Goal: Transaction & Acquisition: Purchase product/service

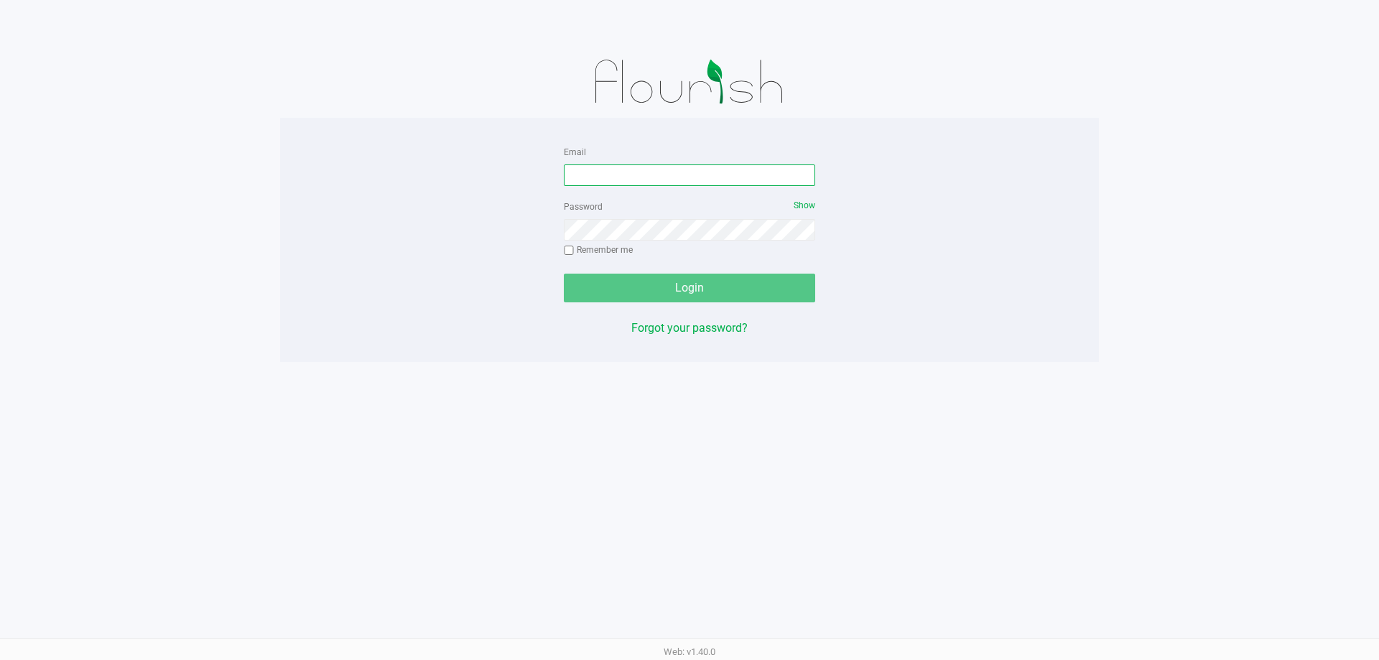
click at [655, 174] on input "Email" at bounding box center [689, 175] width 251 height 22
type input "[EMAIL_ADDRESS][DOMAIN_NAME]"
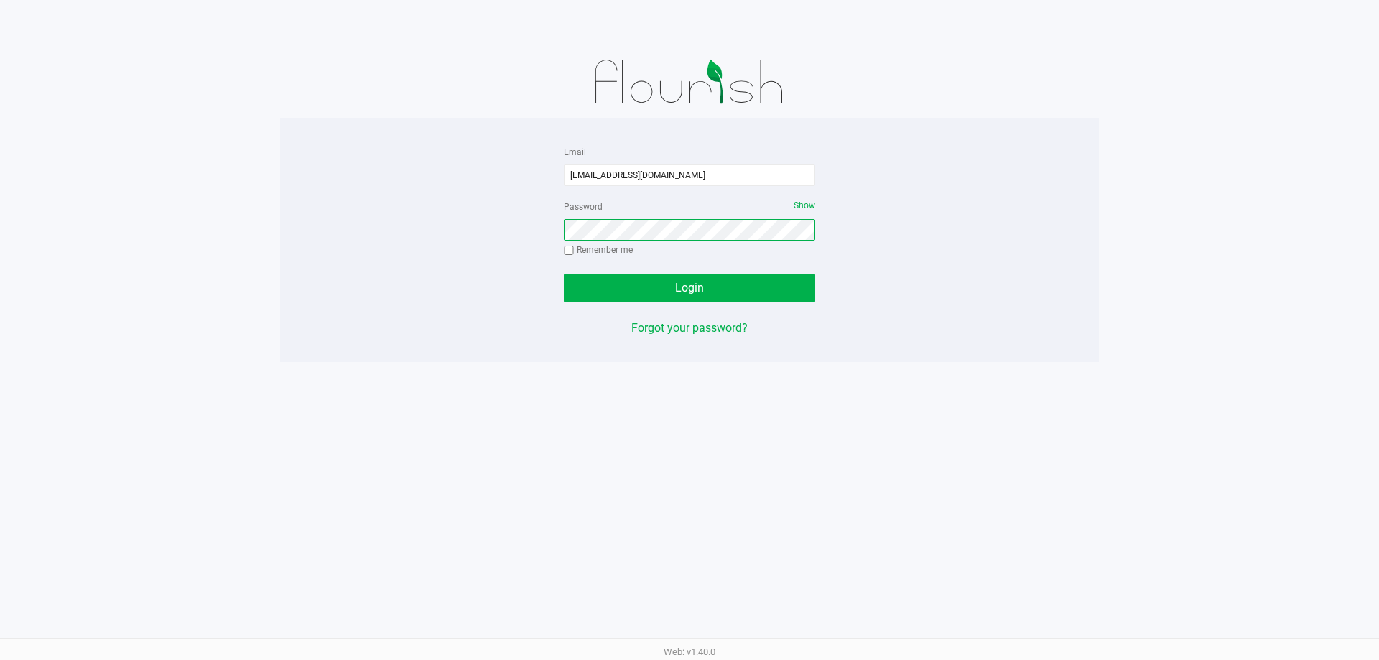
click at [564, 274] on button "Login" at bounding box center [689, 288] width 251 height 29
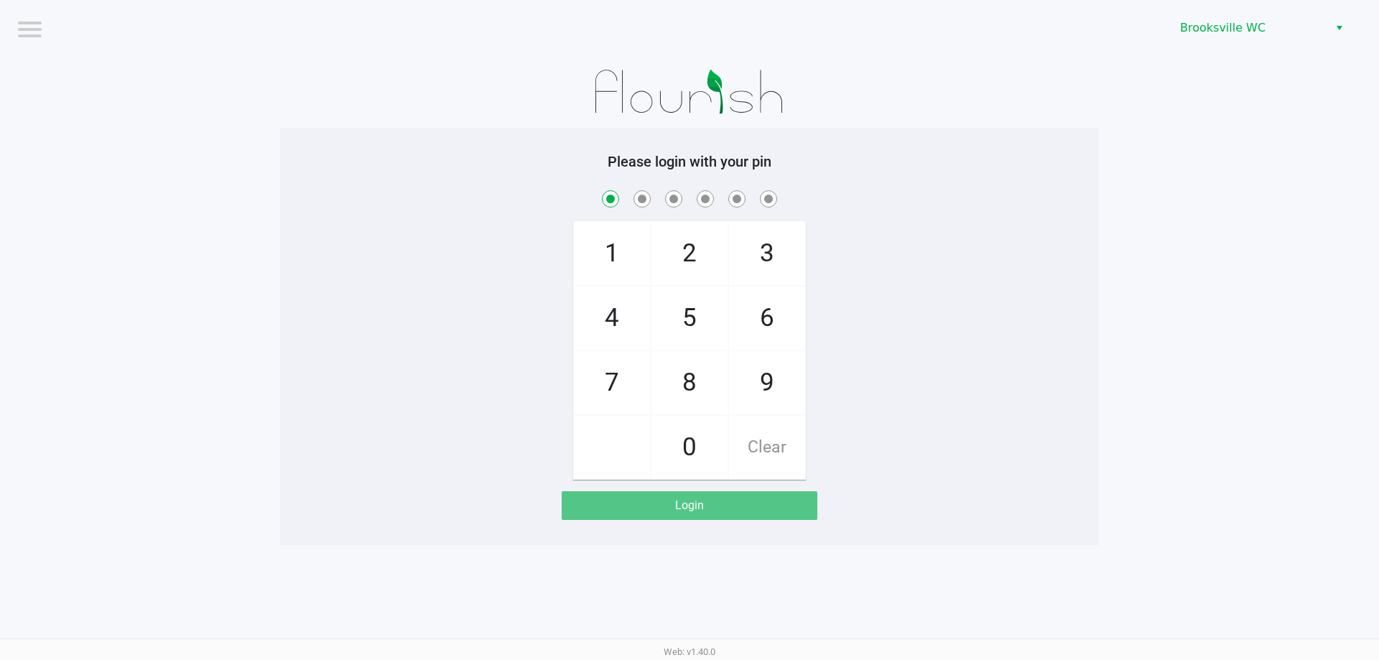
checkbox input "true"
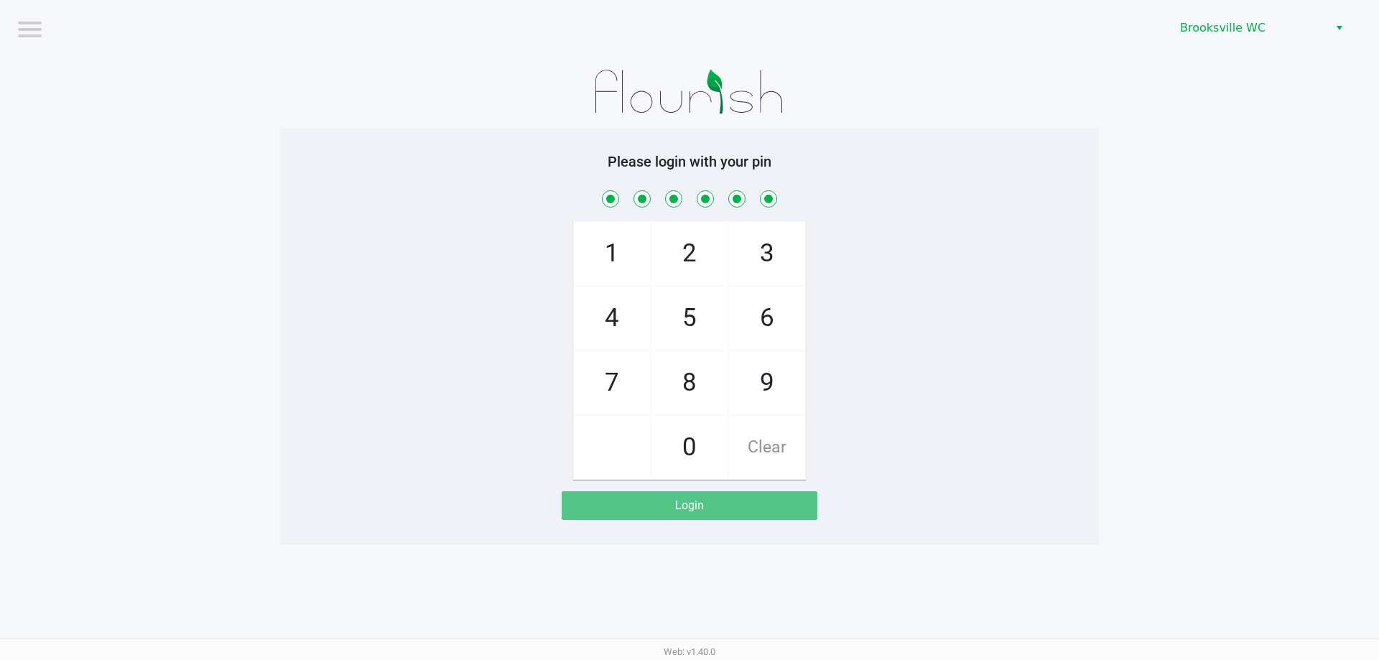
checkbox input "true"
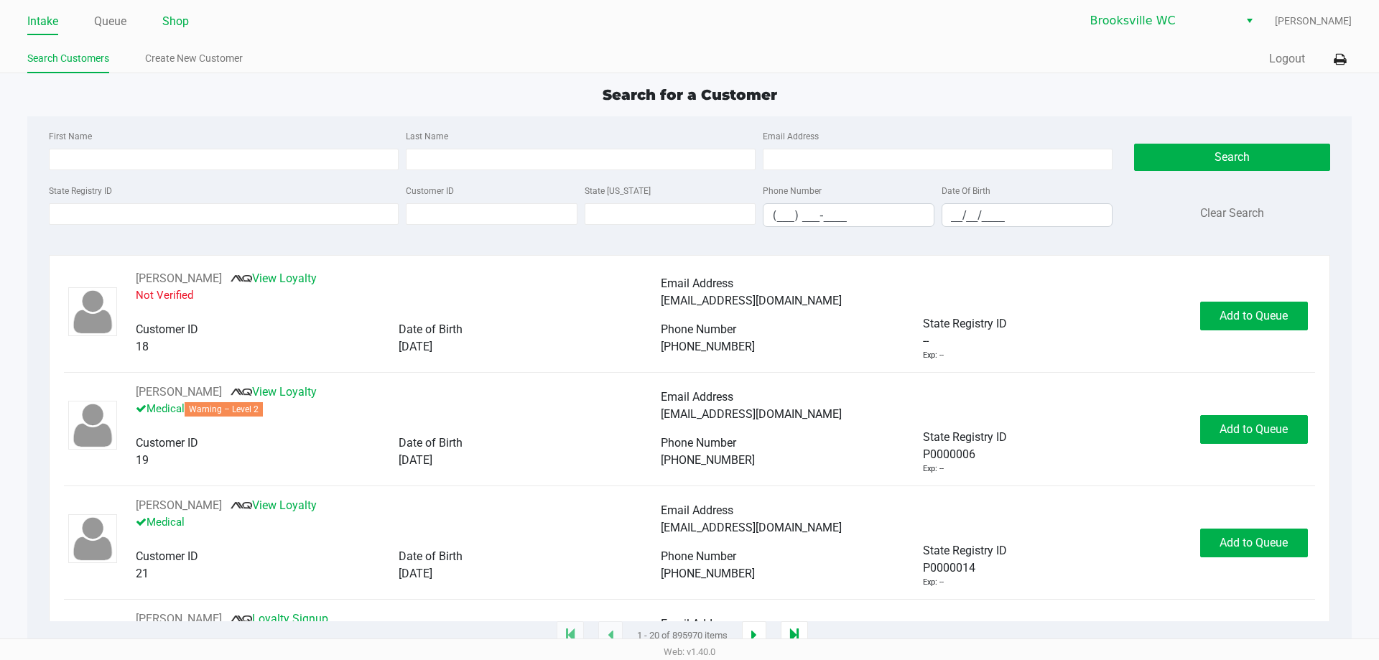
click at [177, 22] on link "Shop" at bounding box center [175, 21] width 27 height 20
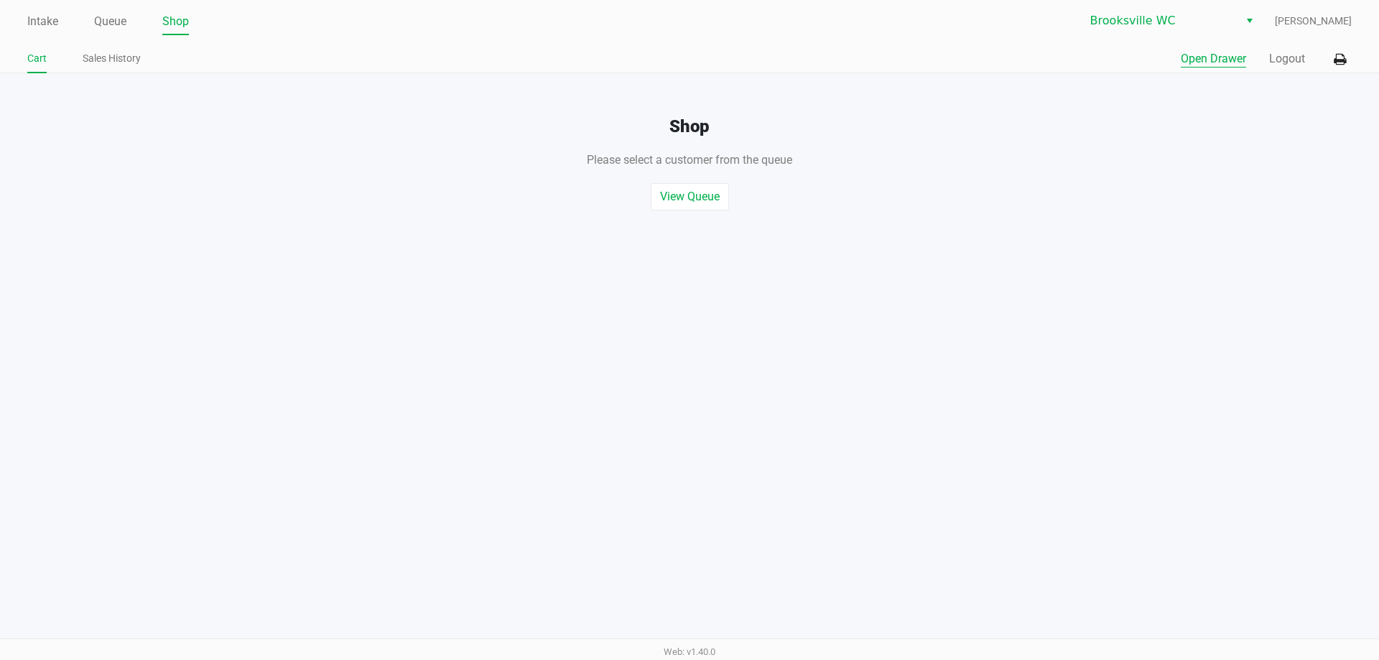
click at [1185, 57] on button "Open Drawer" at bounding box center [1213, 58] width 65 height 17
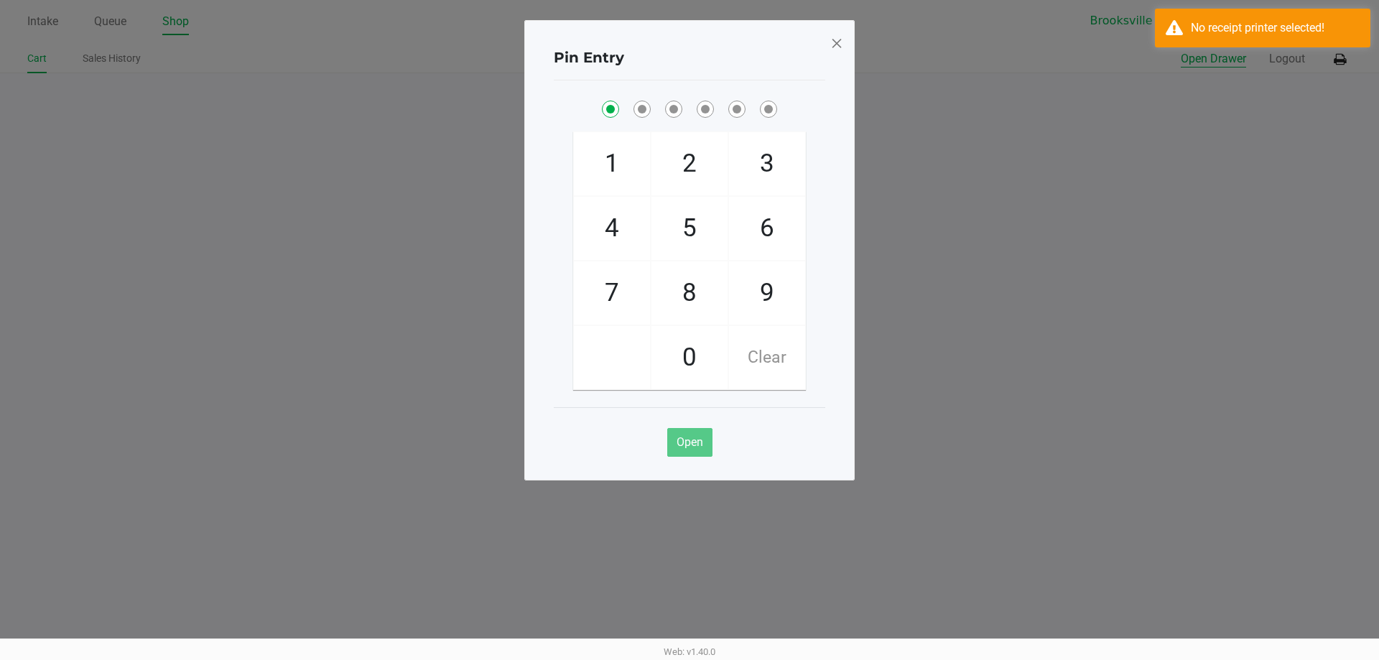
checkbox input "true"
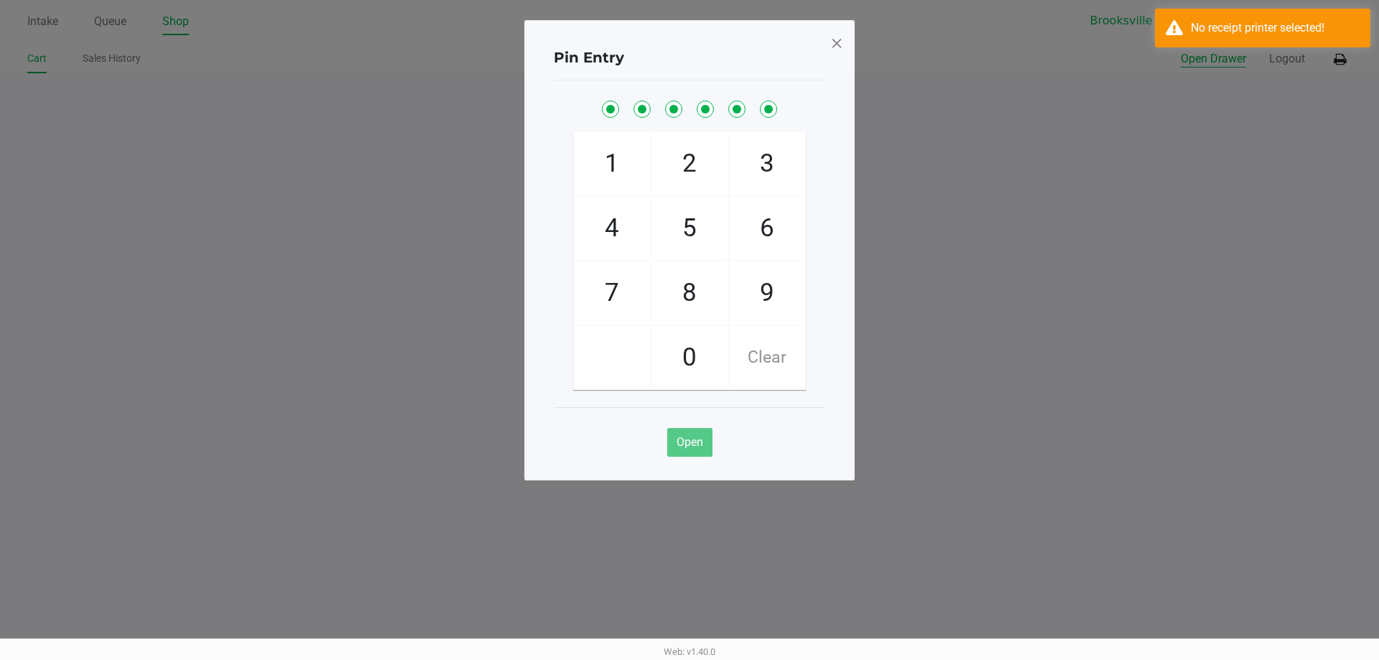
checkbox input "true"
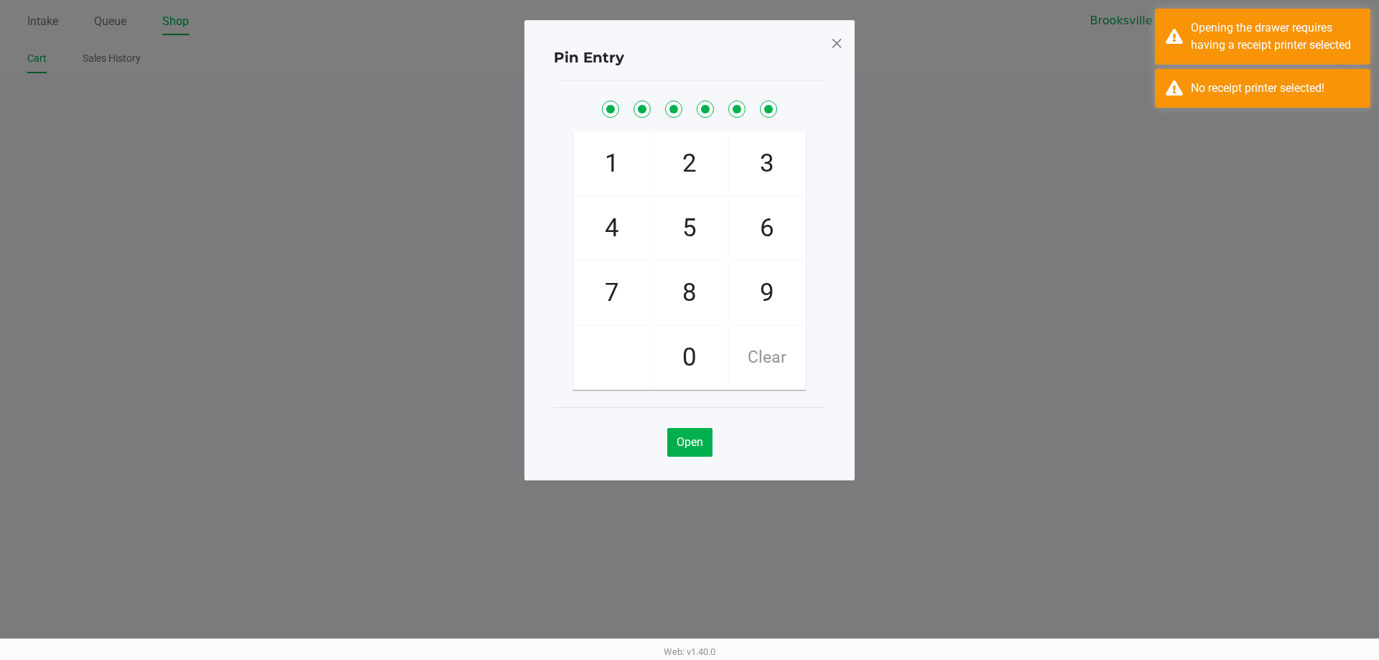
click at [845, 46] on div "Pin Entry 1 4 7 2 5 8 0 3 6 9 Clear Open" at bounding box center [689, 250] width 330 height 460
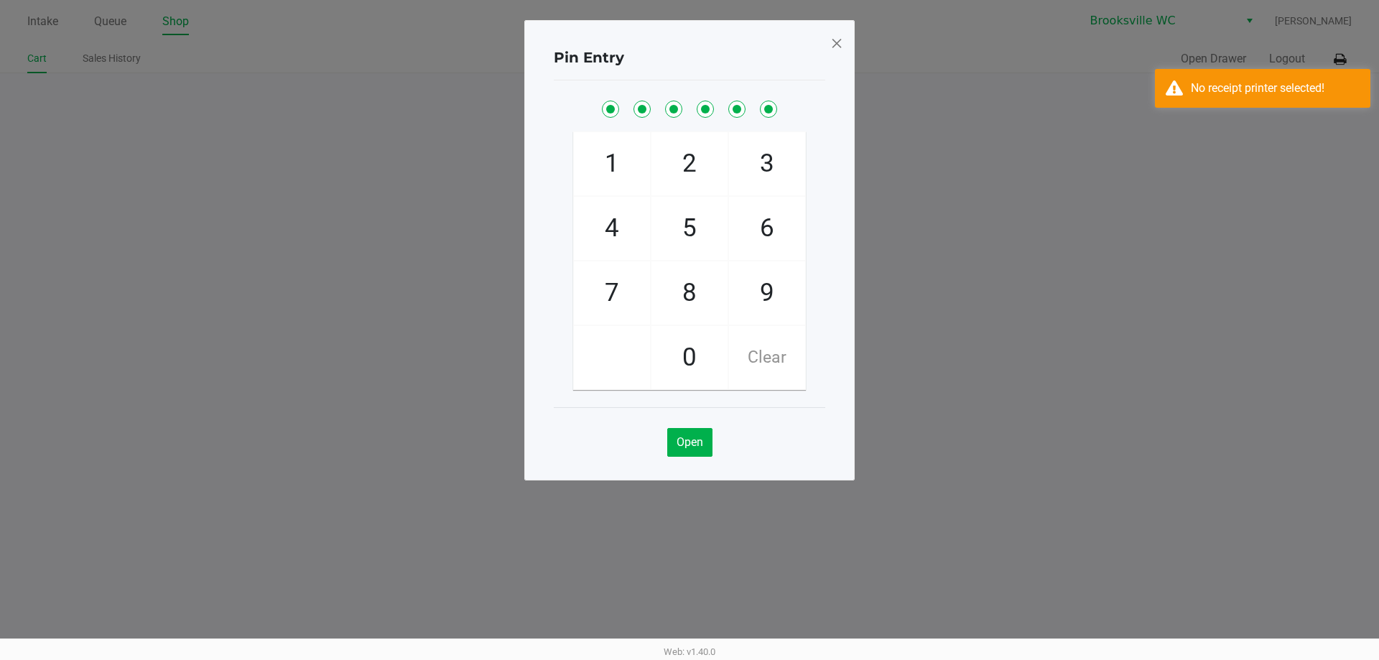
click at [842, 46] on span at bounding box center [836, 43] width 13 height 23
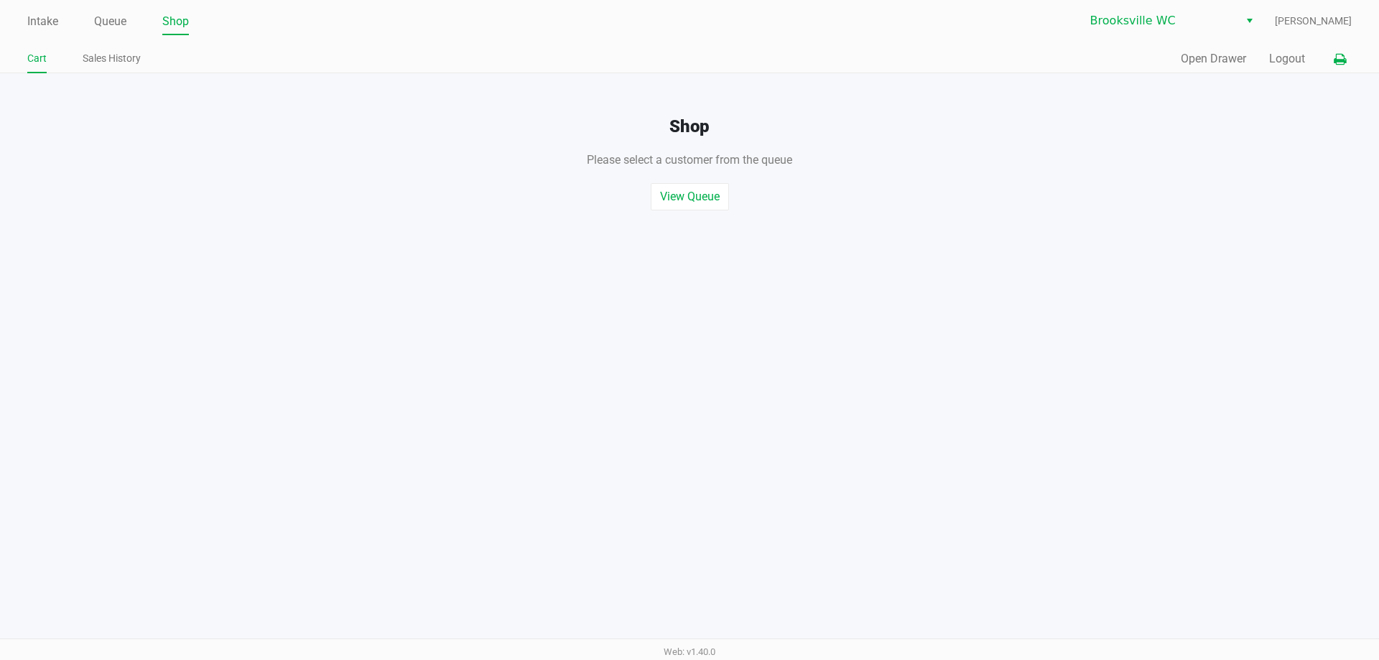
click at [1343, 62] on icon at bounding box center [1340, 60] width 12 height 10
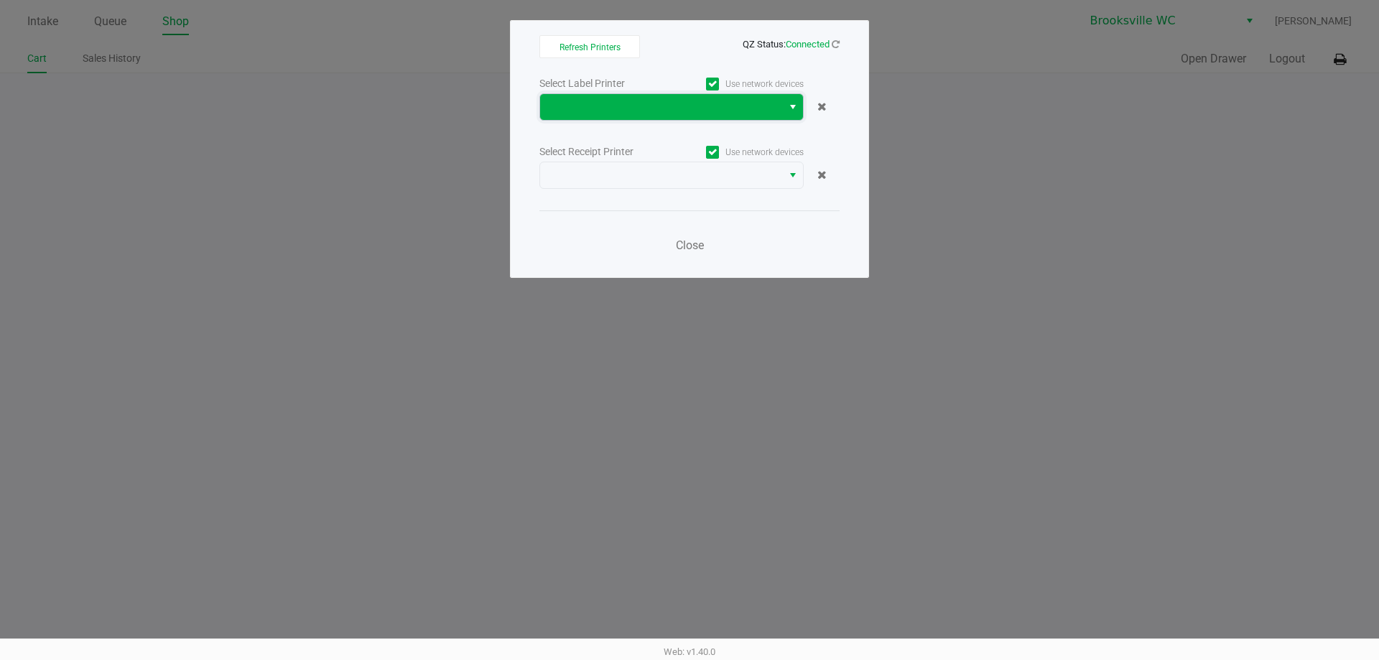
click at [611, 108] on span at bounding box center [661, 106] width 225 height 17
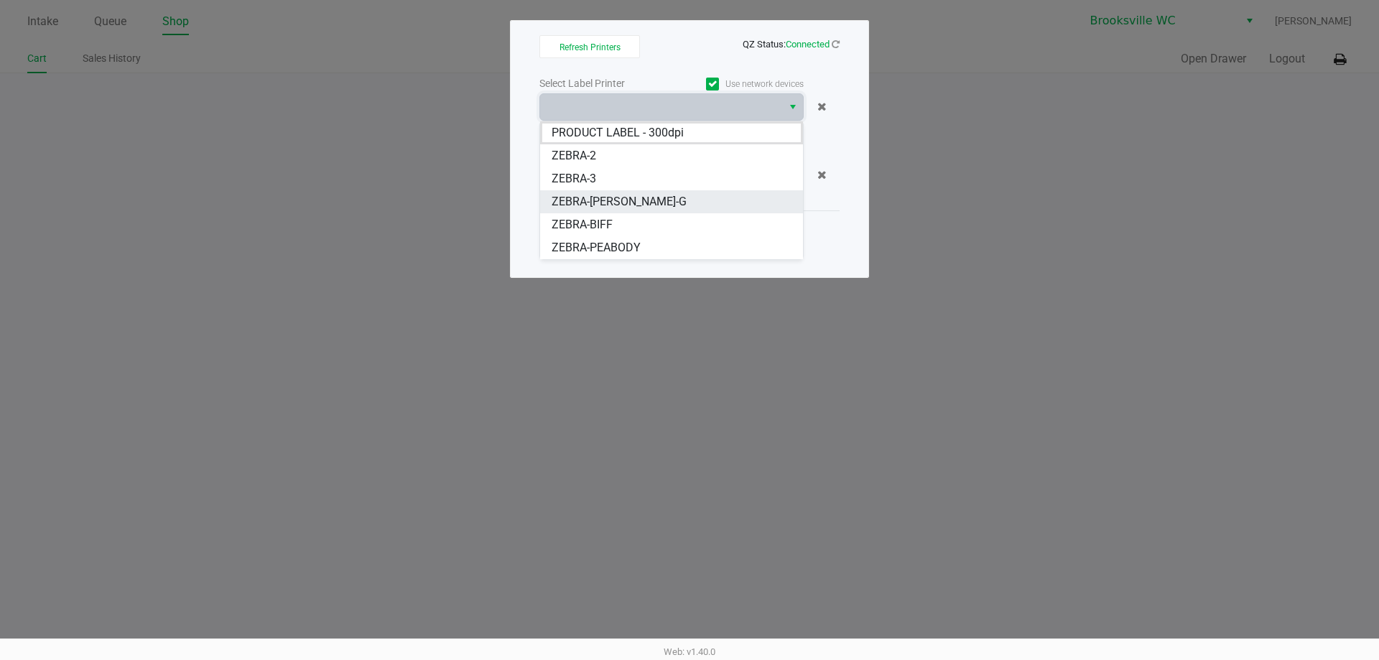
click at [621, 198] on span "ZEBRA-BECKY-G" at bounding box center [619, 201] width 135 height 17
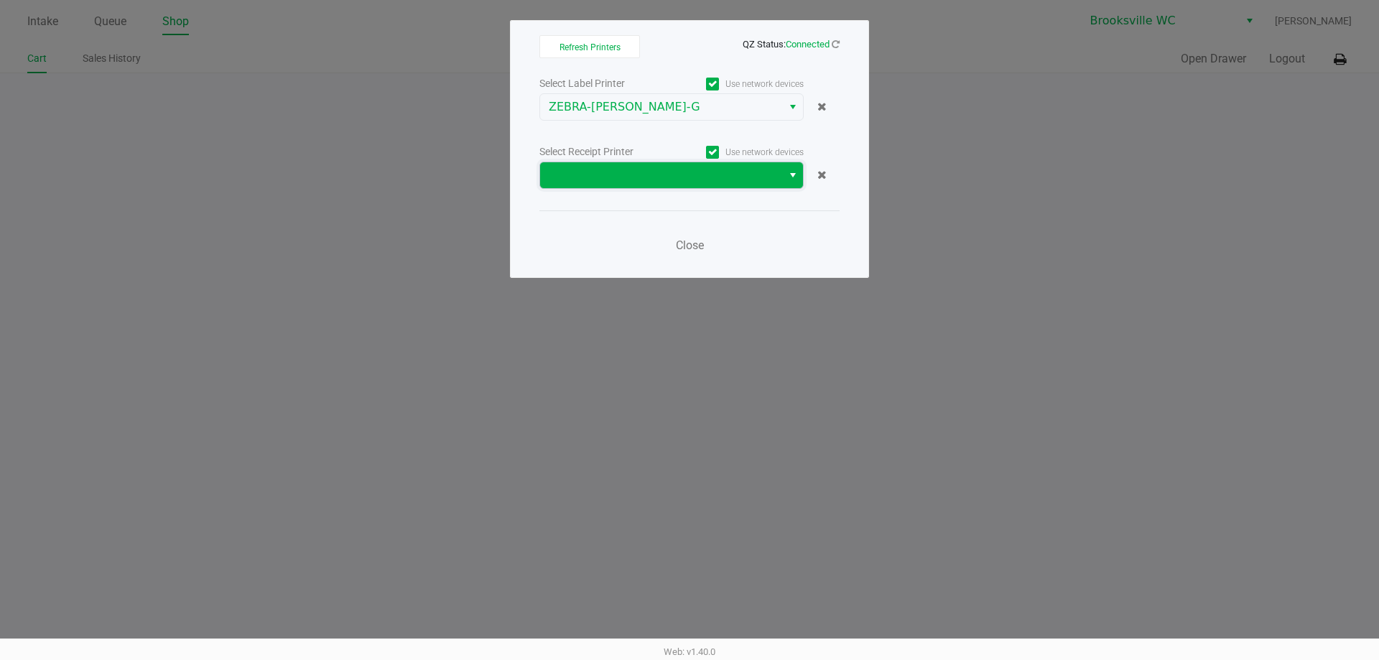
click at [631, 180] on span at bounding box center [661, 175] width 225 height 17
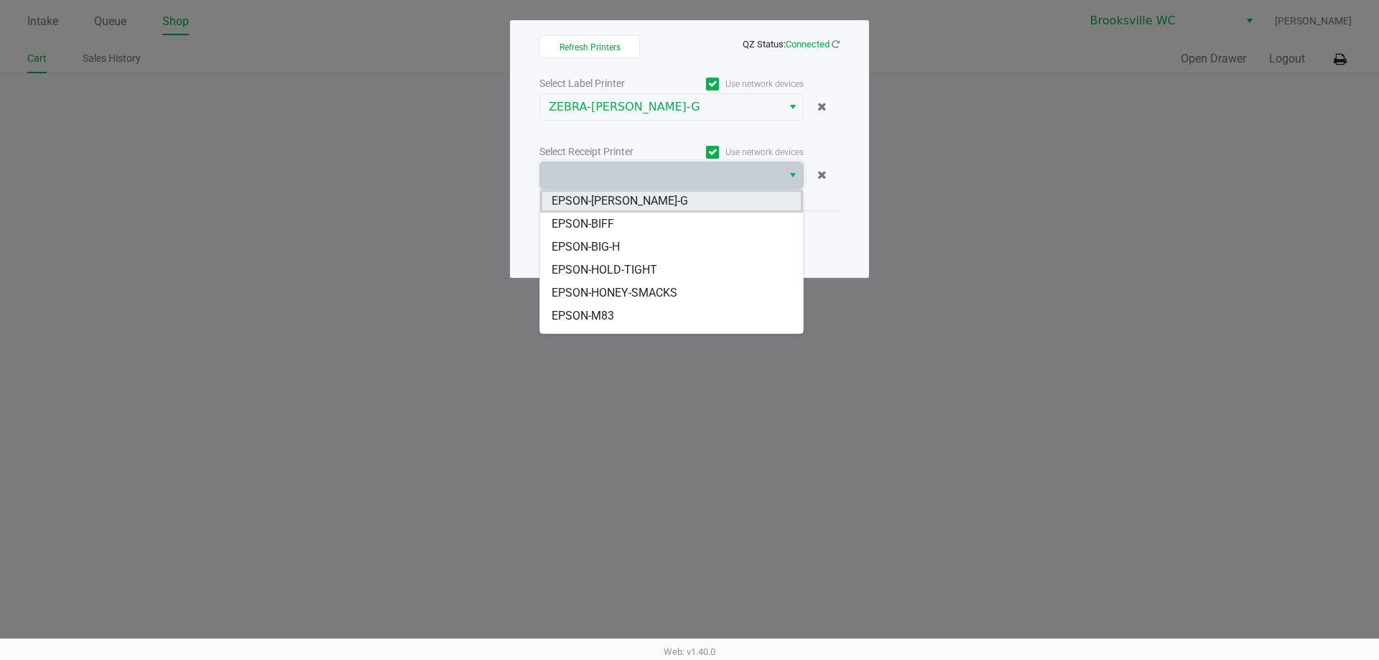
click at [623, 203] on span "EPSON-BECKY-G" at bounding box center [620, 201] width 136 height 17
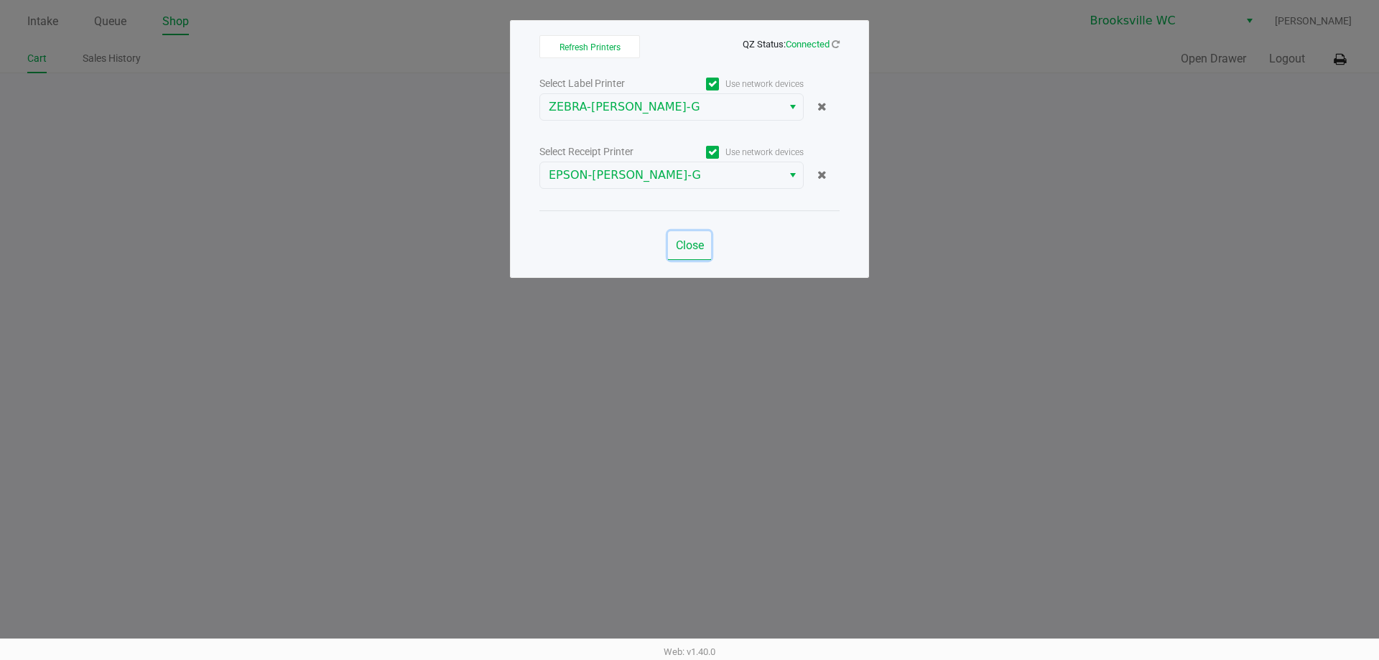
click at [694, 240] on span "Close" at bounding box center [690, 245] width 28 height 14
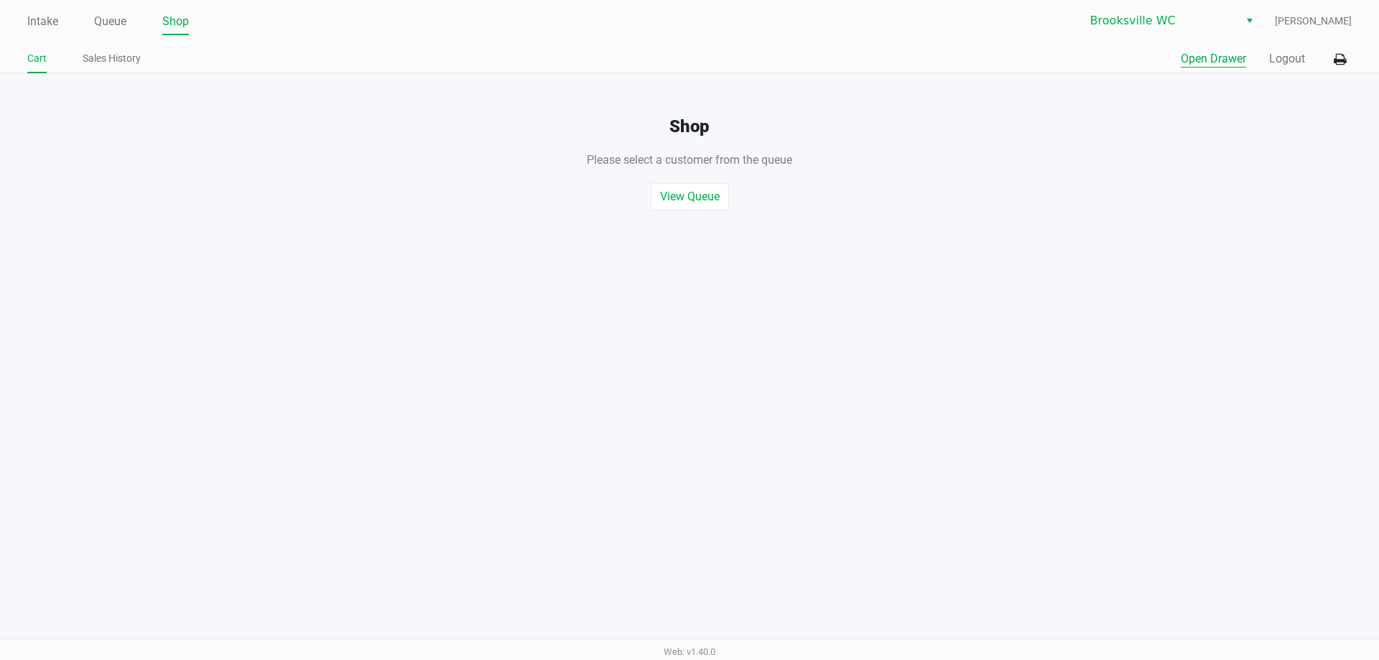
click at [1228, 65] on button "Open Drawer" at bounding box center [1213, 58] width 65 height 17
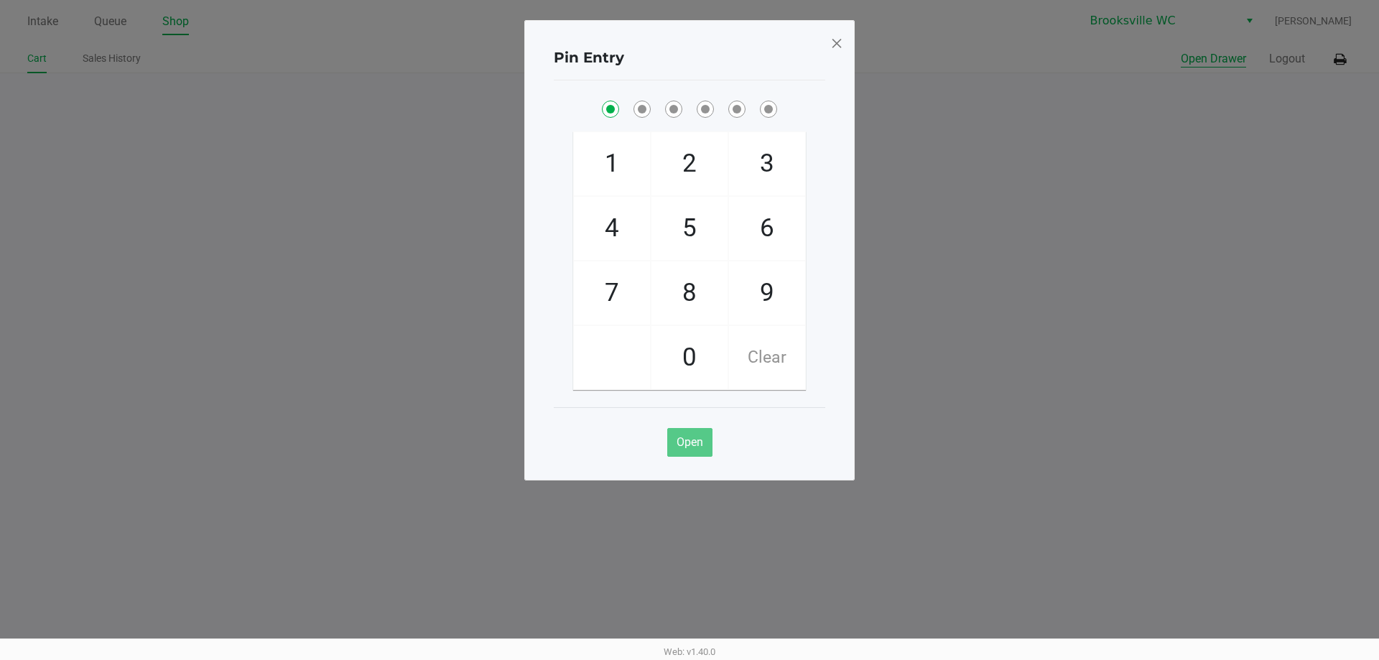
checkbox input "true"
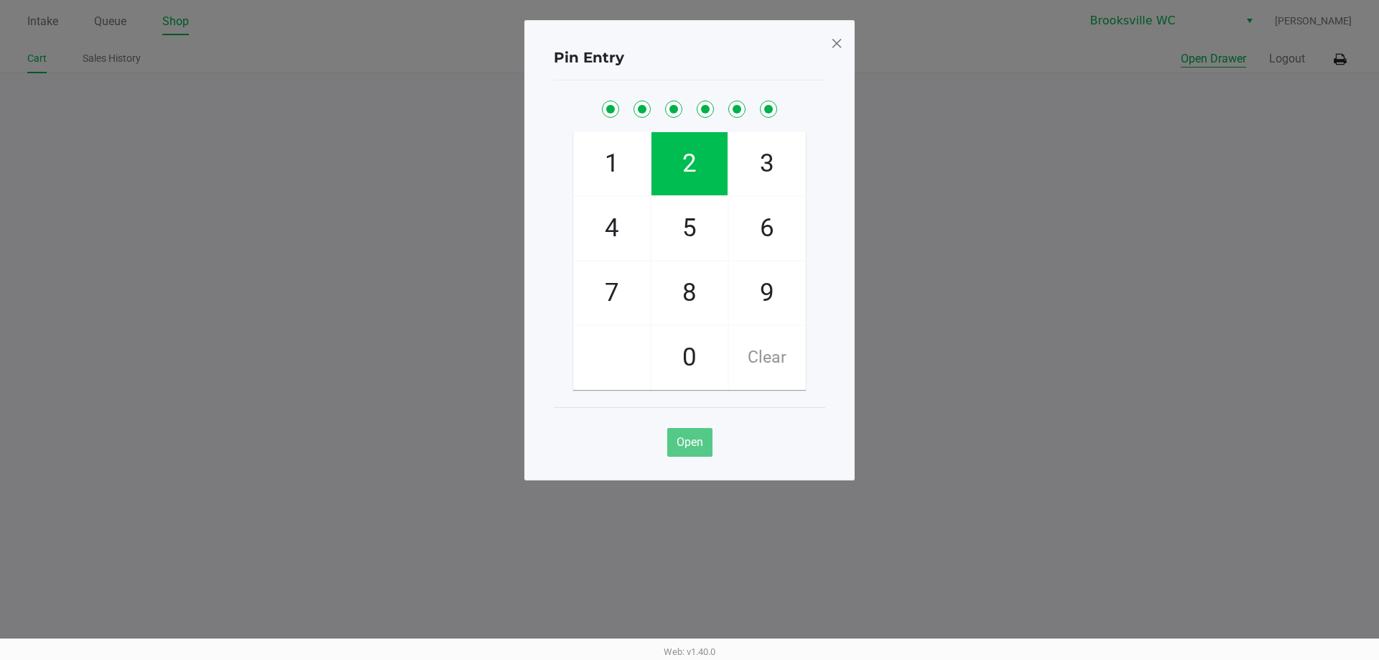
checkbox input "true"
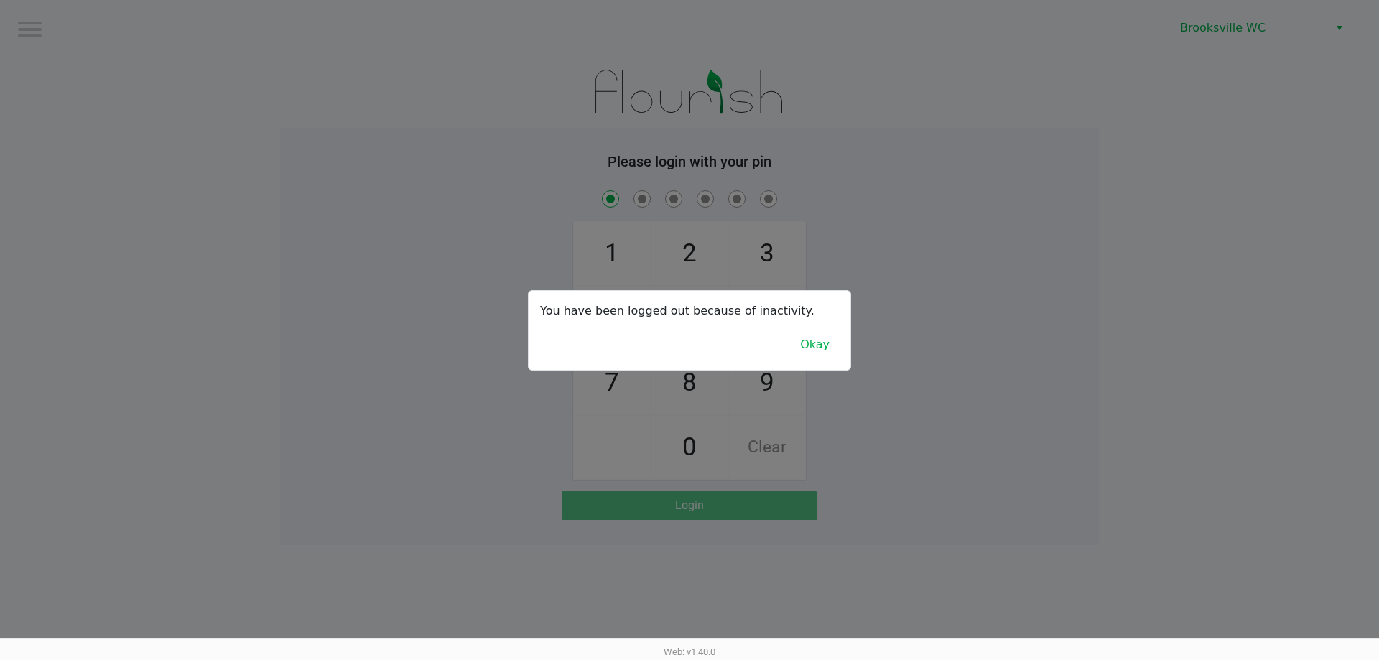
checkbox input "true"
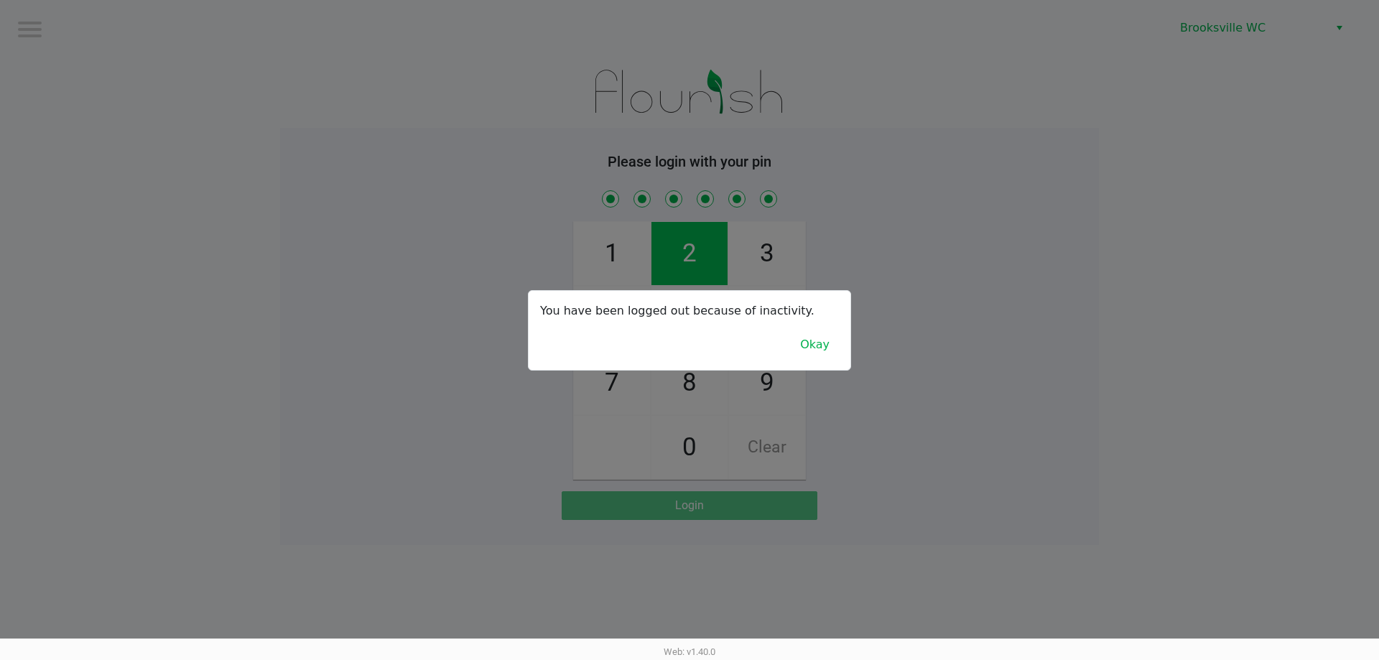
checkbox input "true"
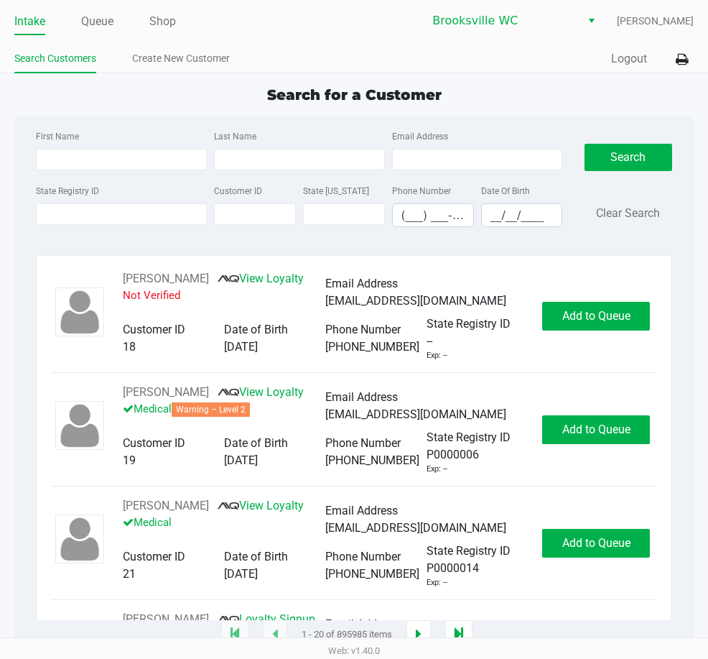
click at [536, 111] on div "Search for a Customer First Name Last Name Email Address State Registry ID Cust…" at bounding box center [354, 359] width 680 height 551
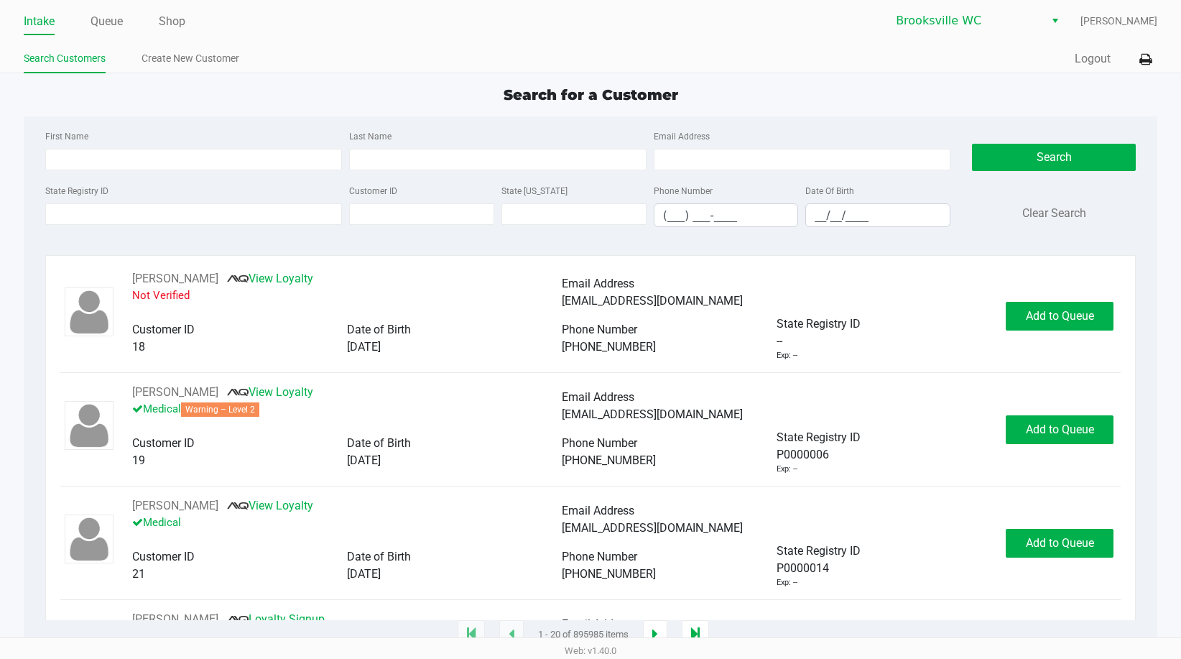
click at [963, 105] on div "Search for a Customer" at bounding box center [590, 95] width 1155 height 22
click at [1026, 104] on div "Search for a Customer" at bounding box center [590, 95] width 1155 height 22
click at [91, 103] on div "Search for a Customer" at bounding box center [590, 95] width 1155 height 22
click at [991, 87] on div "Search for a Customer" at bounding box center [590, 95] width 1155 height 22
click at [1001, 111] on div "Search for a Customer First Name Last Name Email Address State Registry ID Cust…" at bounding box center [590, 359] width 1133 height 551
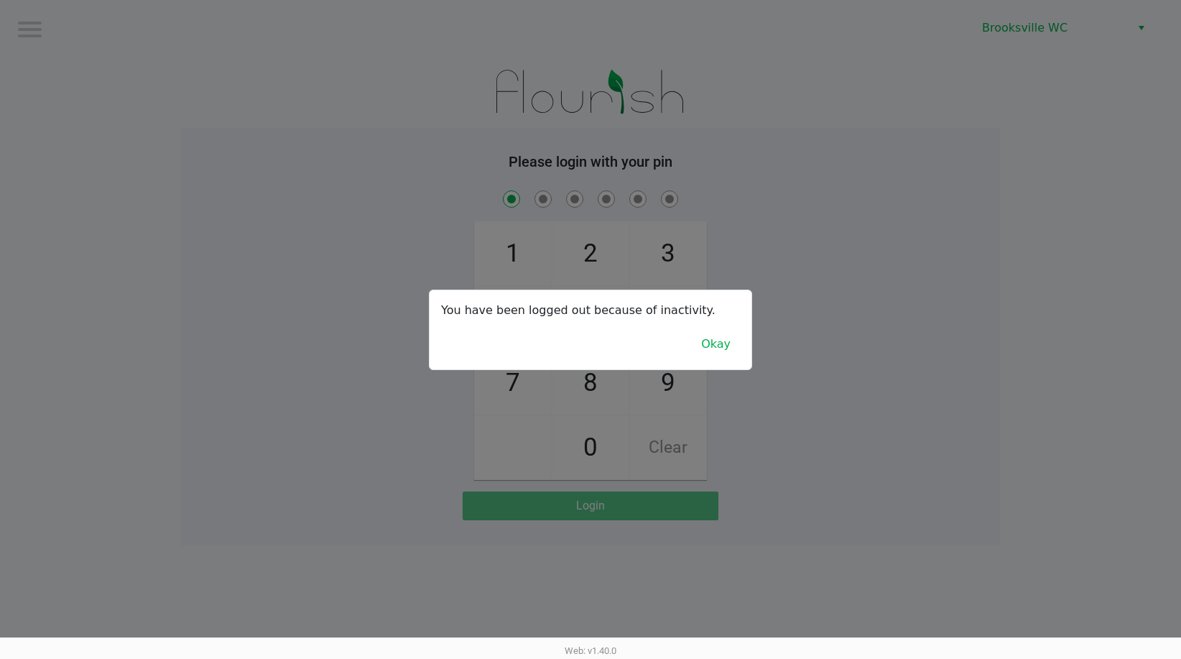
checkbox input "true"
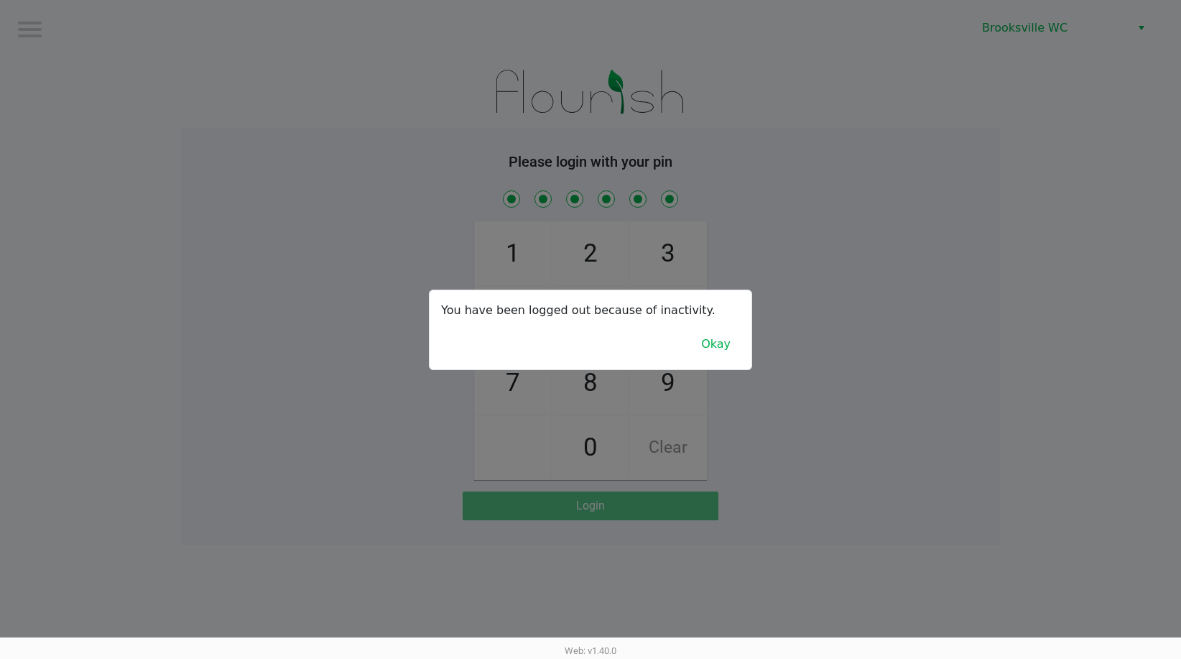
checkbox input "true"
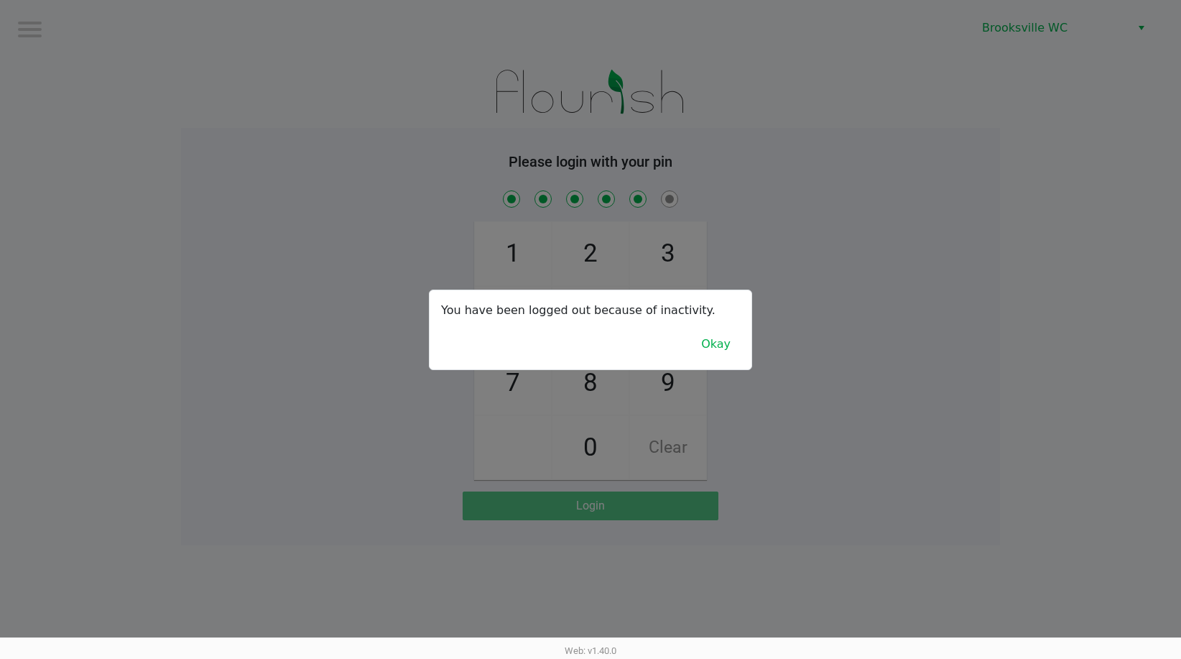
checkbox input "true"
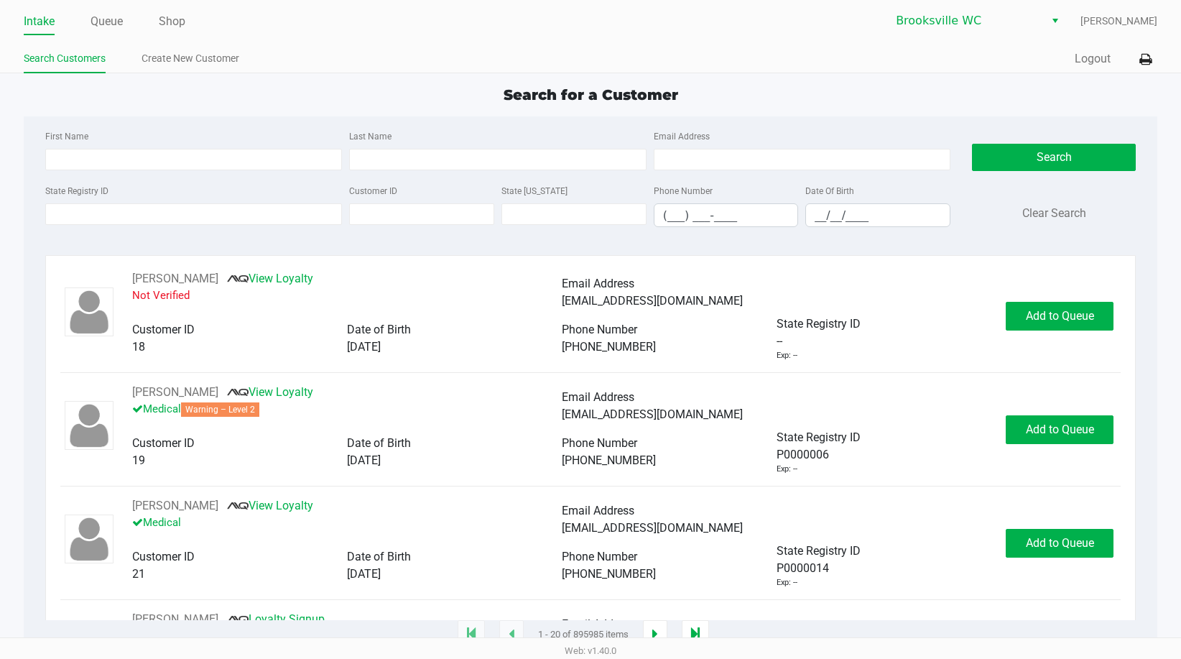
click at [397, 106] on div "Search for a Customer First Name Last Name Email Address State Registry ID Cust…" at bounding box center [590, 359] width 1133 height 551
click at [368, 108] on div "Search for a Customer First Name Last Name Email Address State Registry ID Cust…" at bounding box center [590, 359] width 1133 height 551
click at [317, 98] on div "Search for a Customer" at bounding box center [590, 95] width 1155 height 22
click at [1076, 101] on div "Search for a Customer" at bounding box center [590, 95] width 1155 height 22
click at [1075, 98] on div "Search for a Customer" at bounding box center [590, 95] width 1155 height 22
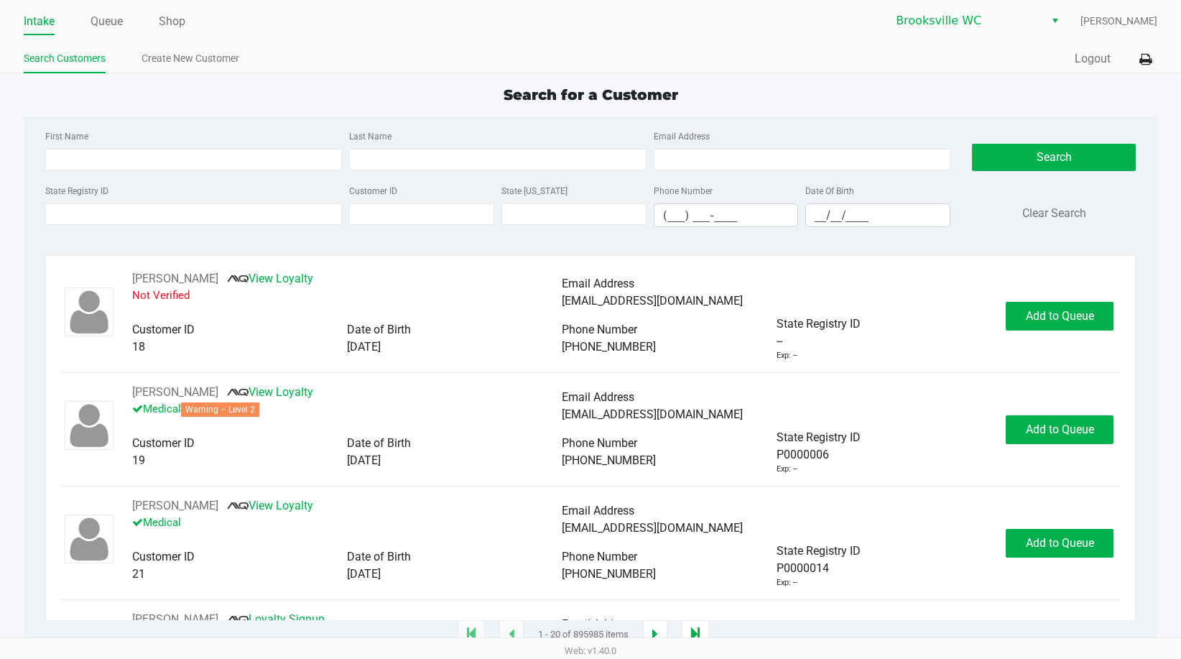
click at [17, 105] on div "Search for a Customer" at bounding box center [590, 95] width 1155 height 22
click at [994, 97] on div "Search for a Customer" at bounding box center [590, 95] width 1155 height 22
click at [261, 93] on div "Search for a Customer" at bounding box center [590, 95] width 1155 height 22
type input "SOUNDRA"
type input "BARLOW"
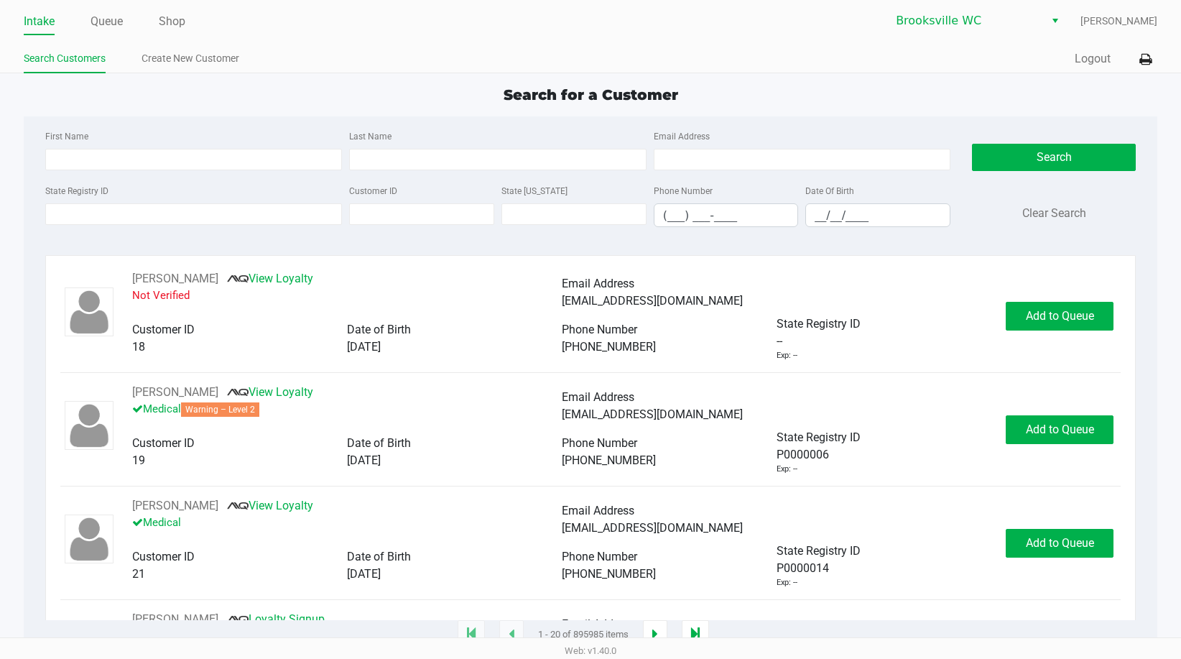
type input "12/23/1960"
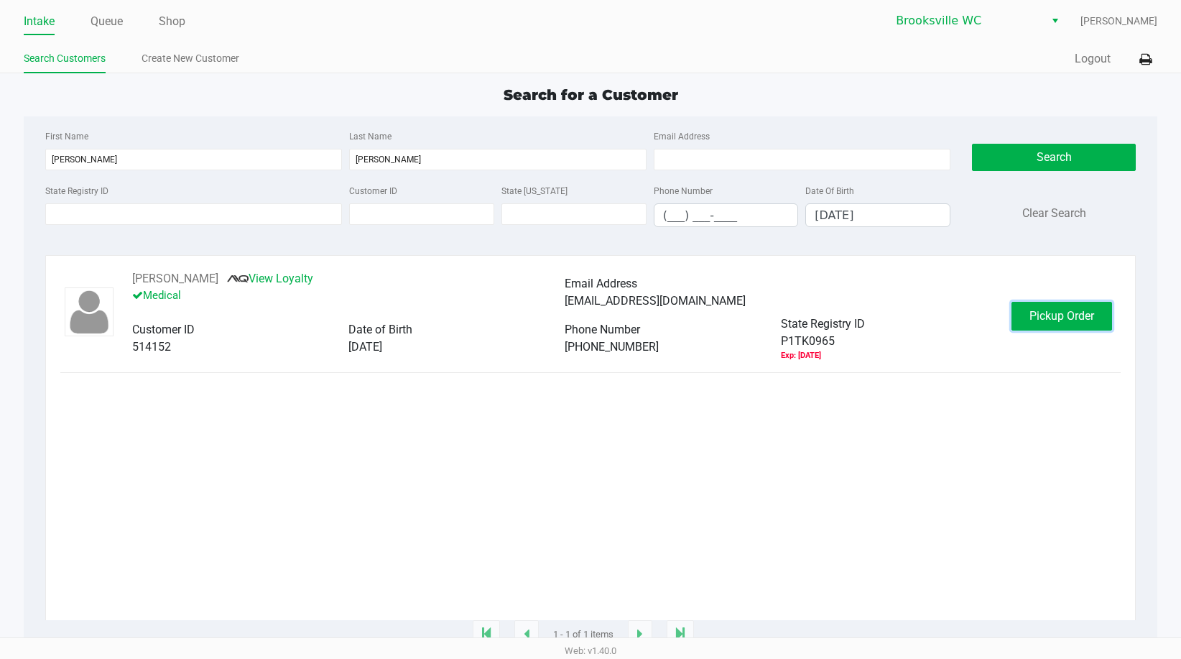
click at [1055, 311] on span "Pickup Order" at bounding box center [1061, 316] width 65 height 14
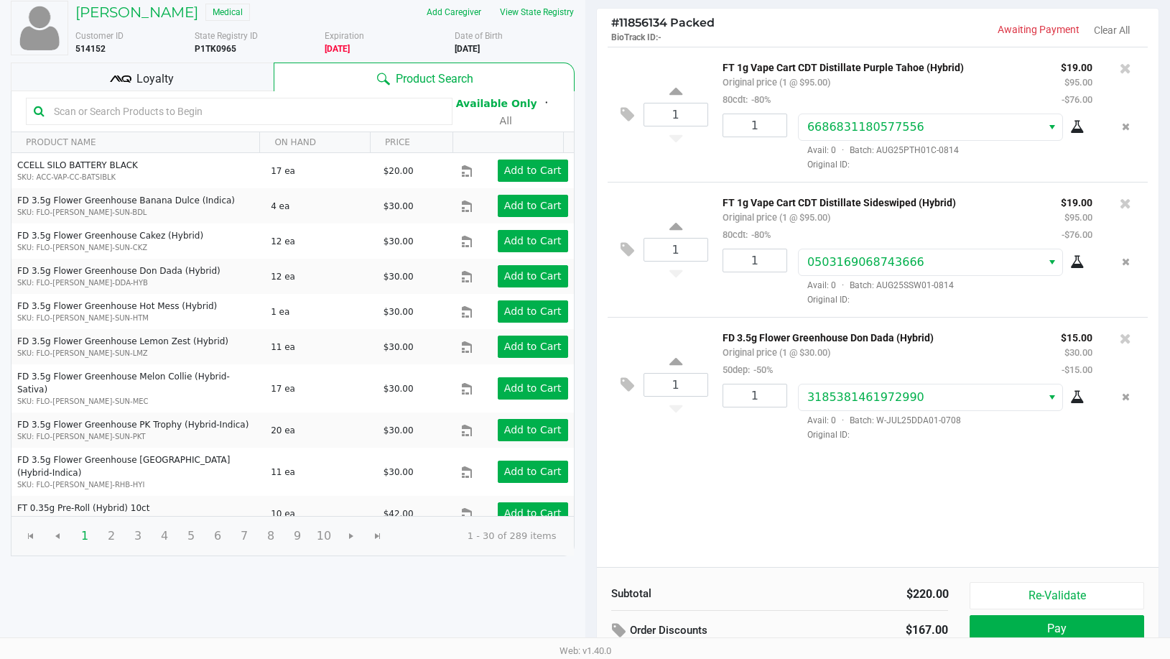
scroll to position [147, 0]
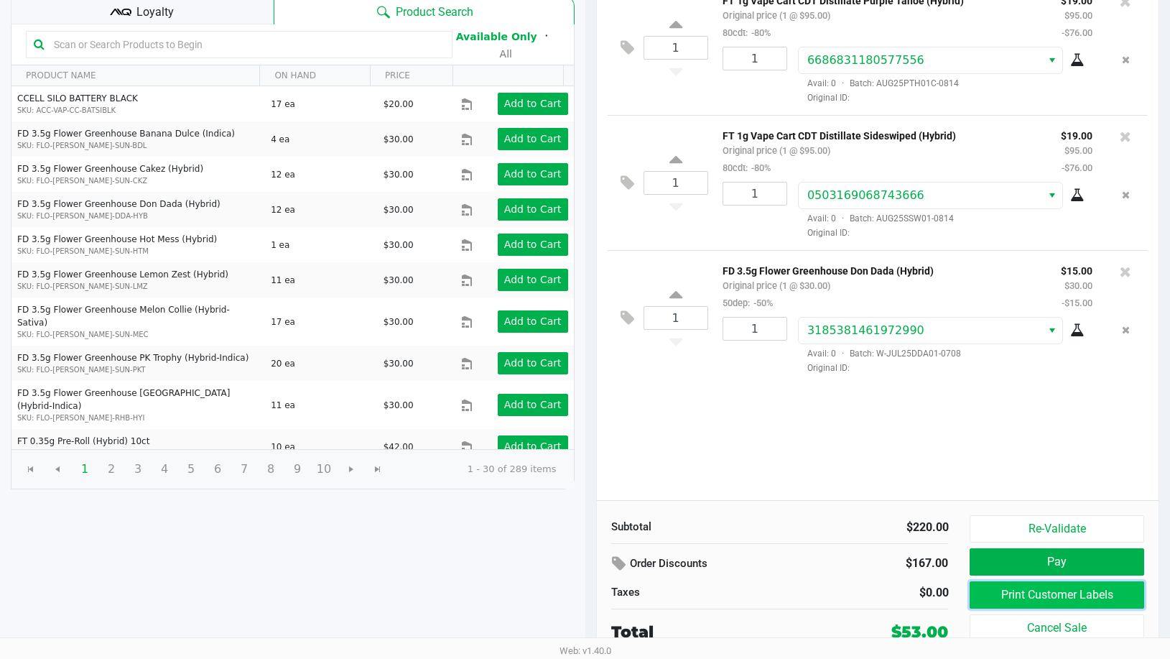
click at [1008, 593] on button "Print Customer Labels" at bounding box center [1057, 594] width 174 height 27
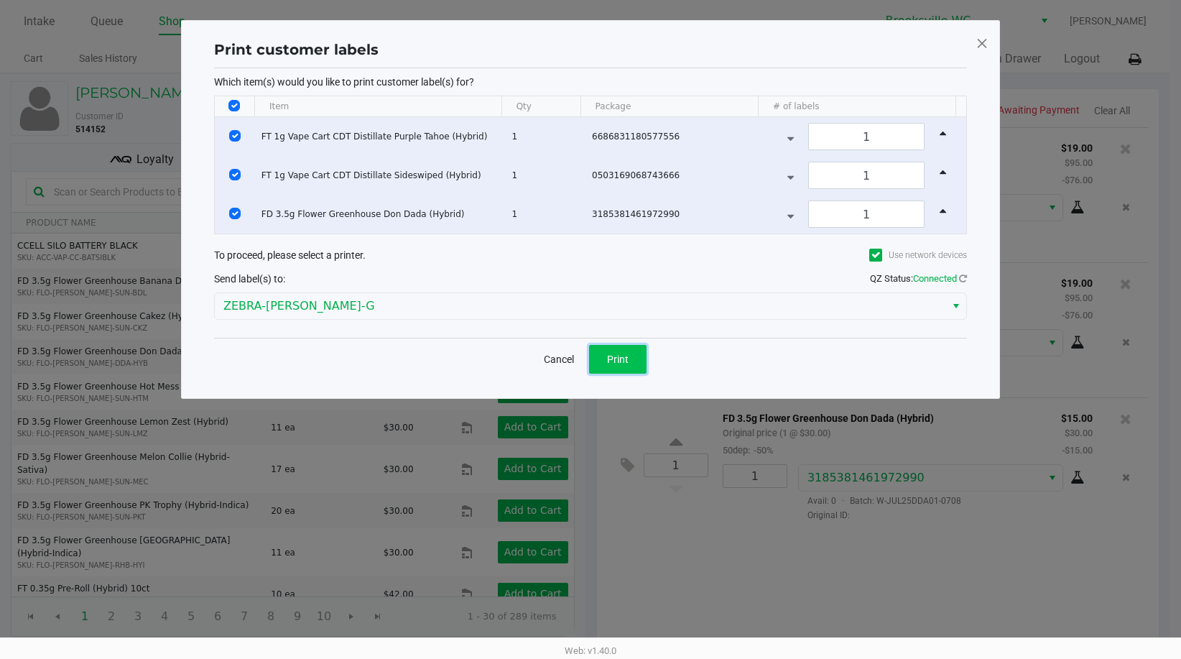
click at [604, 356] on button "Print" at bounding box center [617, 359] width 57 height 29
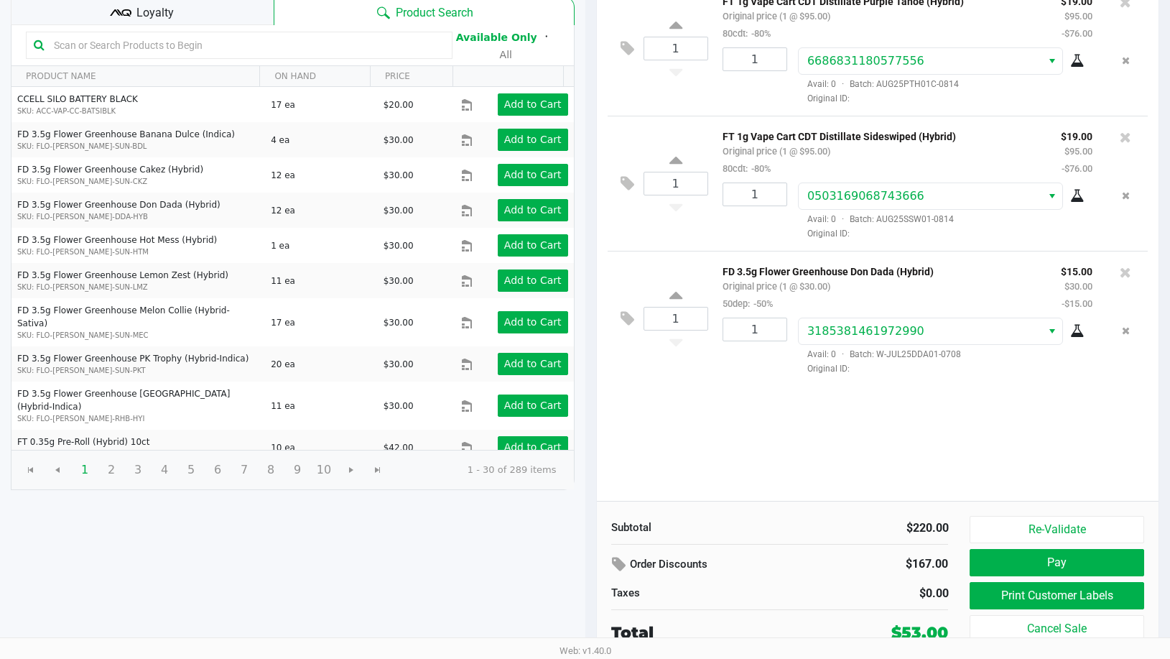
scroll to position [147, 0]
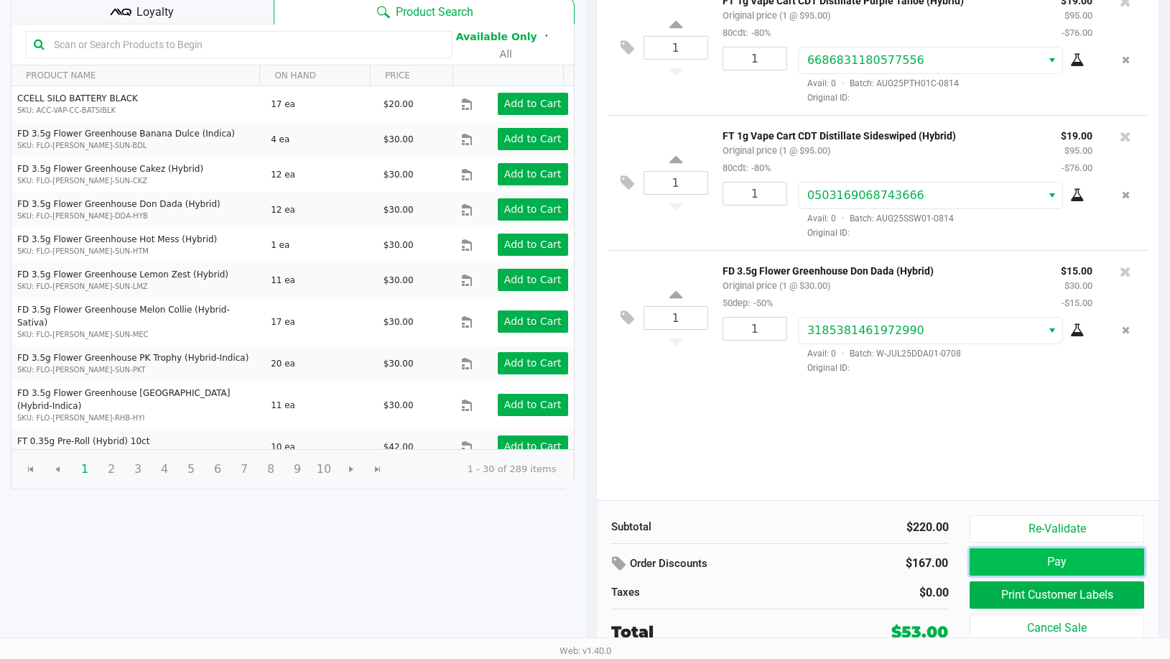
click at [1032, 561] on button "Pay" at bounding box center [1057, 561] width 174 height 27
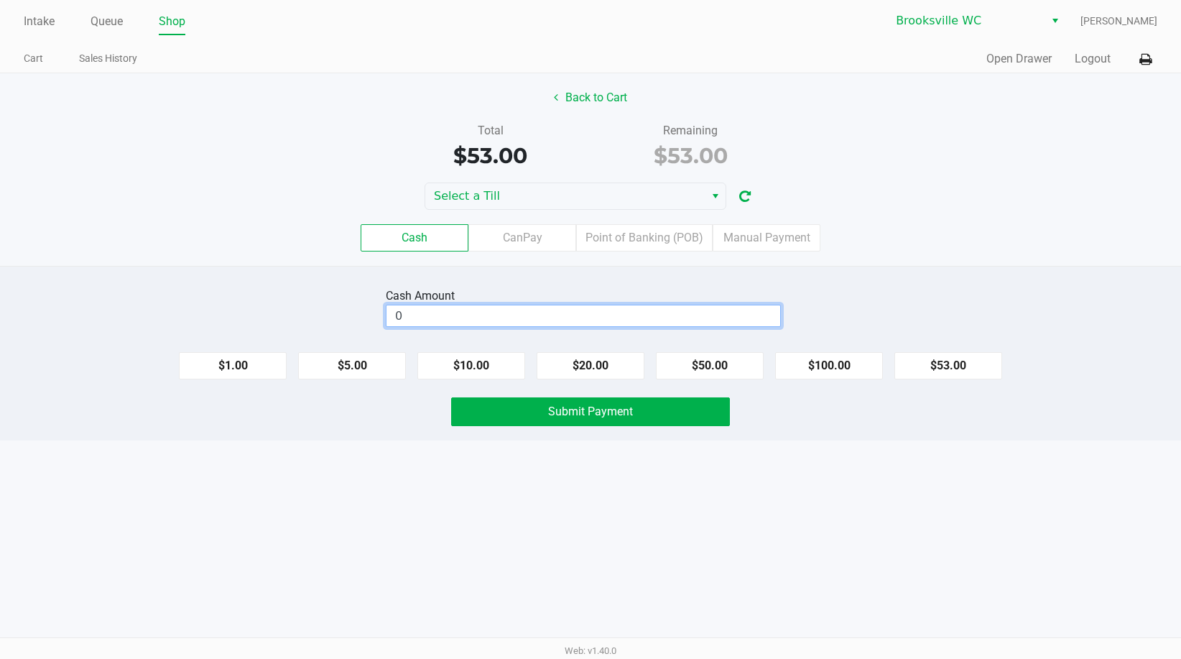
click at [521, 322] on input "0" at bounding box center [583, 315] width 394 height 21
type input "$60.00"
click at [891, 425] on div "Submit Payment" at bounding box center [590, 411] width 1202 height 29
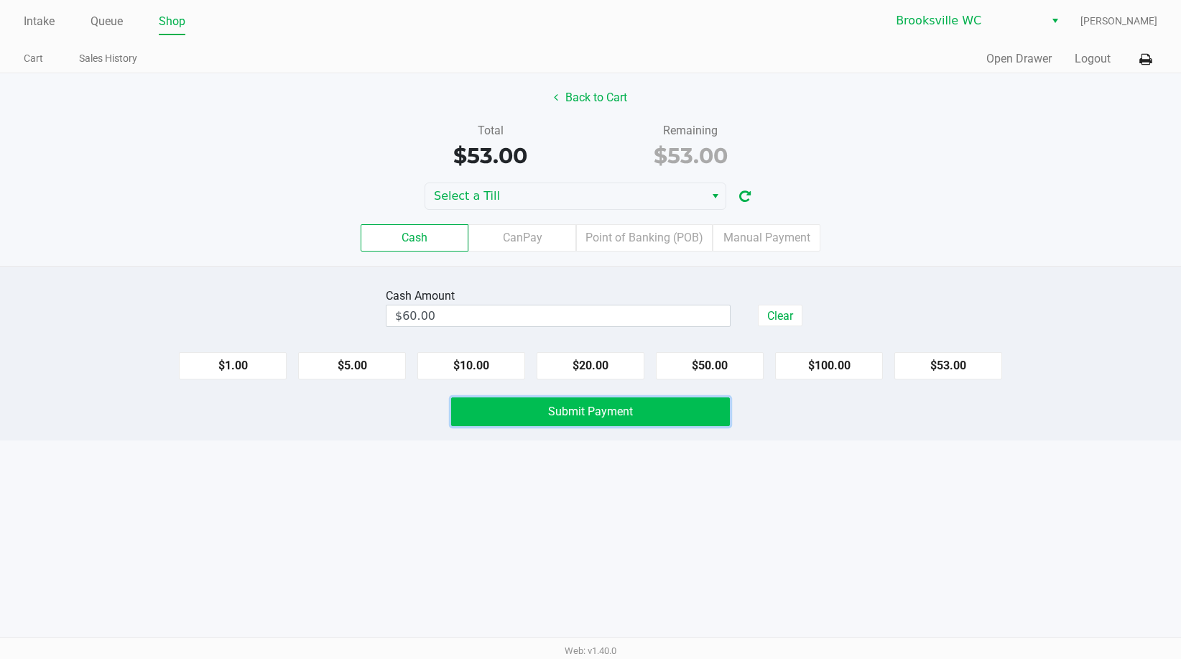
click at [561, 405] on span "Submit Payment" at bounding box center [590, 411] width 85 height 14
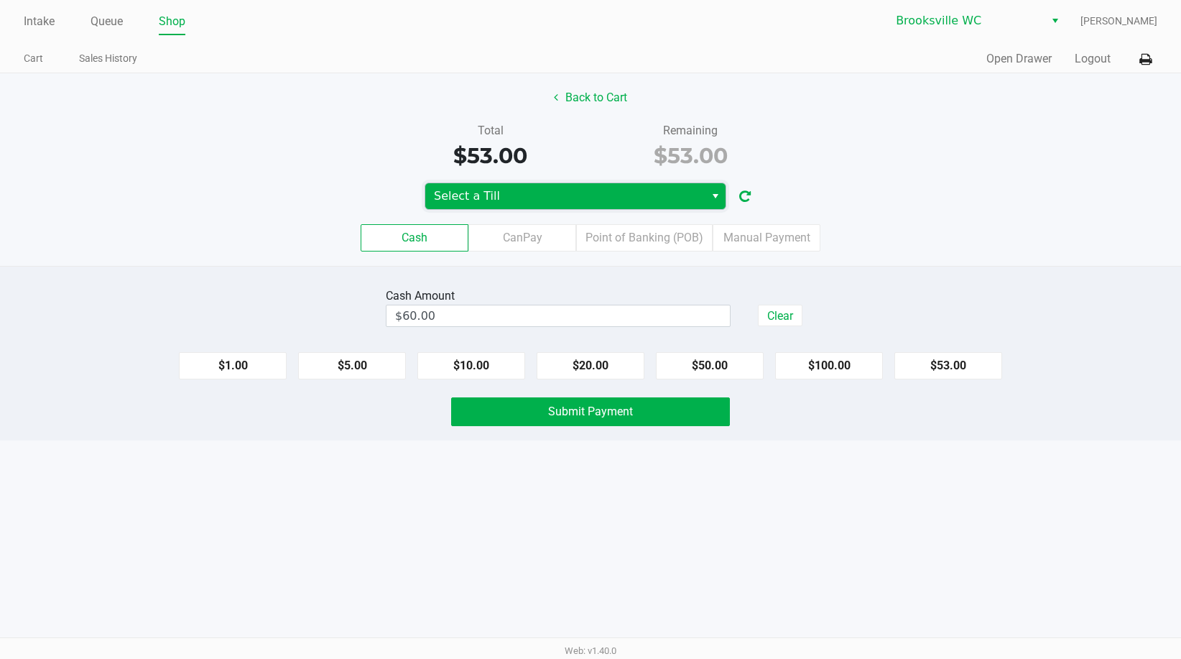
click at [548, 203] on span "Select a Till" at bounding box center [565, 195] width 262 height 17
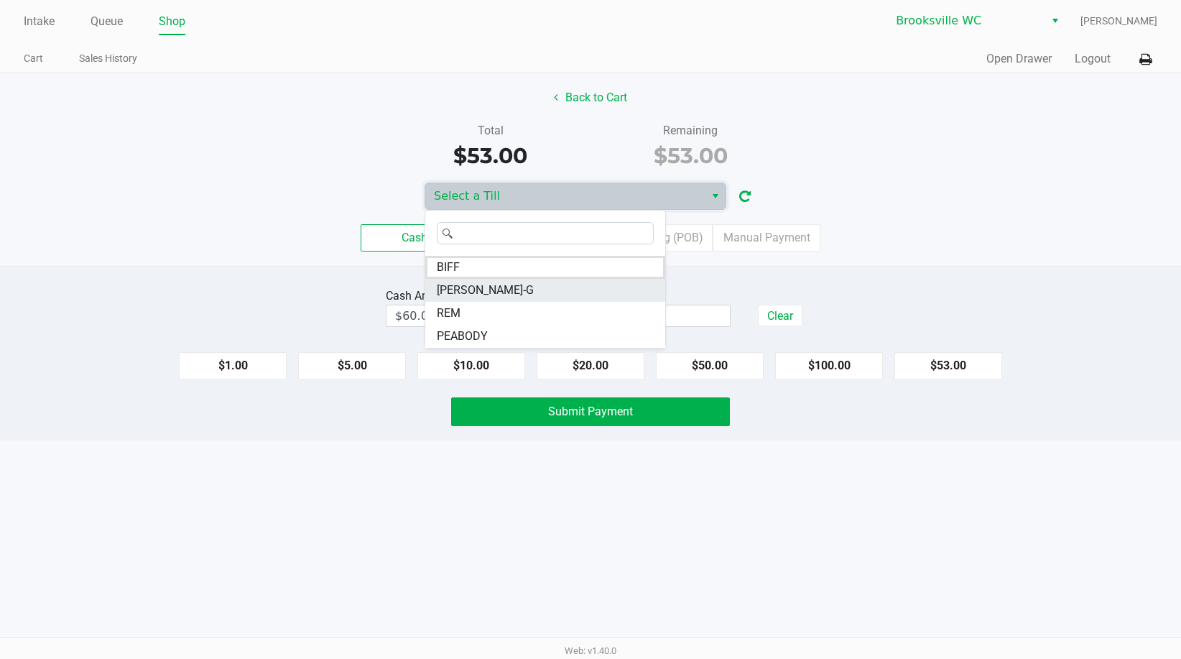
click at [496, 287] on li "BECKY-G" at bounding box center [545, 290] width 240 height 23
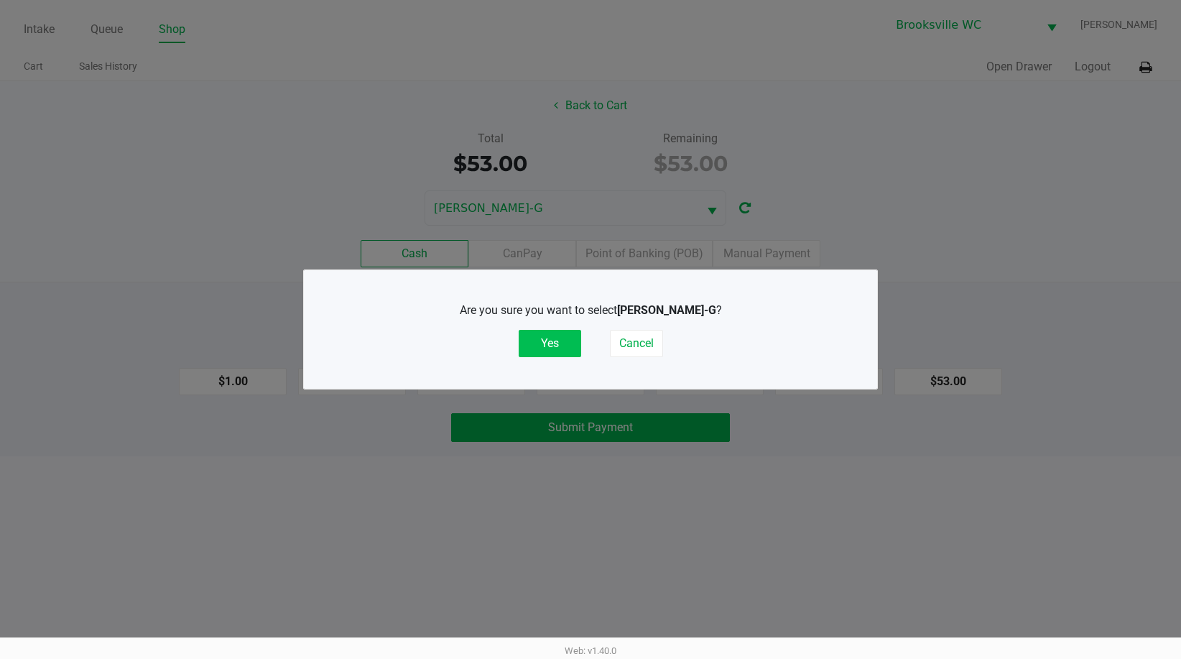
click at [534, 345] on button "Yes" at bounding box center [550, 343] width 62 height 27
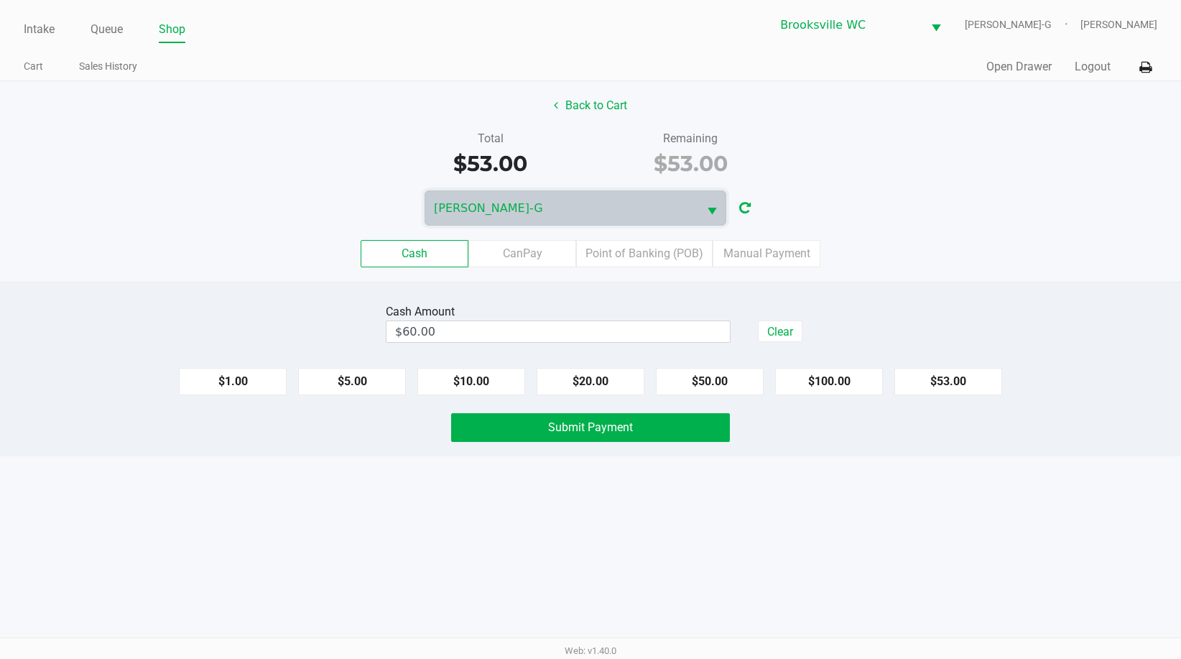
click at [1037, 284] on div "Cash Amount $60.00 Clear $1.00 $5.00 $10.00 $20.00 $50.00 $100.00 $53.00 Submit…" at bounding box center [590, 369] width 1181 height 175
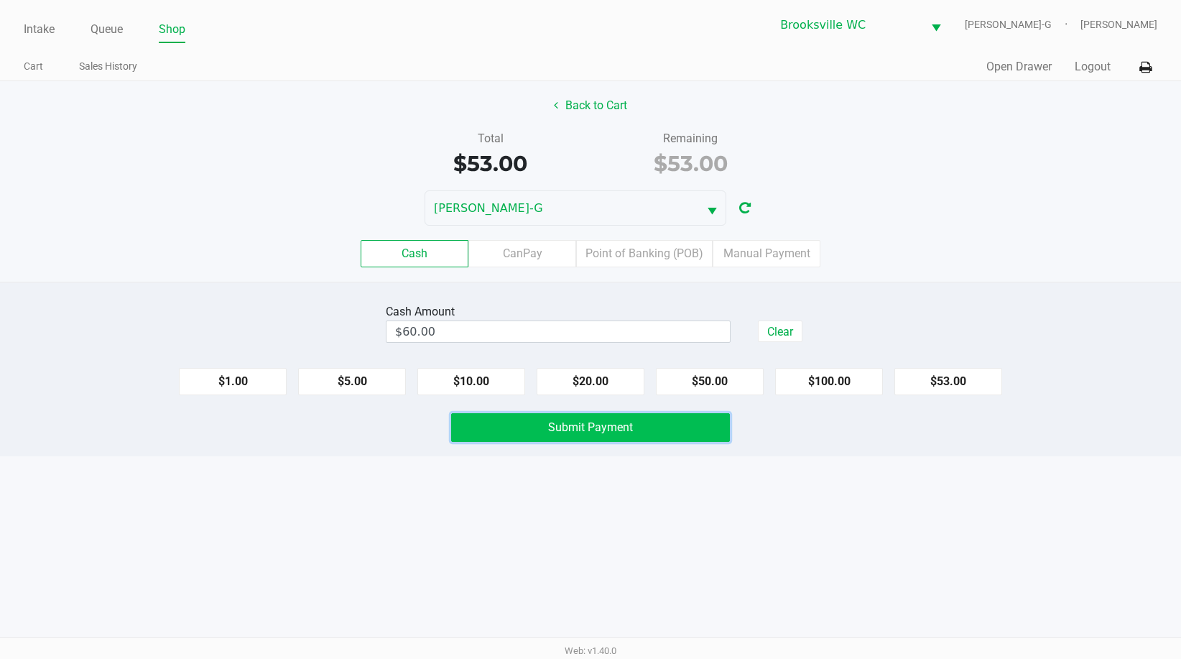
click at [578, 425] on span "Submit Payment" at bounding box center [590, 427] width 85 height 14
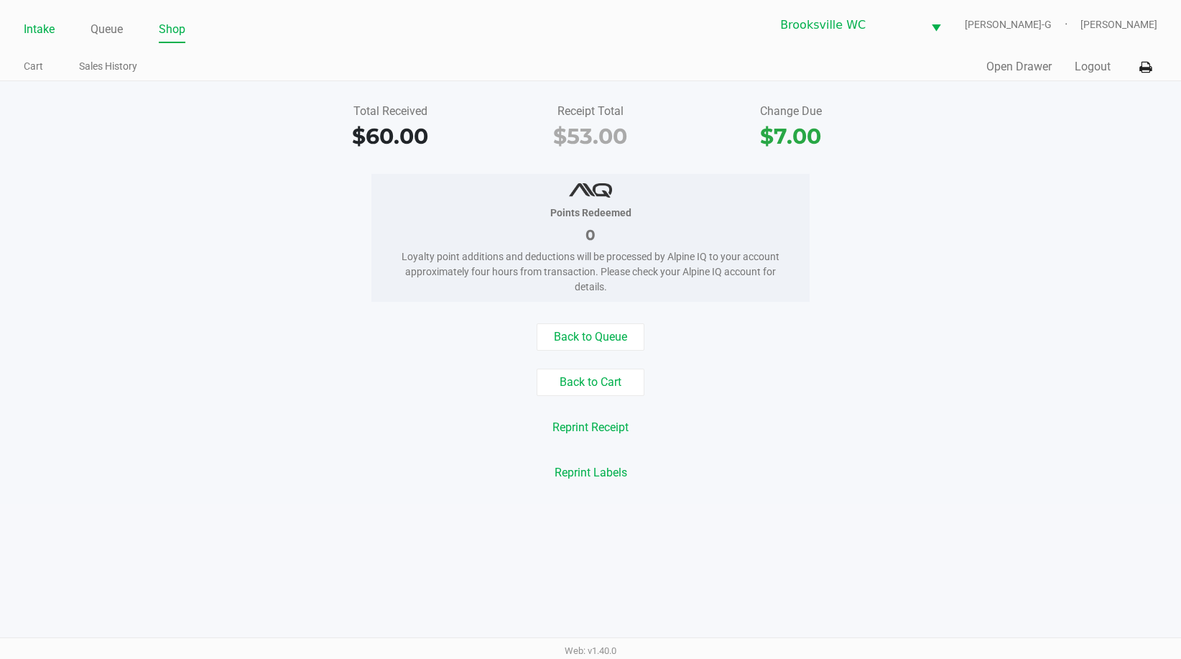
click at [46, 26] on link "Intake" at bounding box center [39, 29] width 31 height 20
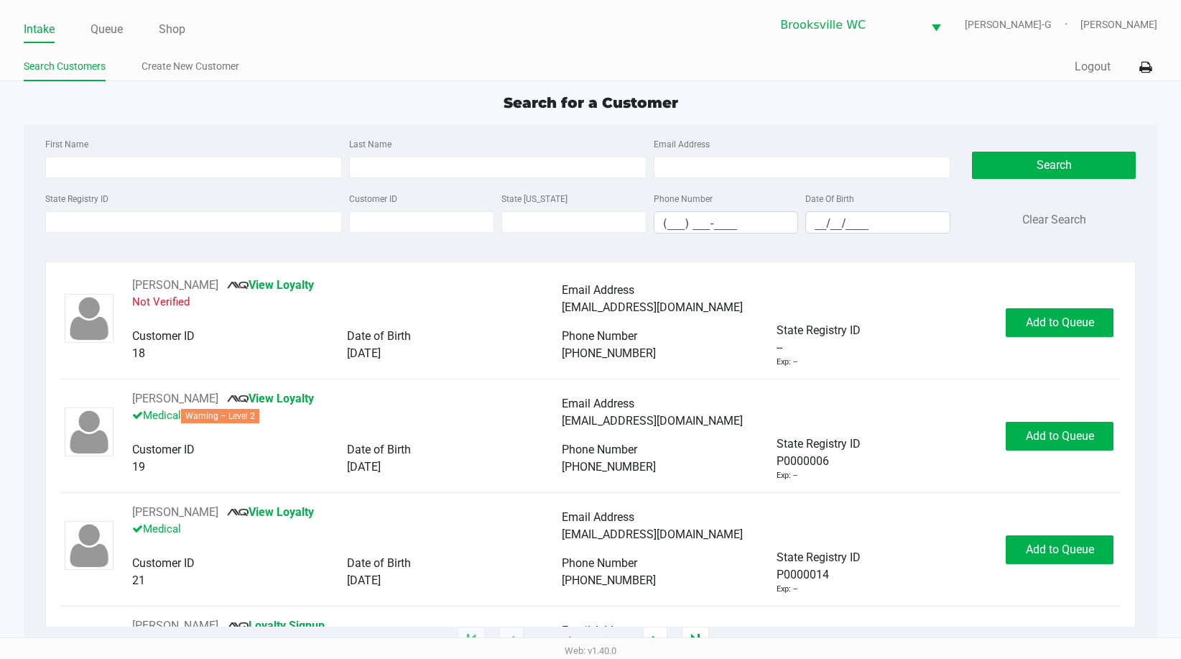
click at [245, 116] on div "Search for a Customer First Name Last Name Email Address State Registry ID Cust…" at bounding box center [590, 367] width 1133 height 550
click at [264, 124] on div "First Name Last Name Email Address State Registry ID Customer ID State ID Phone…" at bounding box center [590, 189] width 1112 height 131
click at [325, 124] on div "Search for a Customer First Name Last Name Email Address State Registry ID Cust…" at bounding box center [590, 367] width 1133 height 550
click at [96, 39] on link "Queue" at bounding box center [107, 29] width 32 height 20
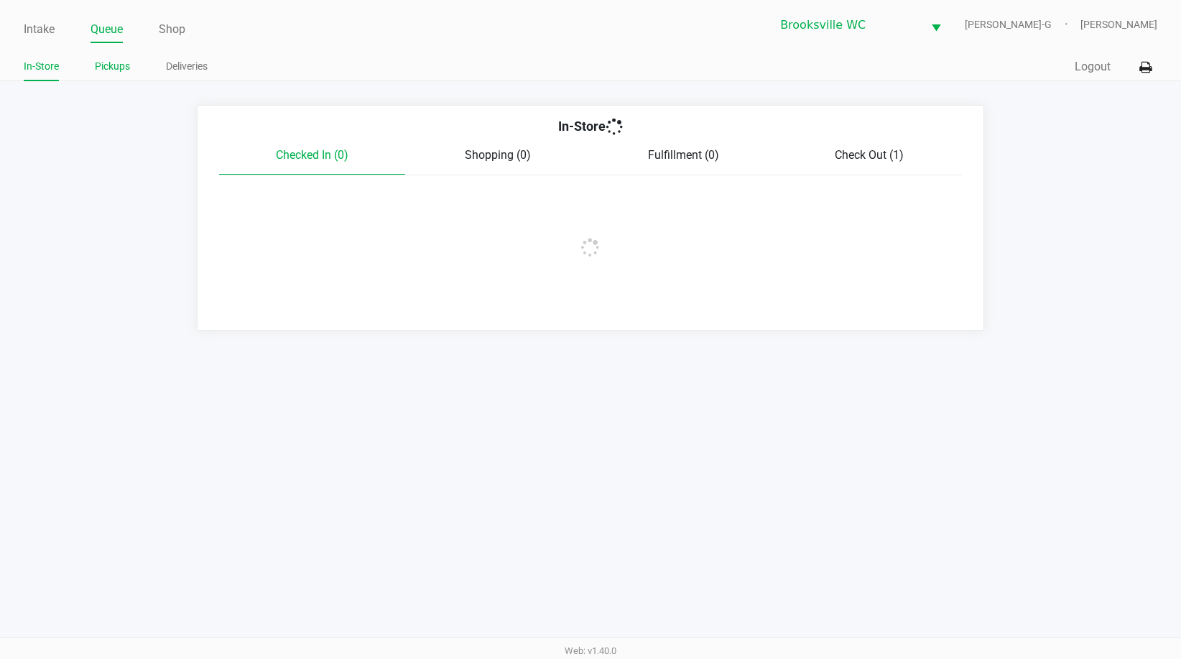
click at [103, 75] on link "Pickups" at bounding box center [112, 66] width 35 height 18
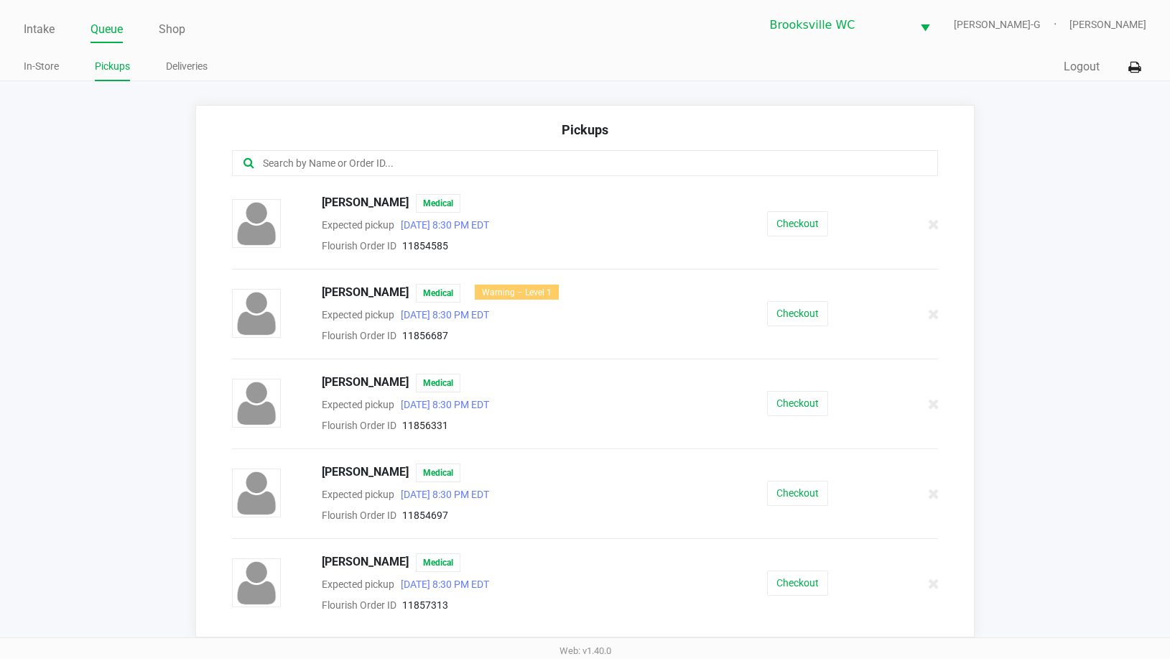
click at [423, 156] on input "text" at bounding box center [569, 163] width 616 height 17
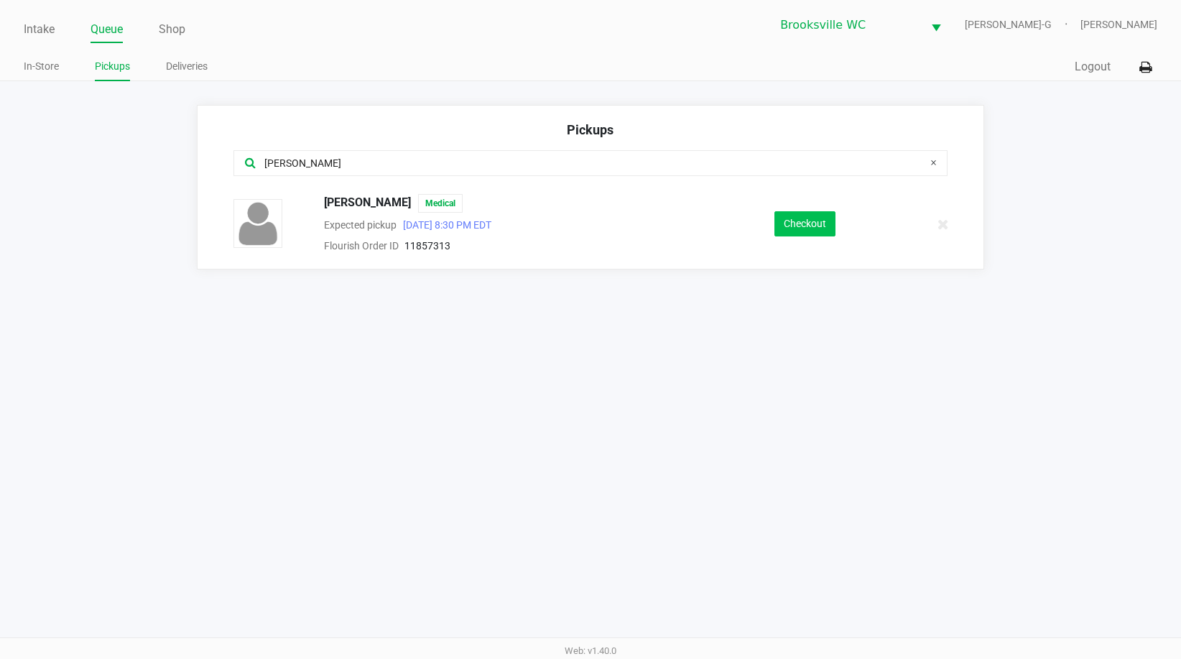
type input "owen"
click at [803, 223] on button "Checkout" at bounding box center [804, 223] width 61 height 25
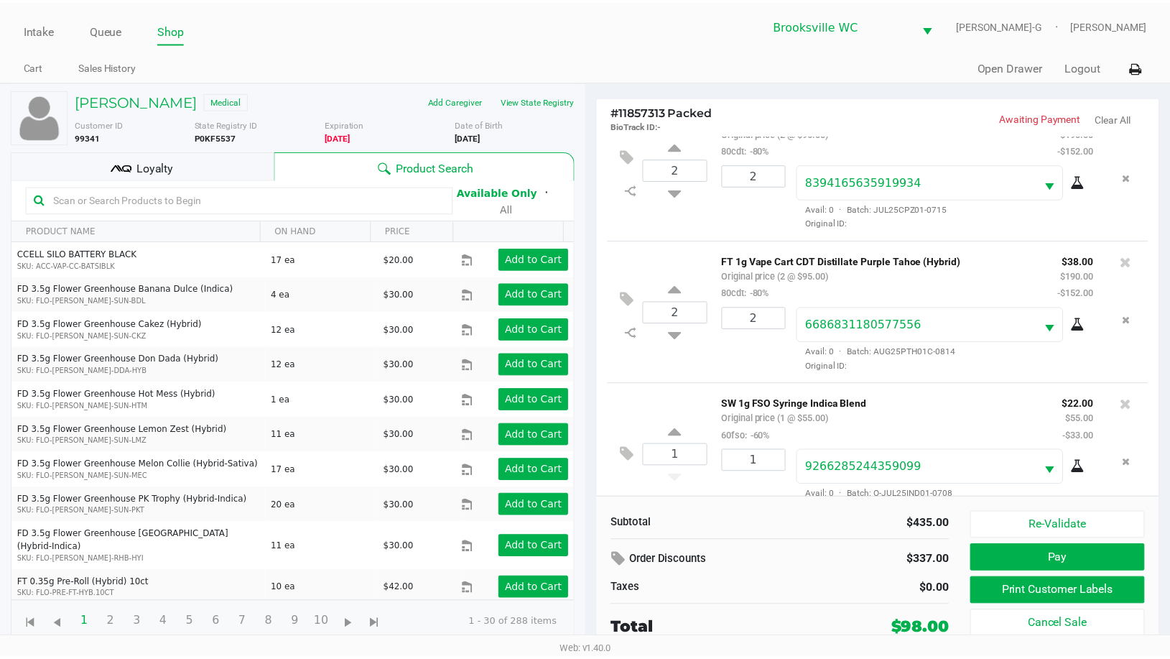
scroll to position [69, 0]
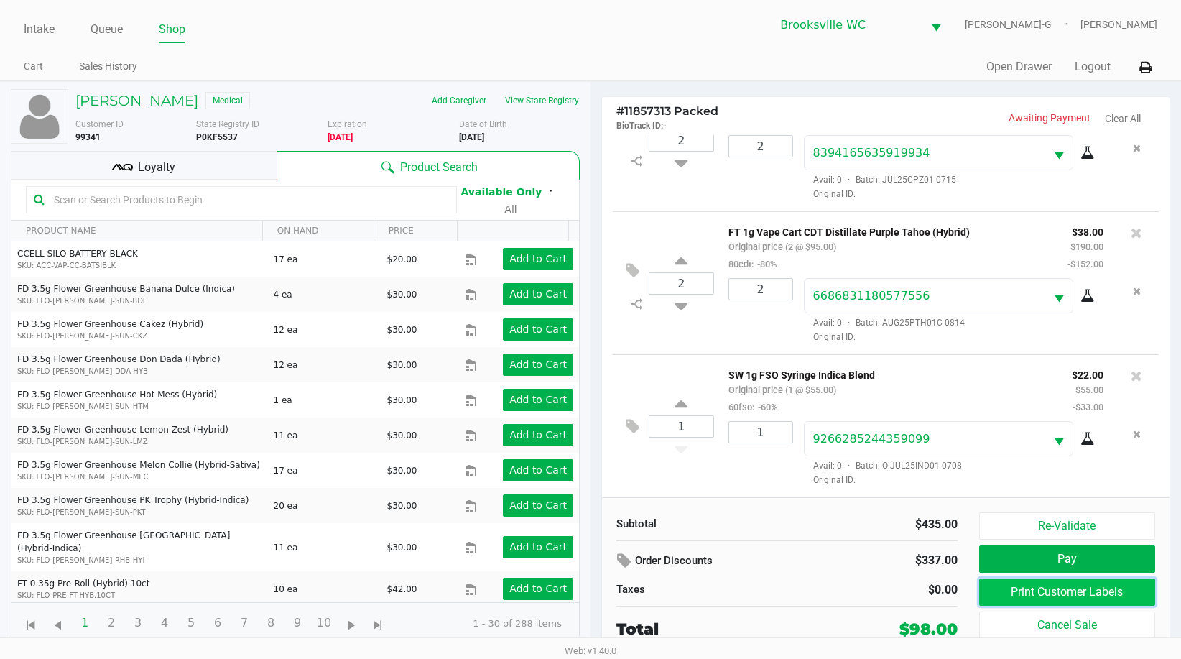
click at [1049, 587] on button "Print Customer Labels" at bounding box center [1067, 591] width 176 height 27
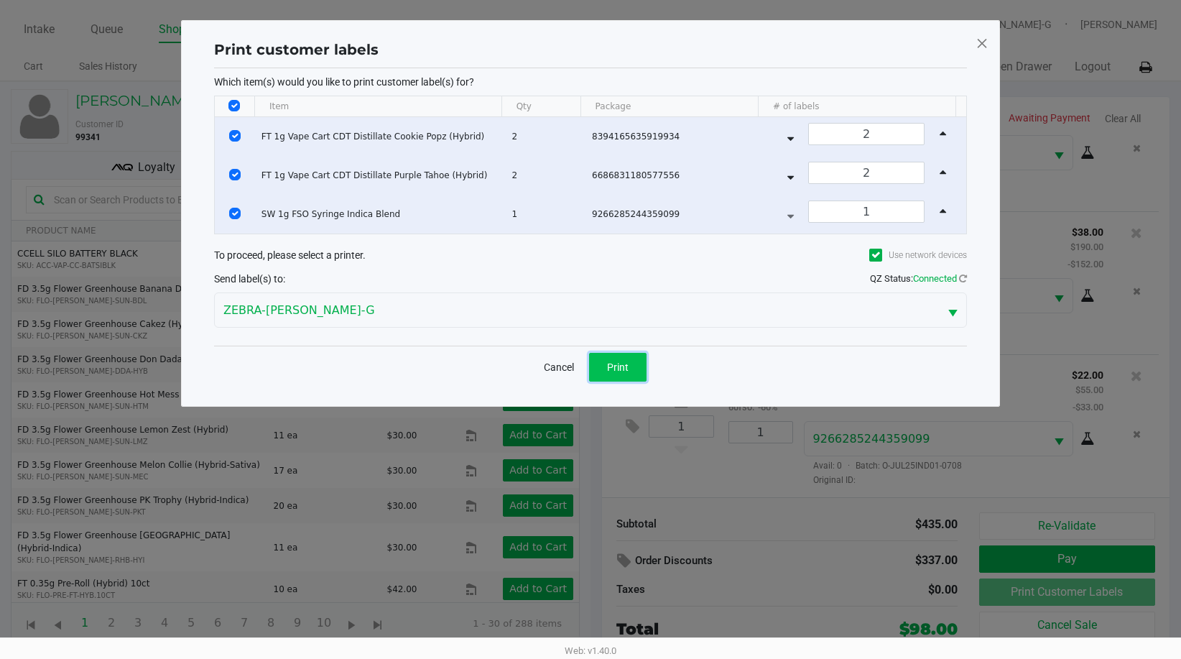
click at [626, 358] on button "Print" at bounding box center [617, 367] width 57 height 29
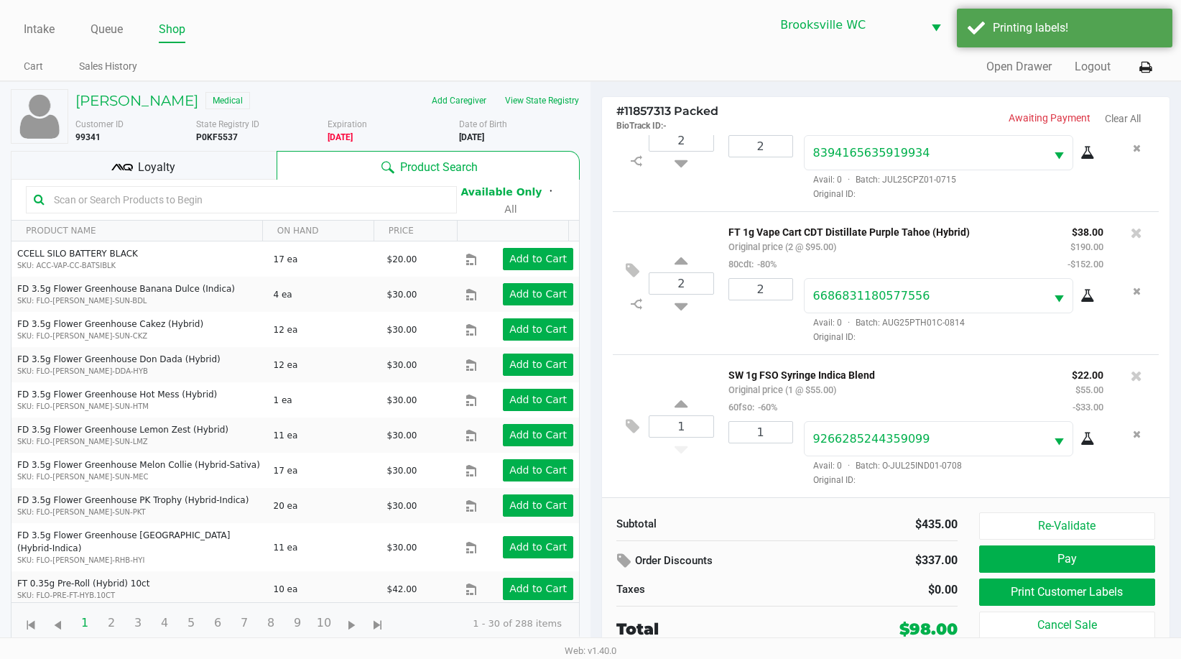
click at [145, 163] on span "Loyalty" at bounding box center [156, 167] width 37 height 17
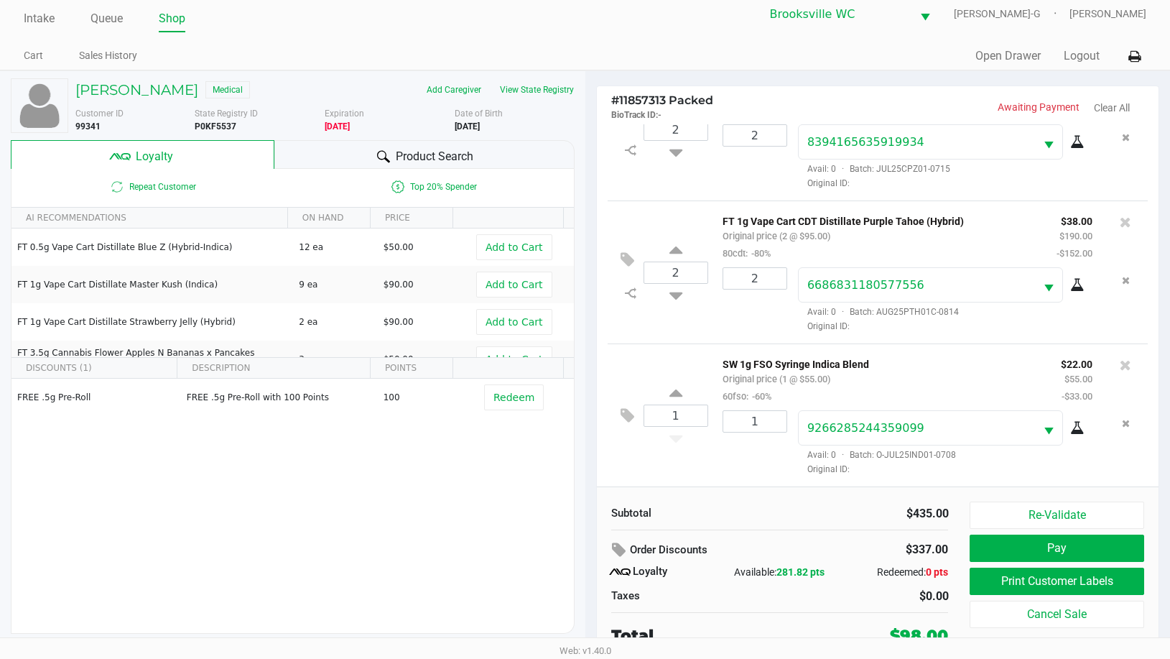
scroll to position [14, 0]
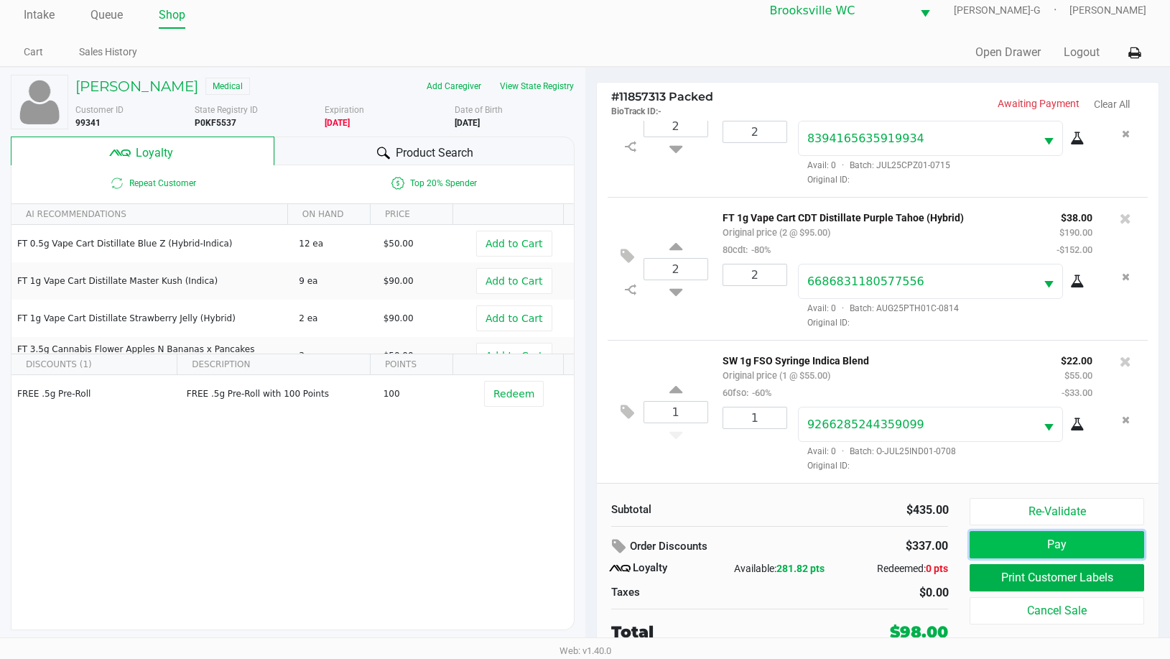
click at [1044, 543] on button "Pay" at bounding box center [1057, 544] width 174 height 27
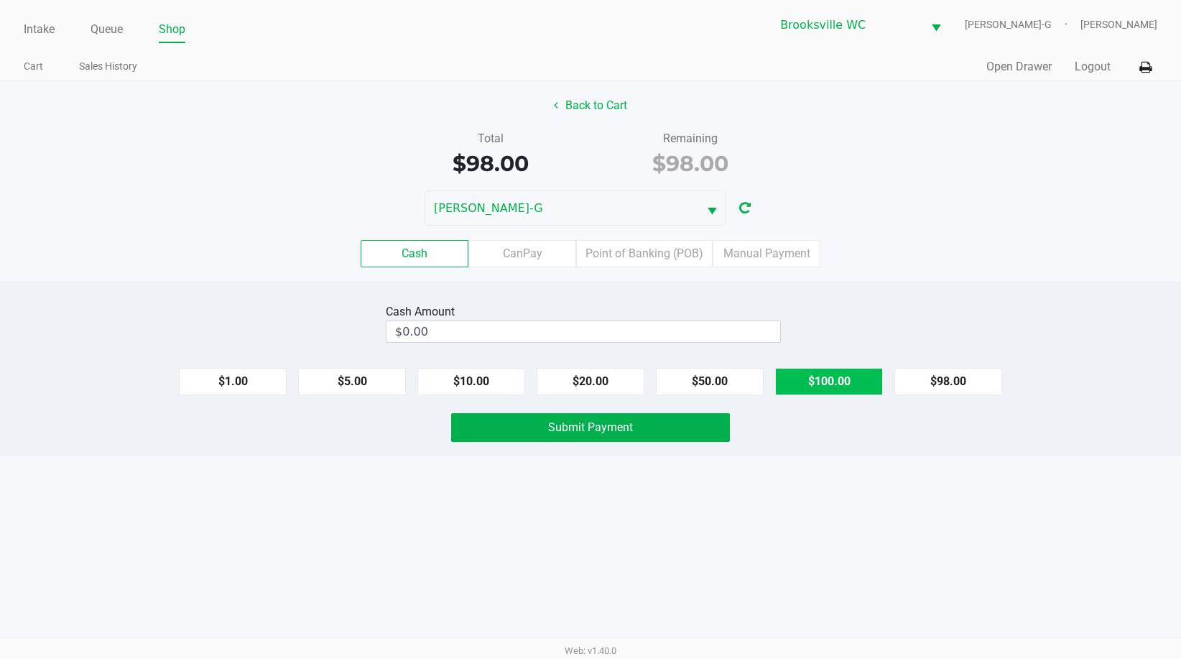
click at [845, 372] on button "$100.00" at bounding box center [829, 381] width 108 height 27
type input "$100.00"
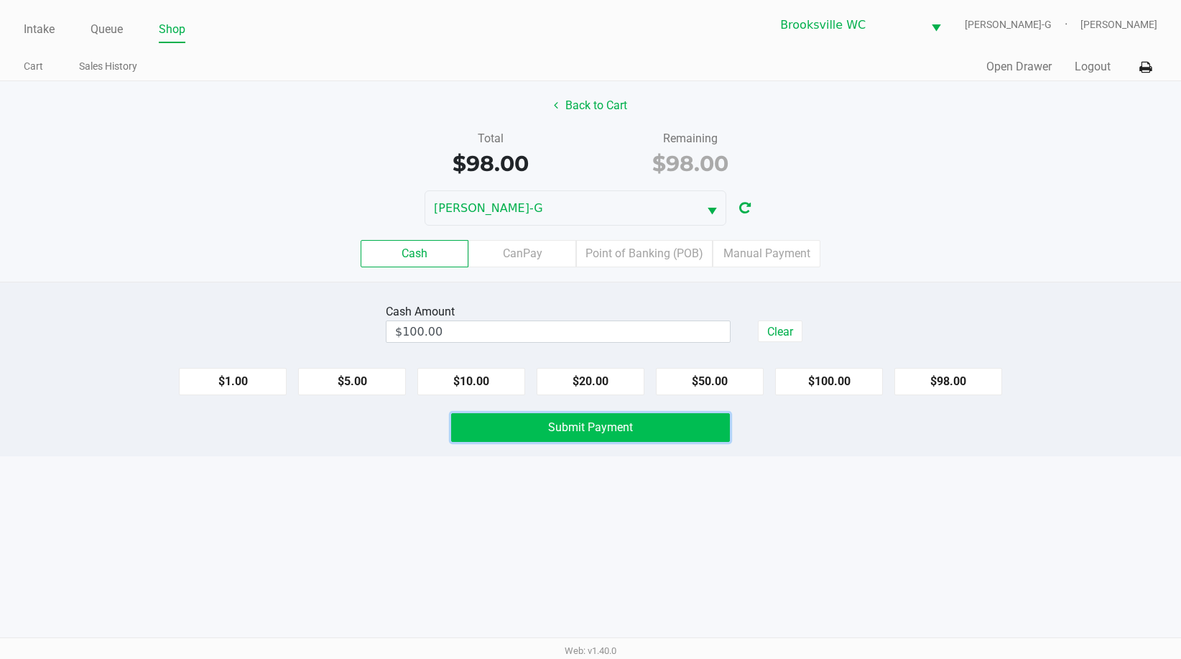
click at [503, 428] on button "Submit Payment" at bounding box center [590, 427] width 279 height 29
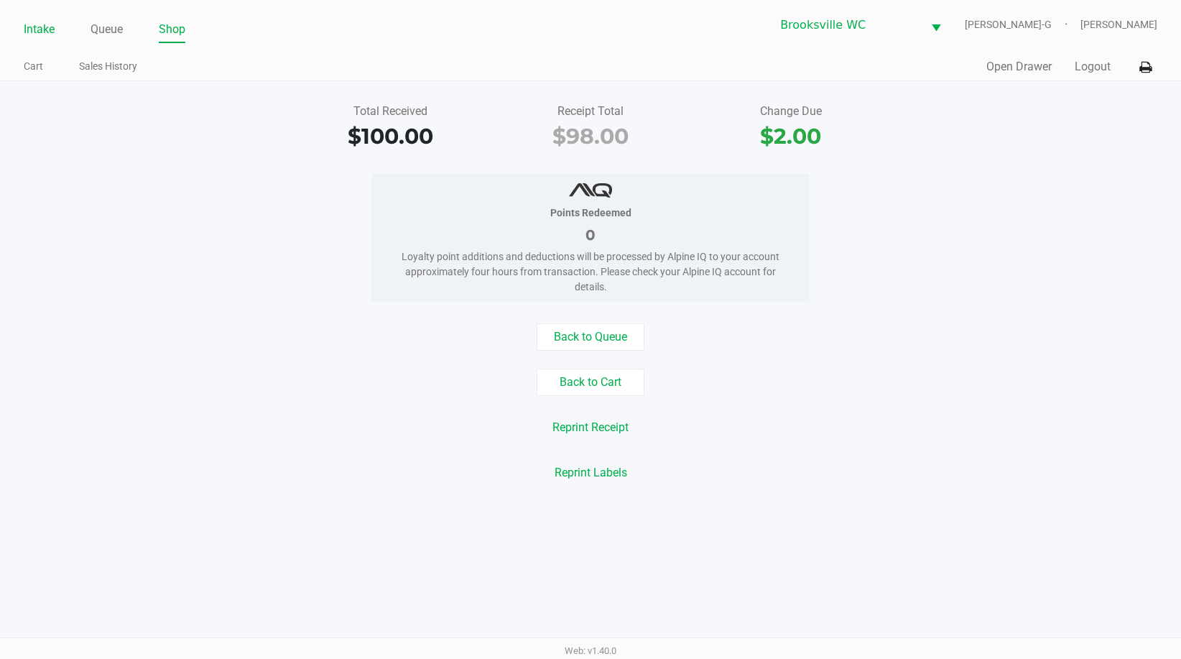
click at [36, 27] on link "Intake" at bounding box center [39, 29] width 31 height 20
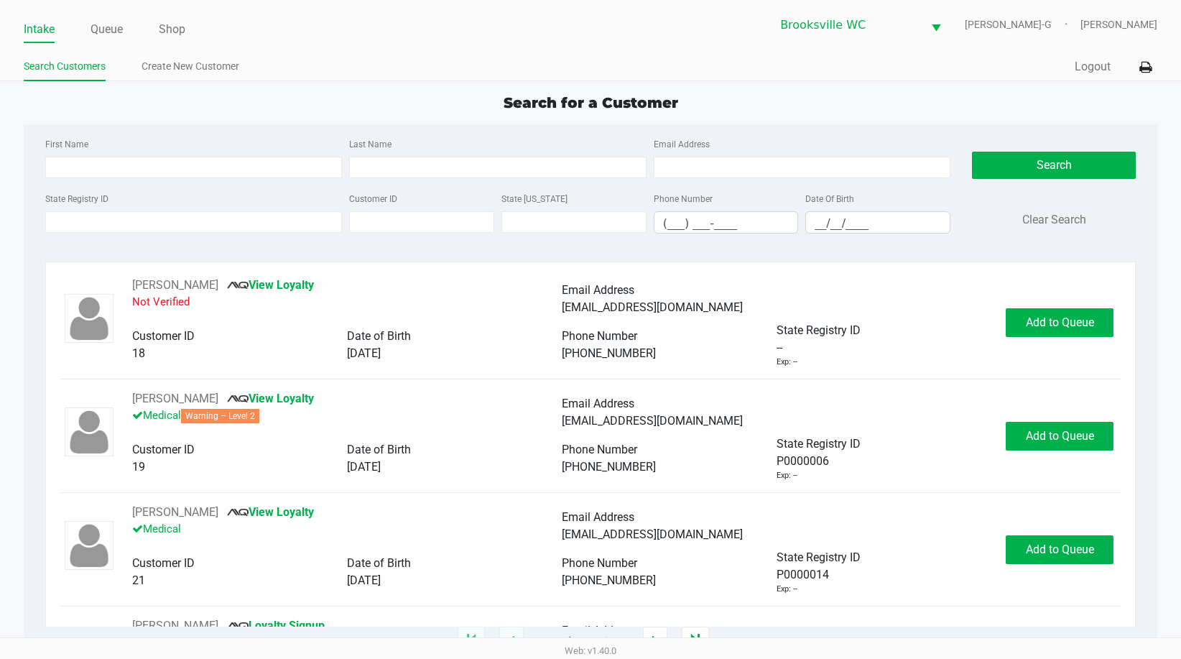
click at [157, 102] on div "Search for a Customer" at bounding box center [590, 103] width 1155 height 22
click at [1062, 121] on div "Search for a Customer First Name Last Name Email Address State Registry ID Cust…" at bounding box center [590, 367] width 1133 height 550
click at [374, 105] on div "Search for a Customer" at bounding box center [590, 103] width 1155 height 22
click at [198, 229] on input "State Registry ID" at bounding box center [193, 222] width 297 height 22
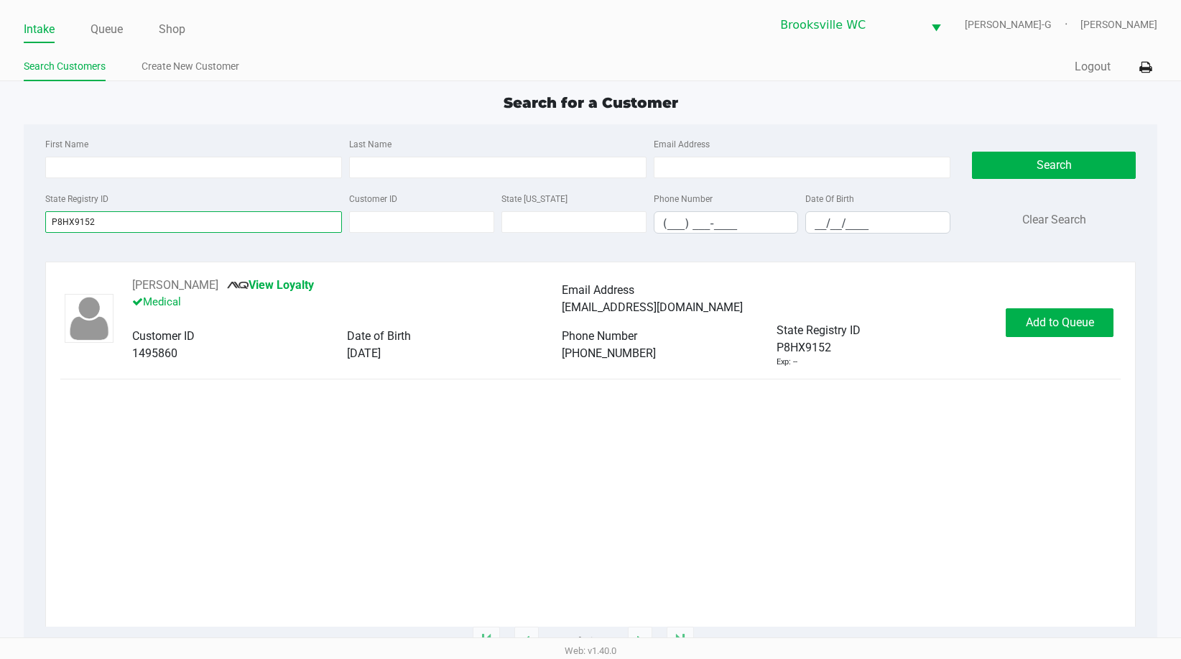
type input "P8HX9152"
click at [1042, 320] on span "Add to Queue" at bounding box center [1060, 322] width 68 height 14
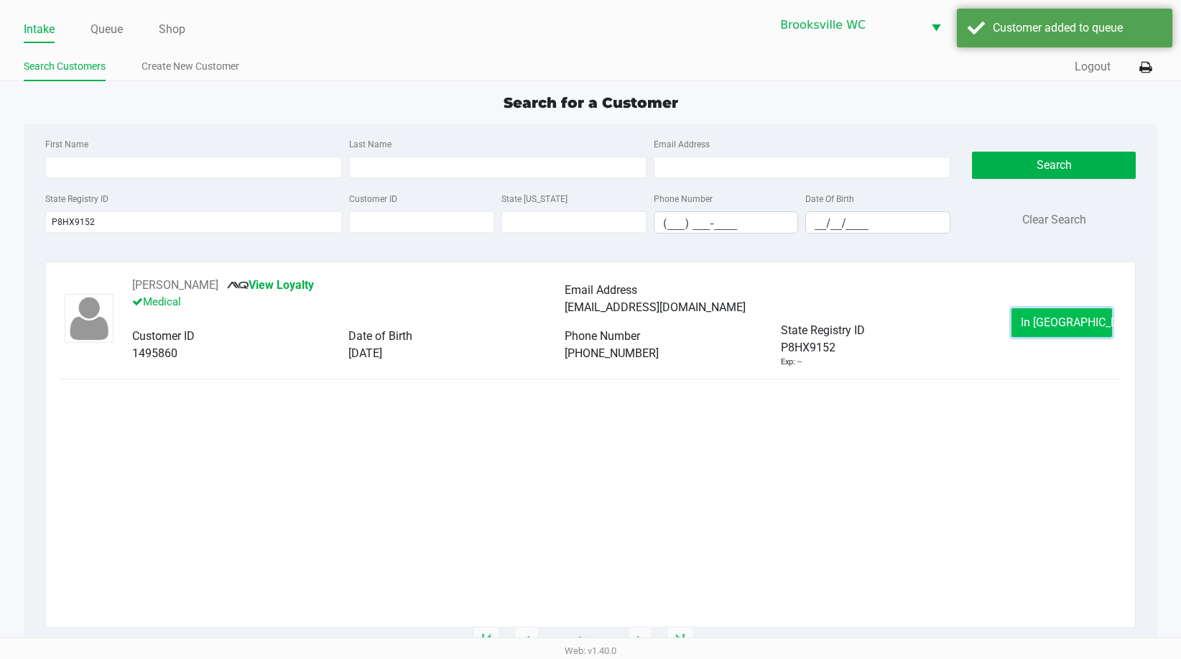
click at [1050, 324] on span "In Queue" at bounding box center [1081, 322] width 121 height 14
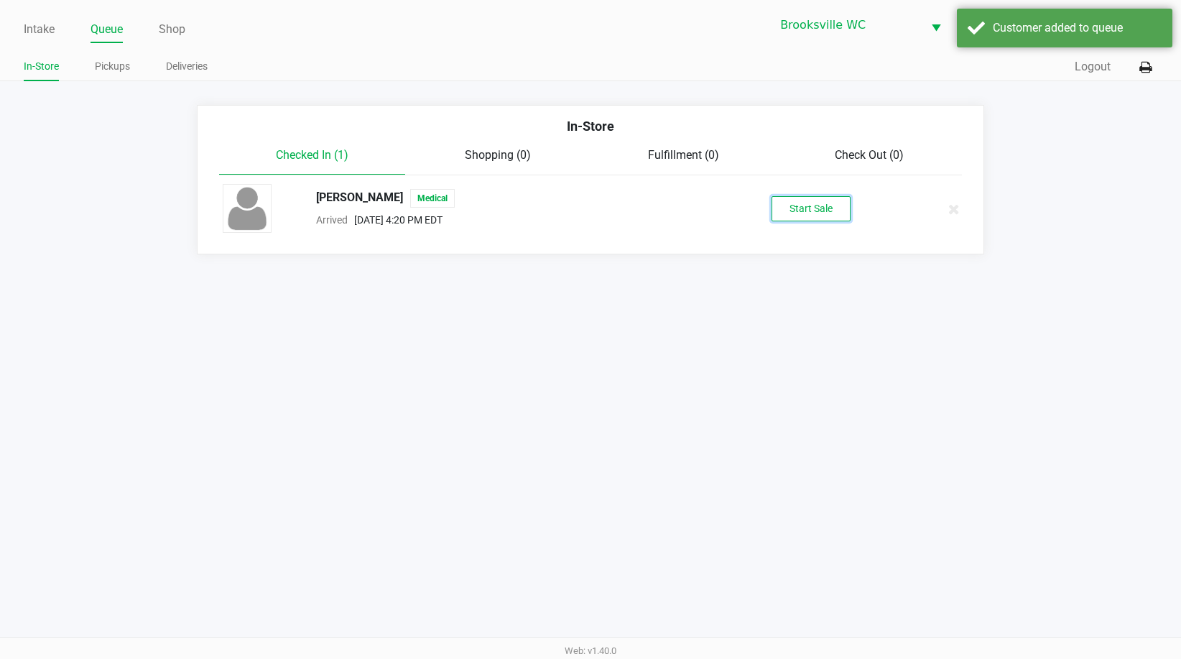
click at [822, 202] on button "Start Sale" at bounding box center [810, 208] width 79 height 25
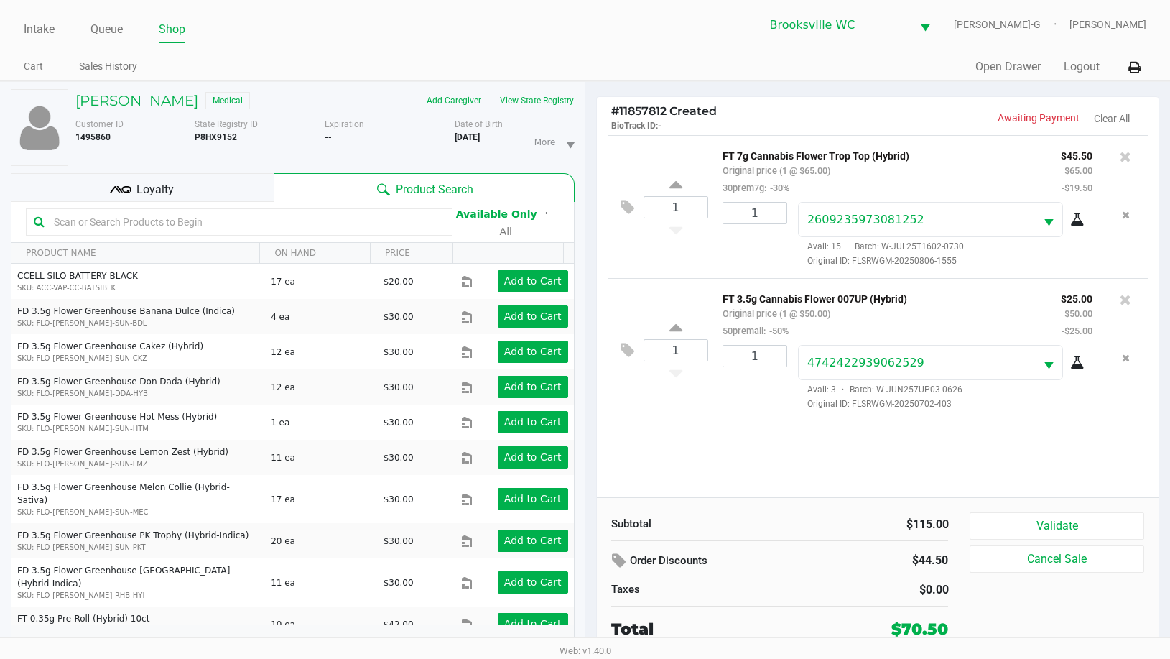
click at [753, 494] on div "1 FT 7g Cannabis Flower Trop Top (Hybrid) Original price (1 @ $65.00) 30prem7g:…" at bounding box center [878, 316] width 562 height 362
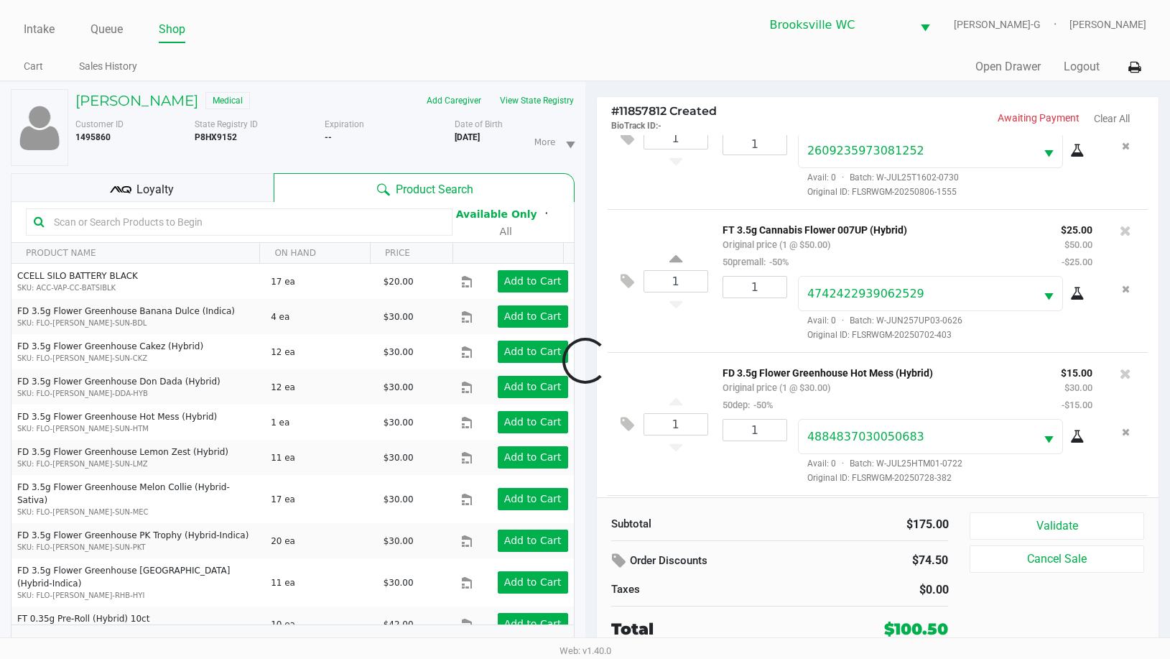
scroll to position [213, 0]
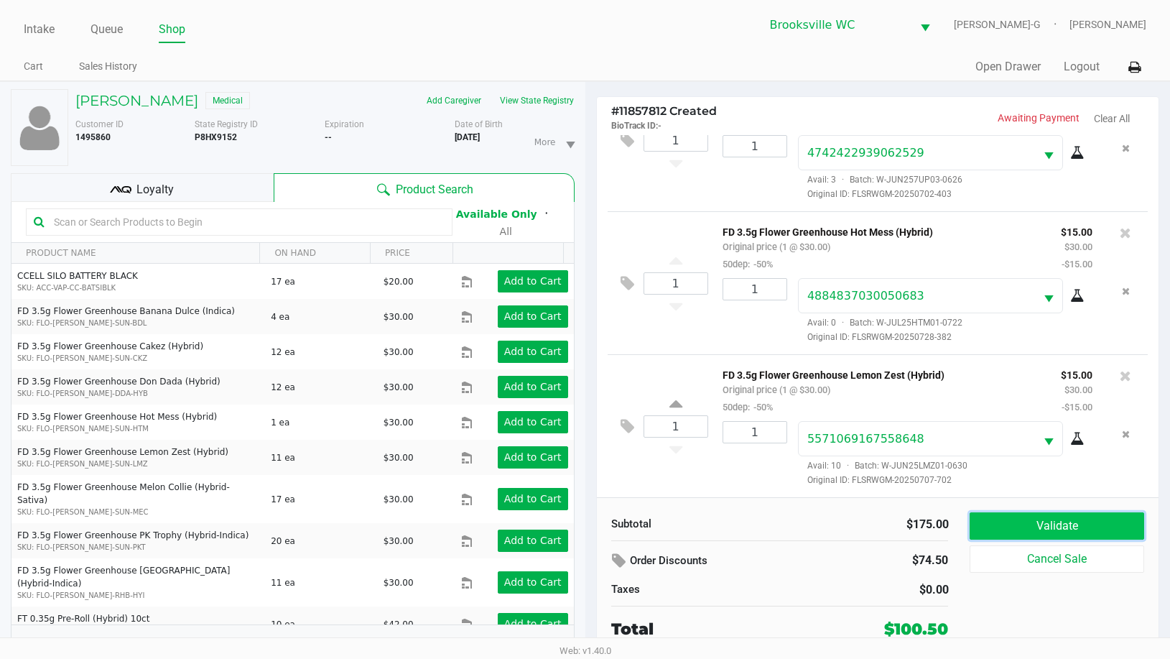
click at [1001, 525] on button "Validate" at bounding box center [1057, 525] width 174 height 27
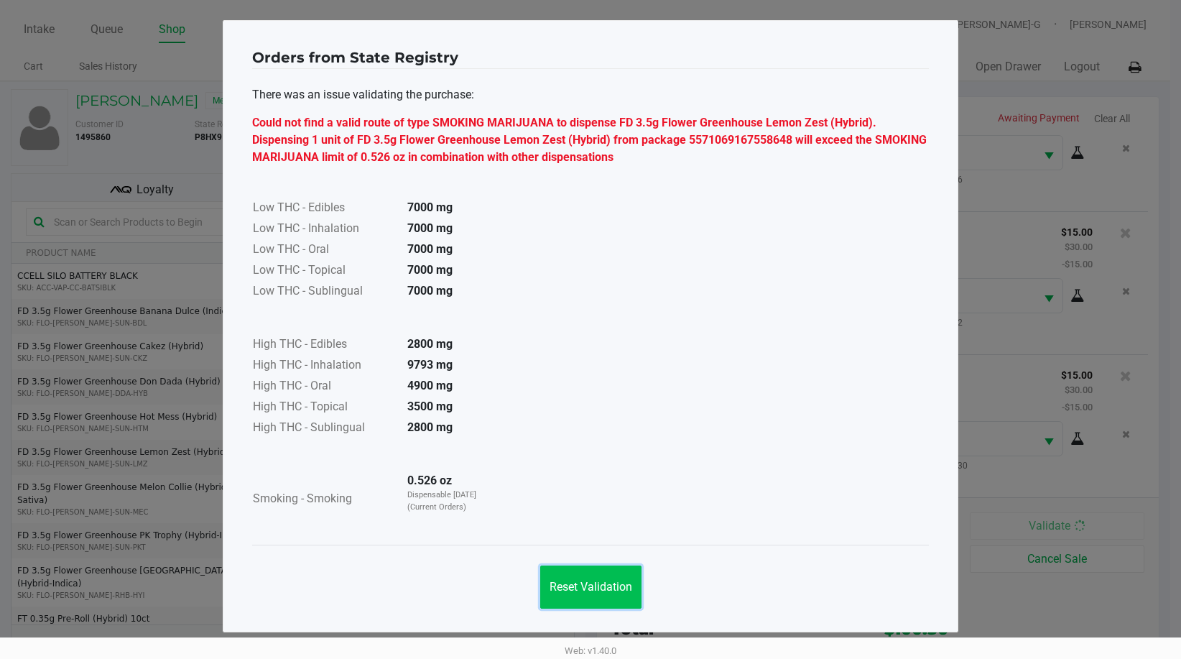
click at [593, 593] on span "Reset Validation" at bounding box center [591, 587] width 83 height 14
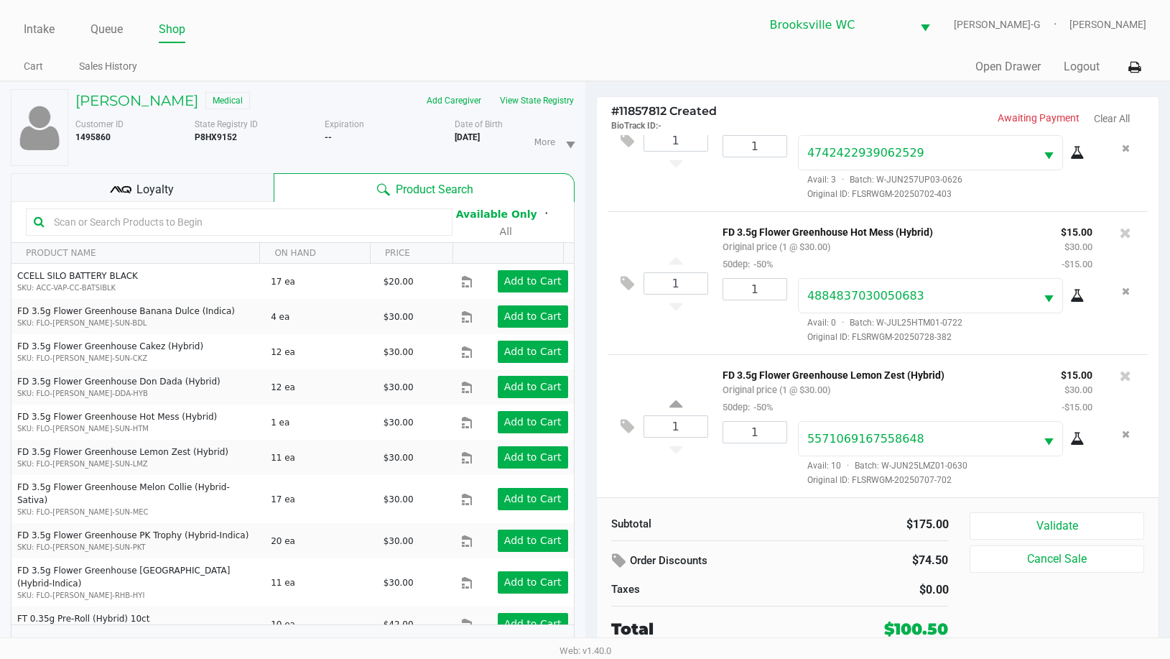
scroll to position [0, 0]
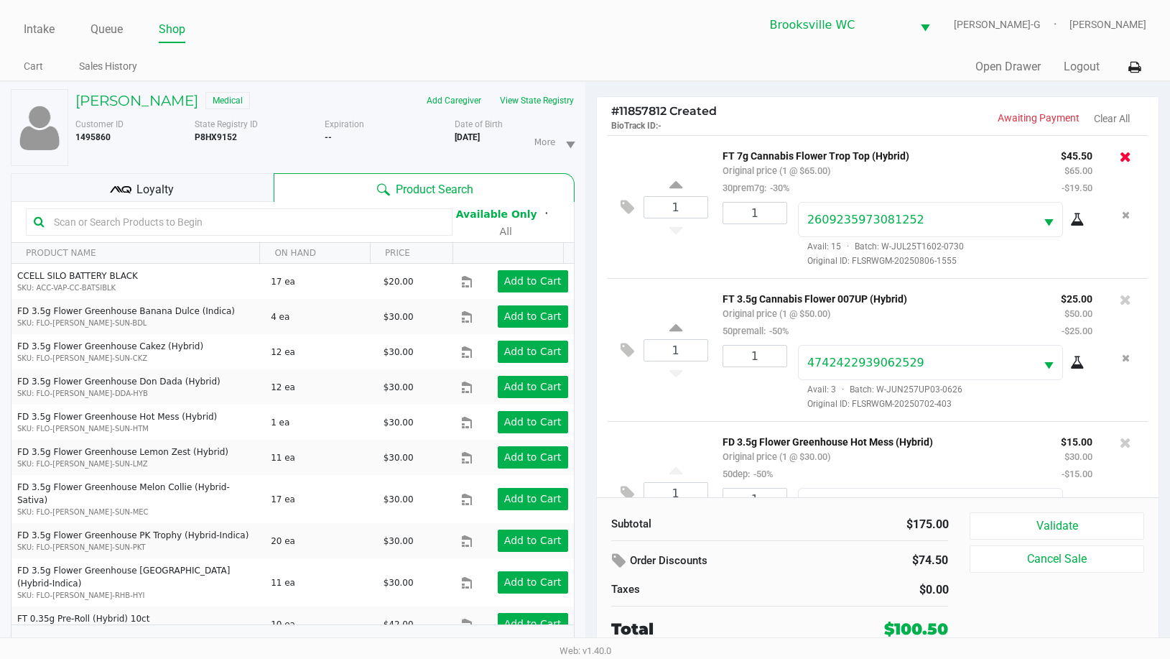
click at [1120, 164] on button at bounding box center [1125, 157] width 11 height 20
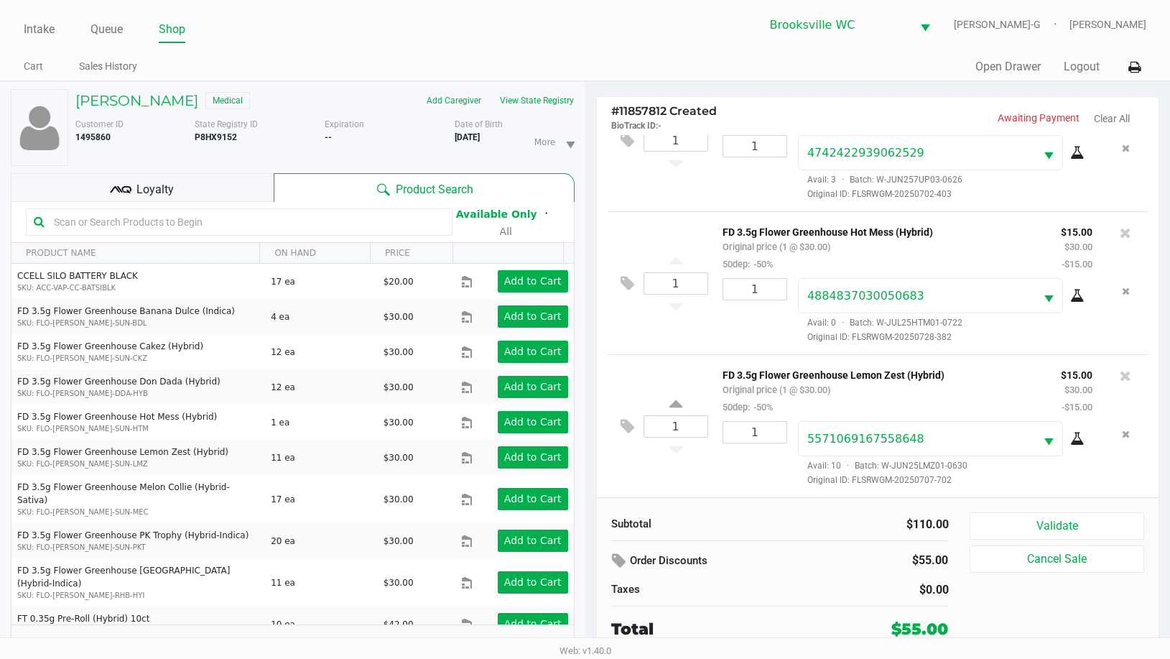
click at [885, 567] on div "$55.00" at bounding box center [899, 560] width 98 height 24
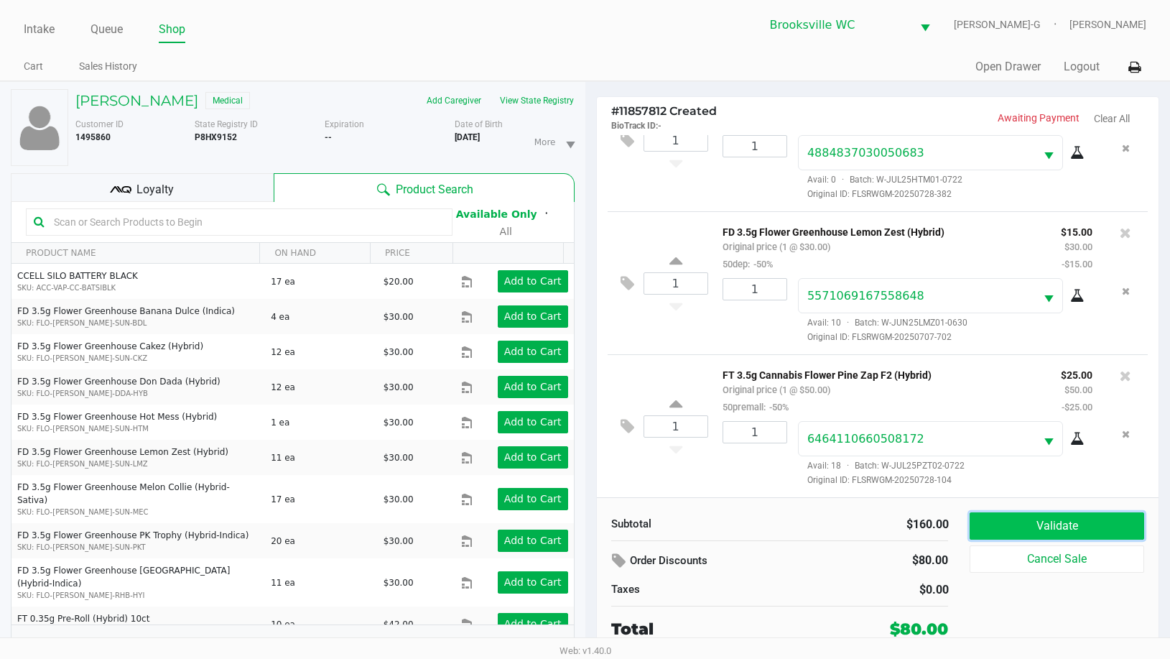
click at [1000, 521] on button "Validate" at bounding box center [1057, 525] width 174 height 27
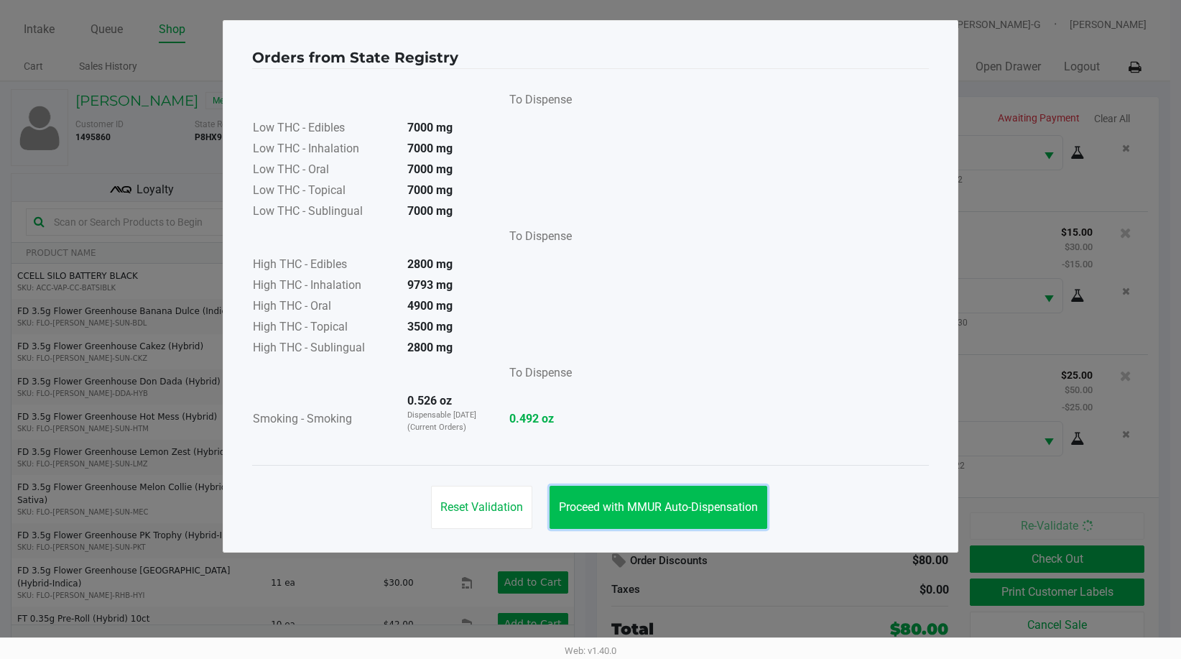
click at [641, 499] on button "Proceed with MMUR Auto-Dispensation" at bounding box center [659, 507] width 218 height 43
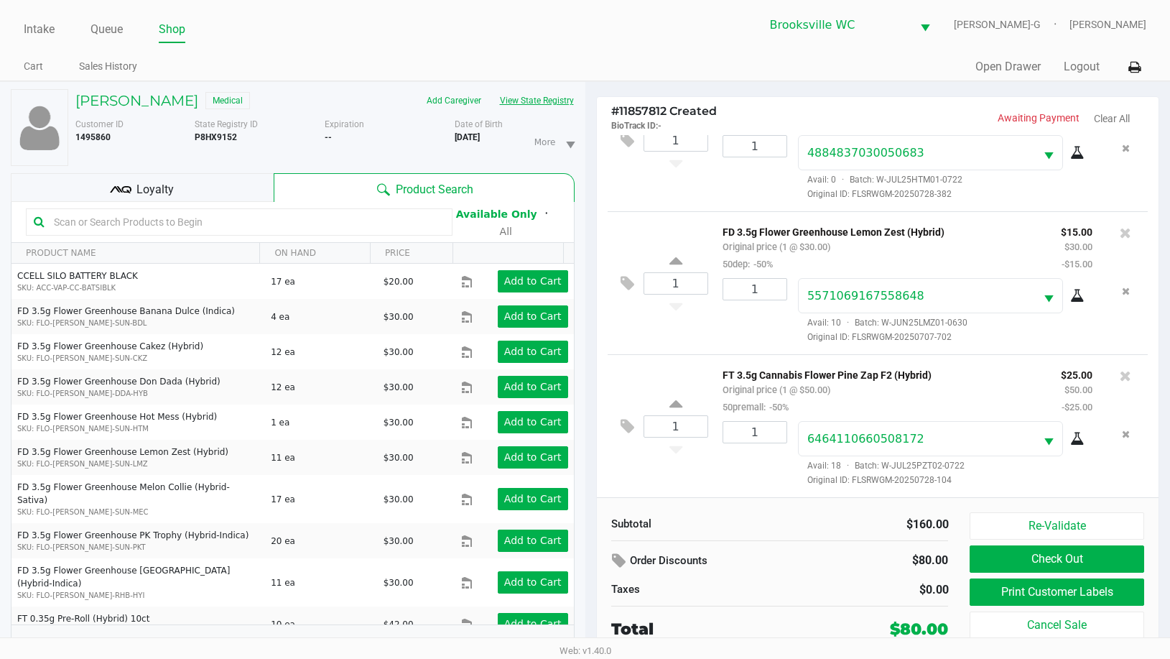
click at [532, 103] on button "View State Registry" at bounding box center [533, 100] width 84 height 23
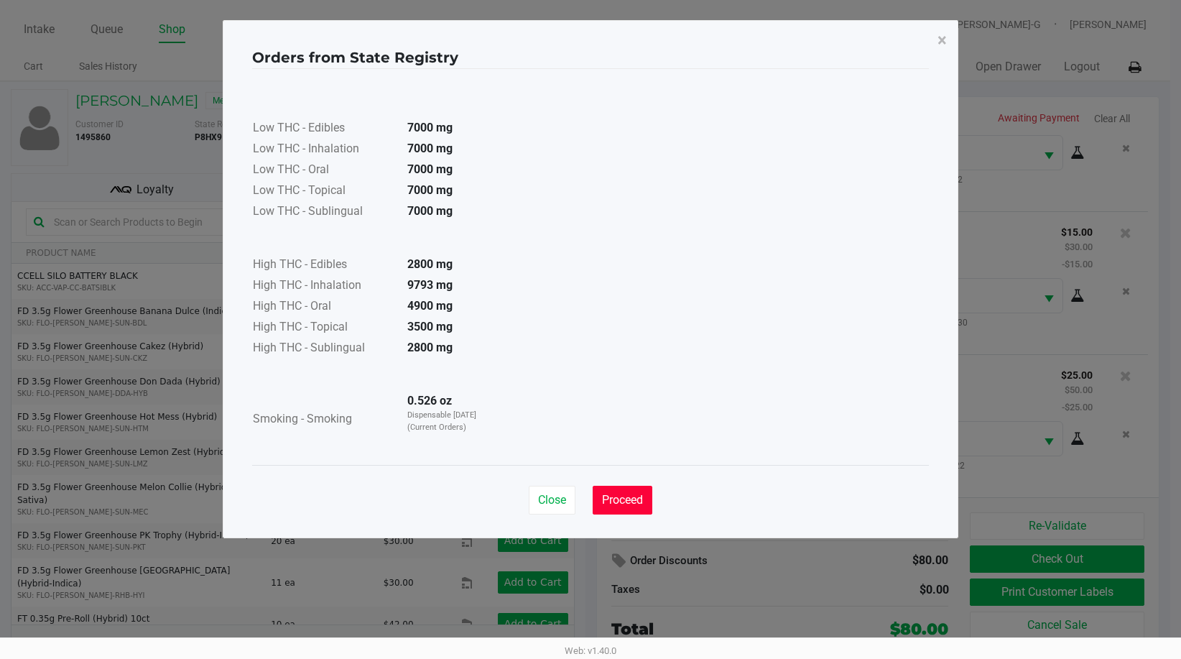
drag, startPoint x: 617, startPoint y: 495, endPoint x: 38, endPoint y: 412, distance: 584.8
click at [605, 493] on span "Proceed" at bounding box center [622, 500] width 41 height 14
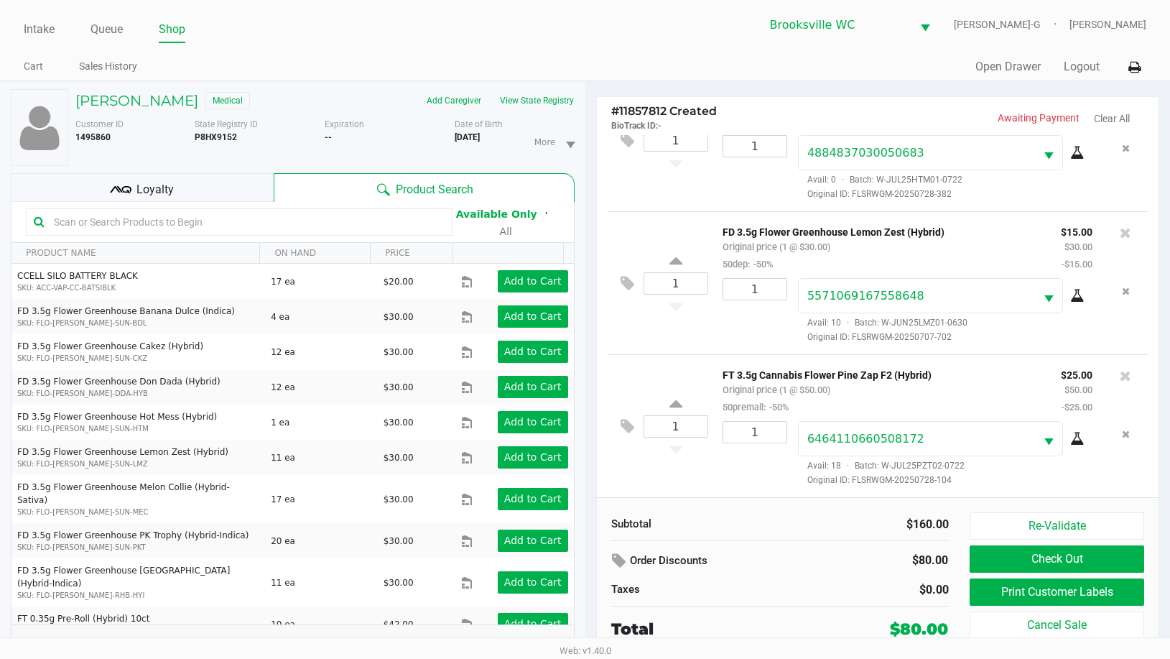
click at [1001, 497] on div "Subtotal $160.00 Order Discounts $80.00 Taxes $0.00 Total $80.00 Re-Validate Ch…" at bounding box center [878, 576] width 562 height 158
click at [211, 137] on b "P8HX9152" at bounding box center [216, 137] width 42 height 10
copy b "P8HX9152"
drag, startPoint x: 939, startPoint y: 565, endPoint x: 720, endPoint y: 468, distance: 239.6
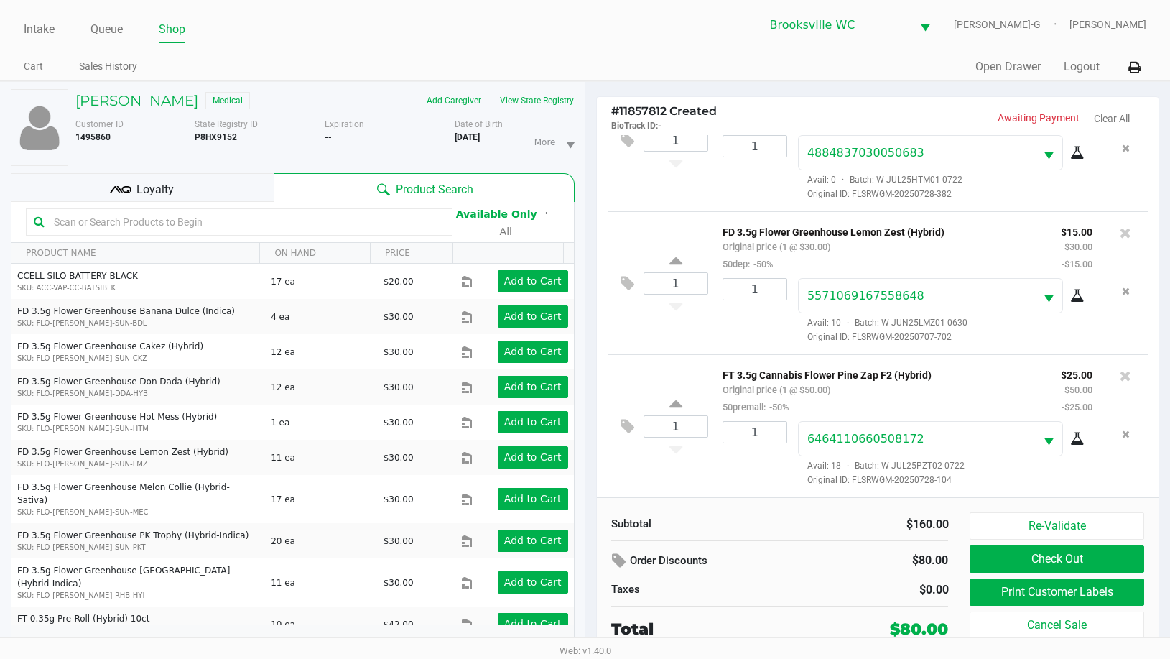
click at [939, 565] on div "$80.00" at bounding box center [899, 560] width 98 height 24
click at [480, 136] on b "4/11/1979" at bounding box center [467, 137] width 25 height 10
copy div "4/11/1979"
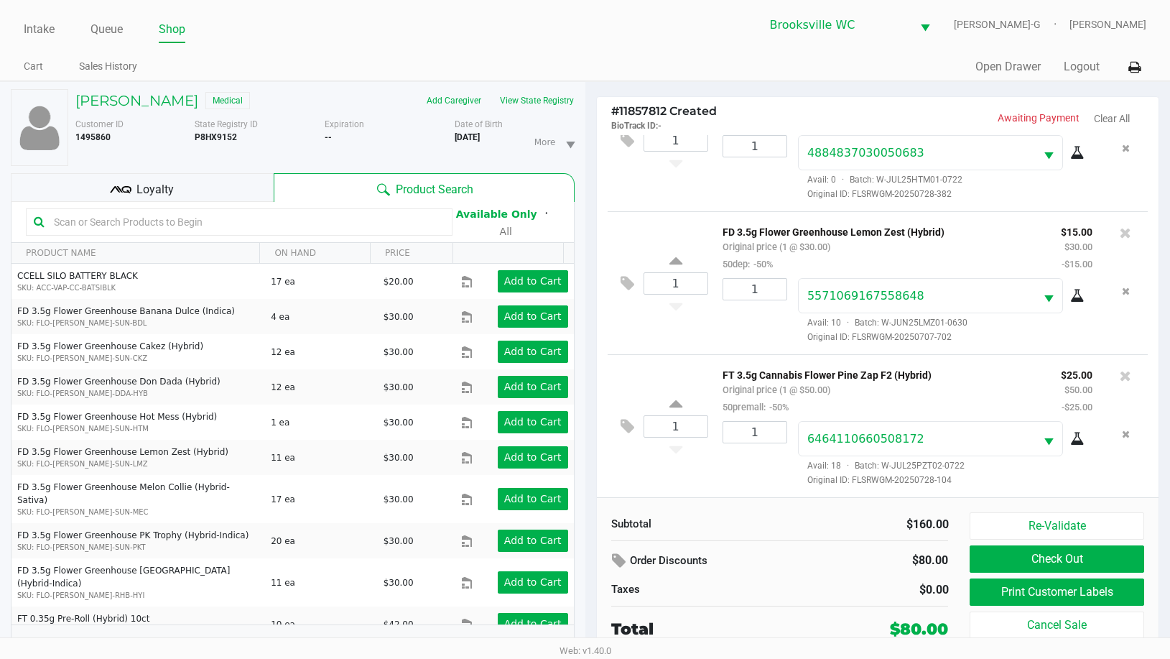
click at [950, 533] on div "$160.00" at bounding box center [870, 524] width 180 height 17
click at [1014, 586] on button "Print Customer Labels" at bounding box center [1057, 591] width 174 height 27
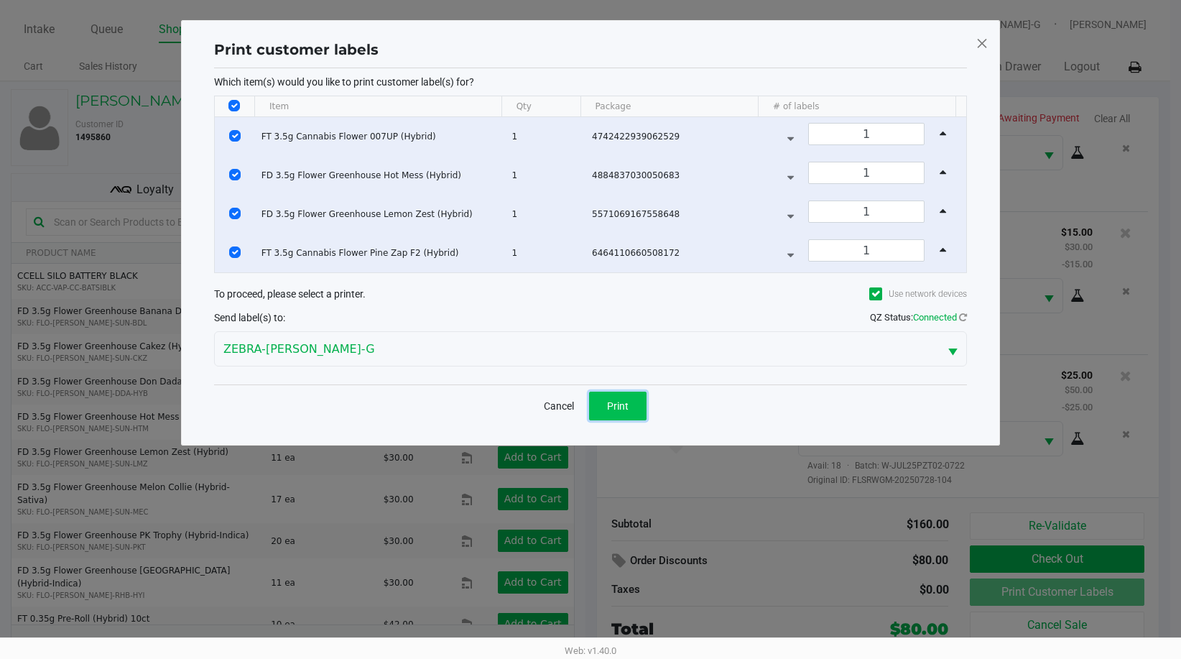
click at [609, 401] on span "Print" at bounding box center [618, 405] width 22 height 11
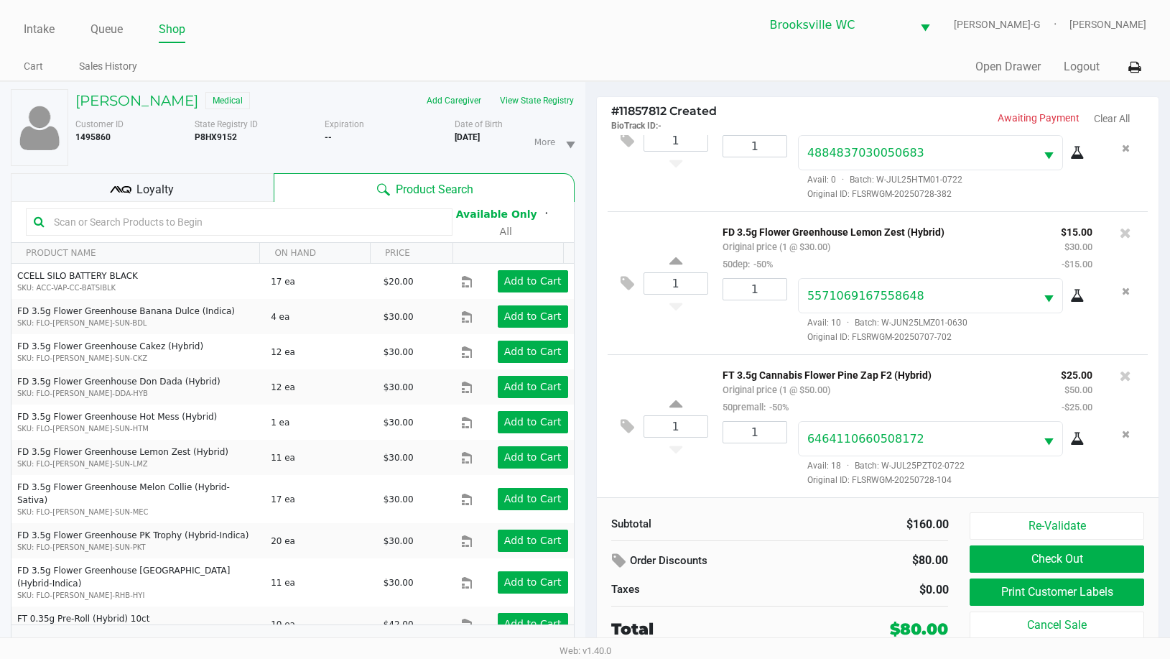
click at [249, 200] on div "Loyalty" at bounding box center [142, 187] width 263 height 29
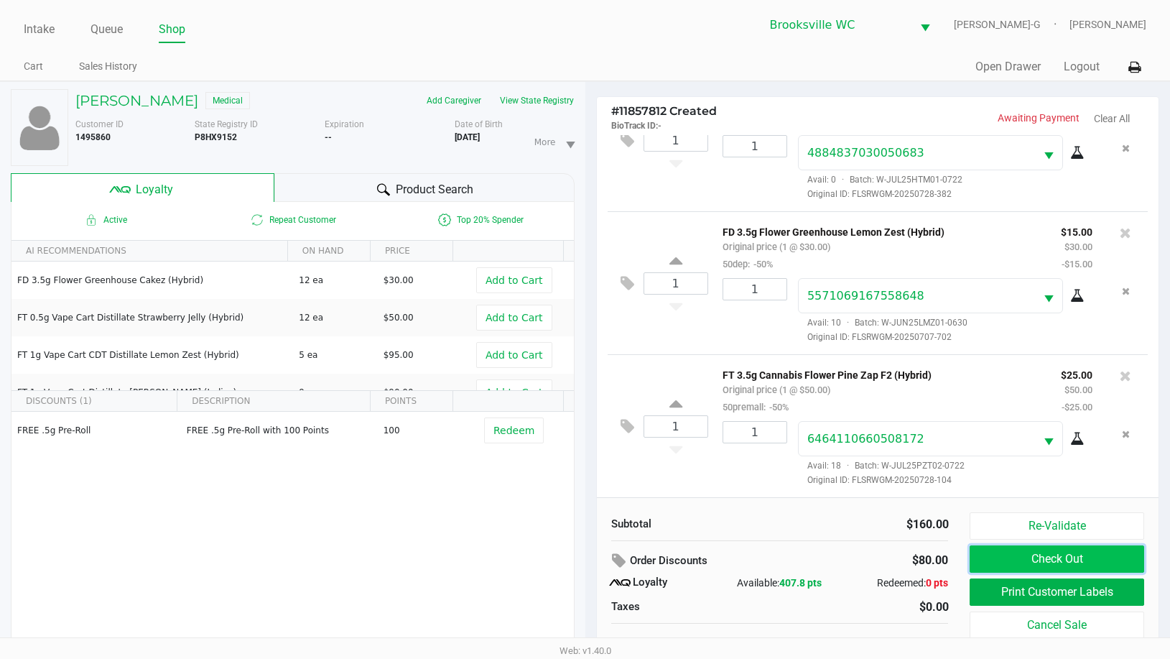
click at [1022, 552] on button "Check Out" at bounding box center [1057, 558] width 174 height 27
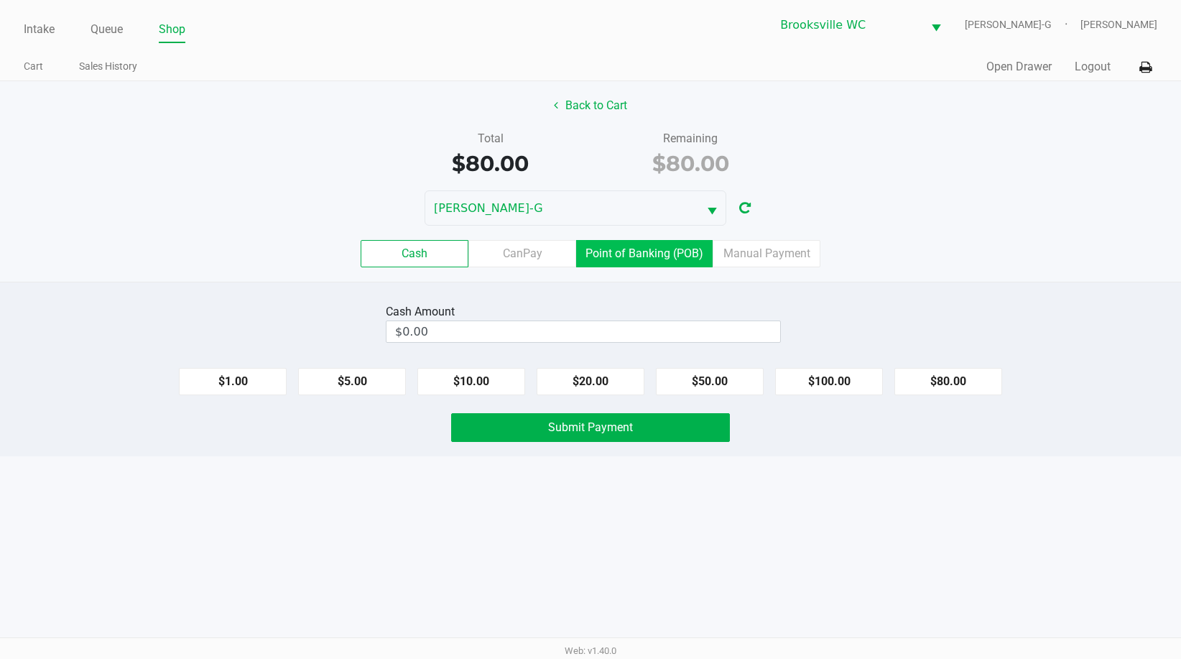
click at [685, 251] on label "Point of Banking (POB)" at bounding box center [644, 253] width 136 height 27
click at [0, 0] on 7 "Point of Banking (POB)" at bounding box center [0, 0] width 0 height 0
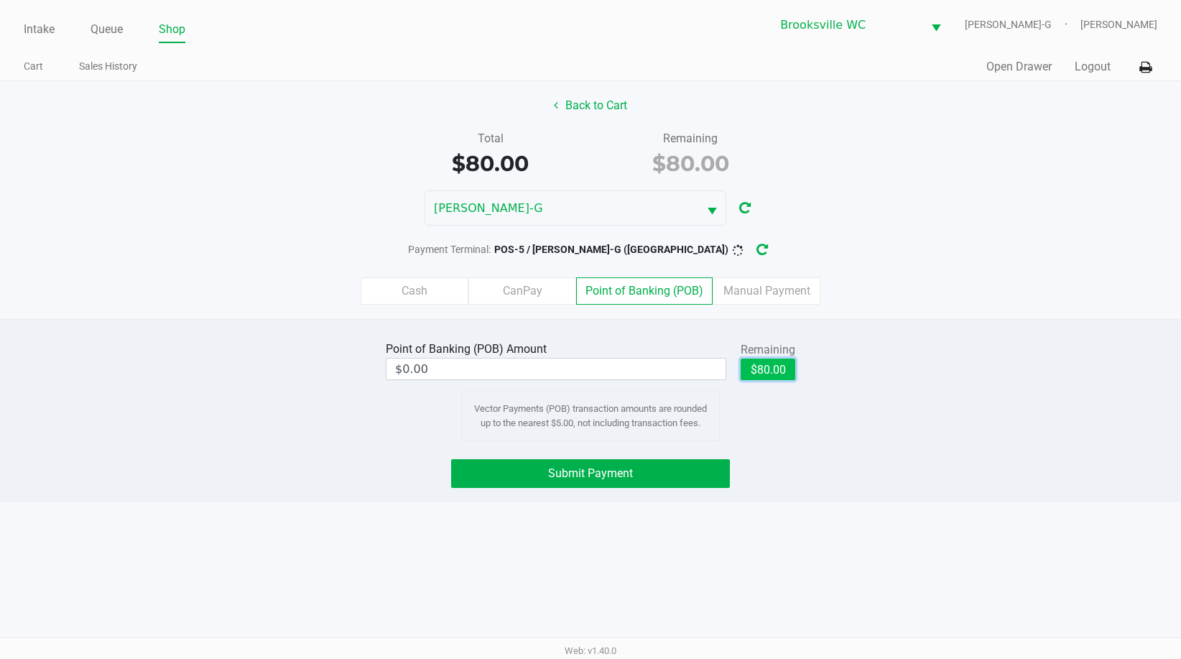
click at [775, 371] on button "$80.00" at bounding box center [768, 369] width 55 height 22
type input "$80.00"
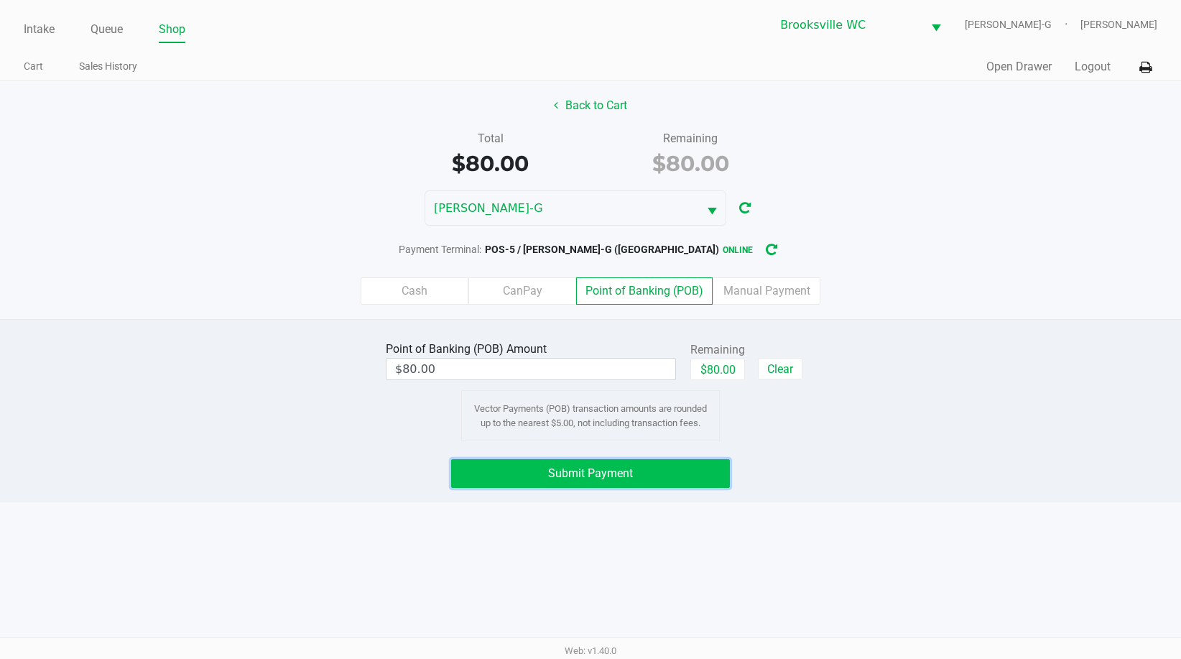
click at [674, 479] on button "Submit Payment" at bounding box center [590, 473] width 279 height 29
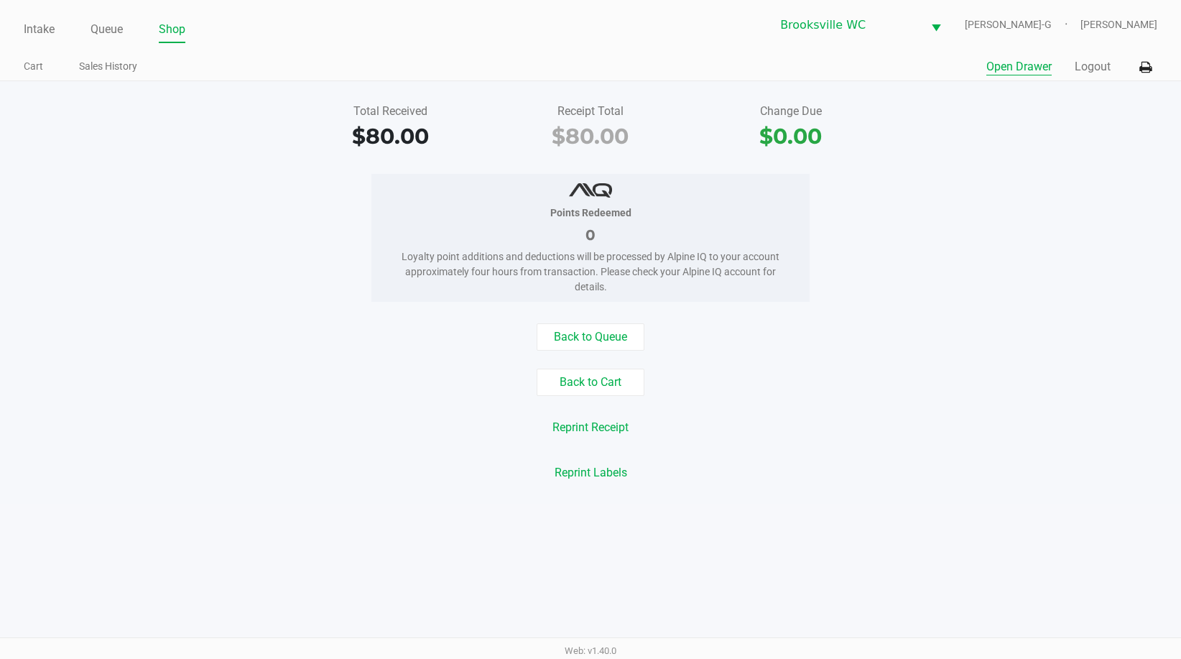
click at [1021, 69] on button "Open Drawer" at bounding box center [1018, 66] width 65 height 17
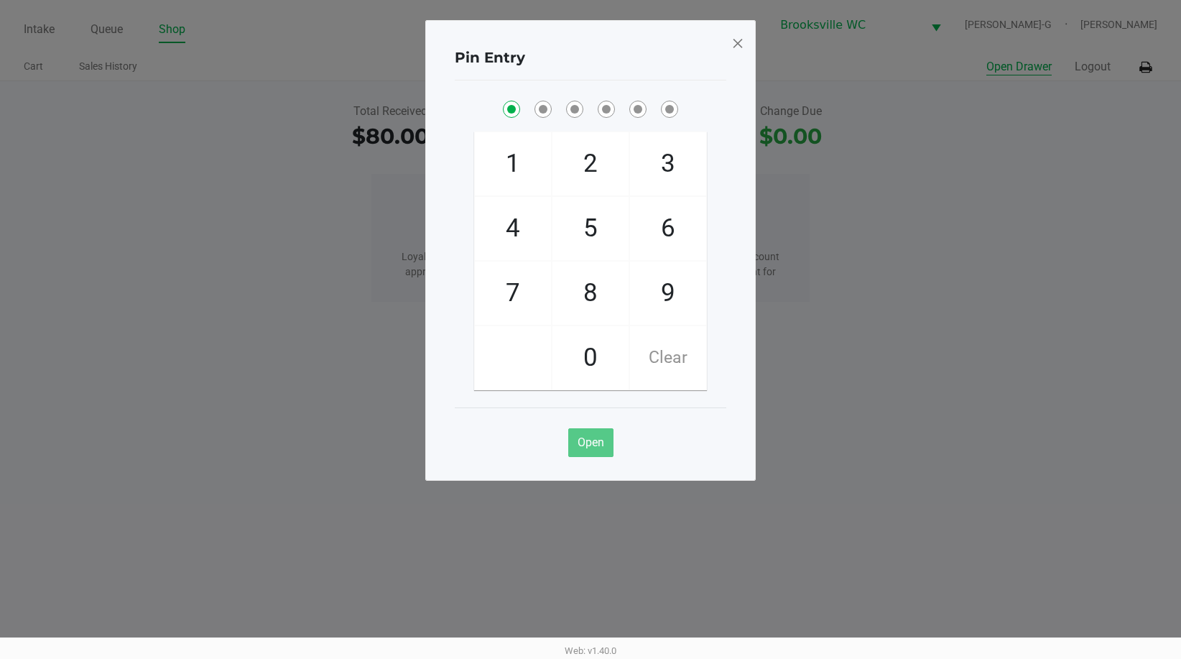
checkbox input "true"
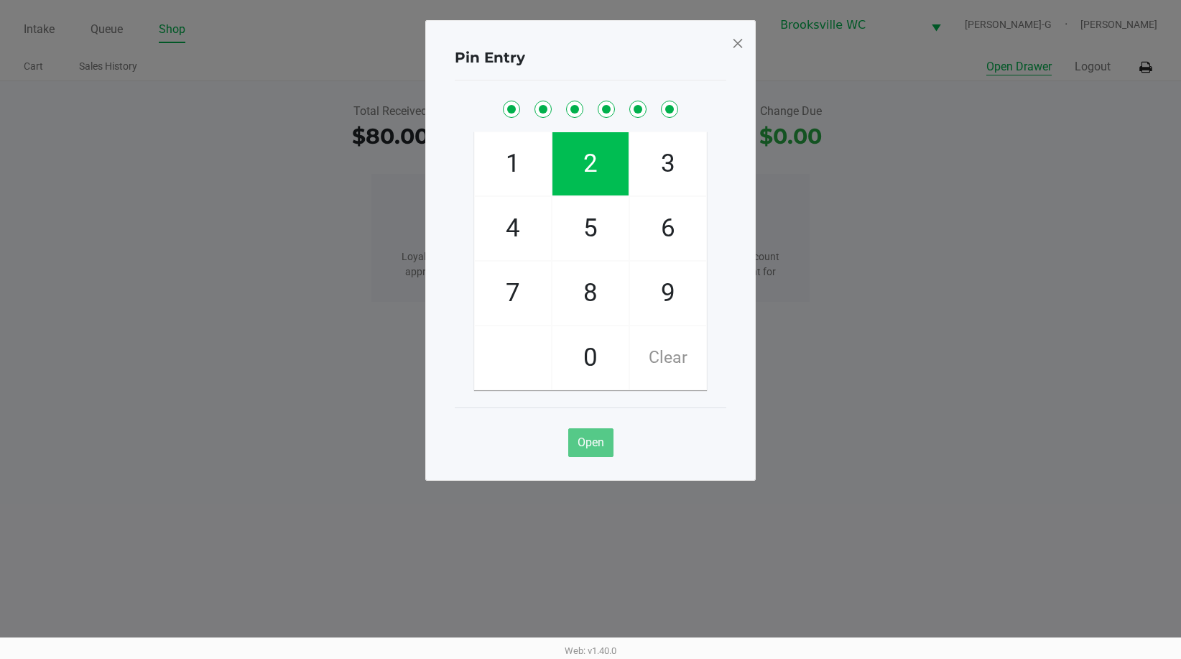
checkbox input "true"
click at [738, 51] on span at bounding box center [737, 43] width 13 height 23
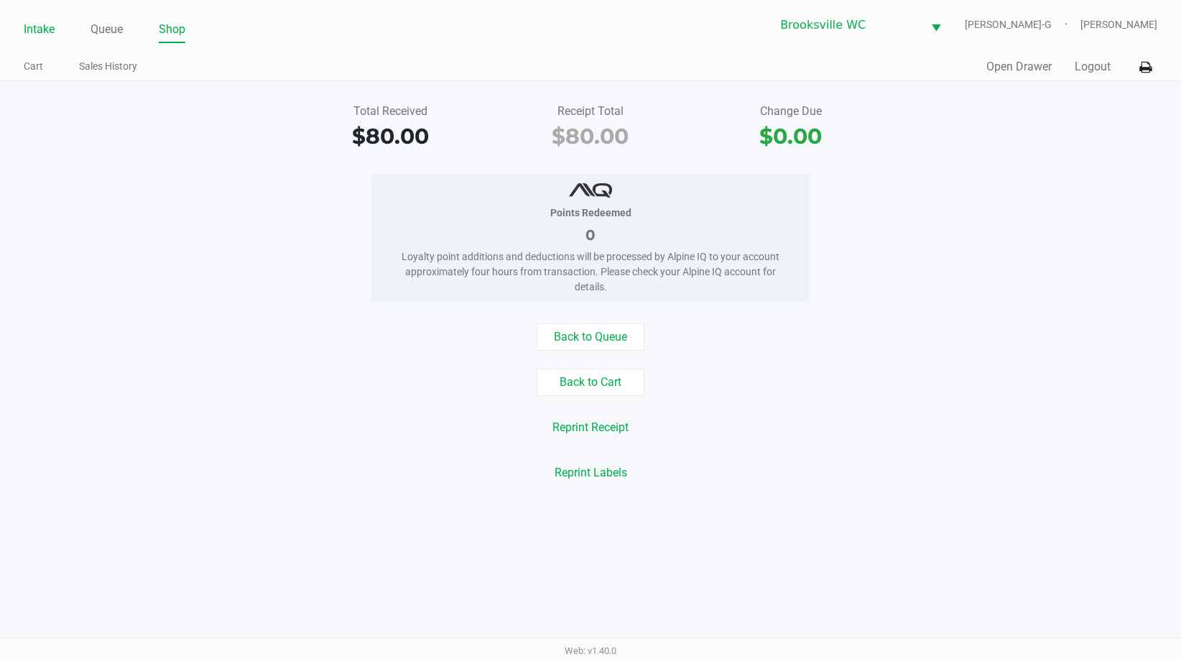
click at [25, 35] on link "Intake" at bounding box center [39, 29] width 31 height 20
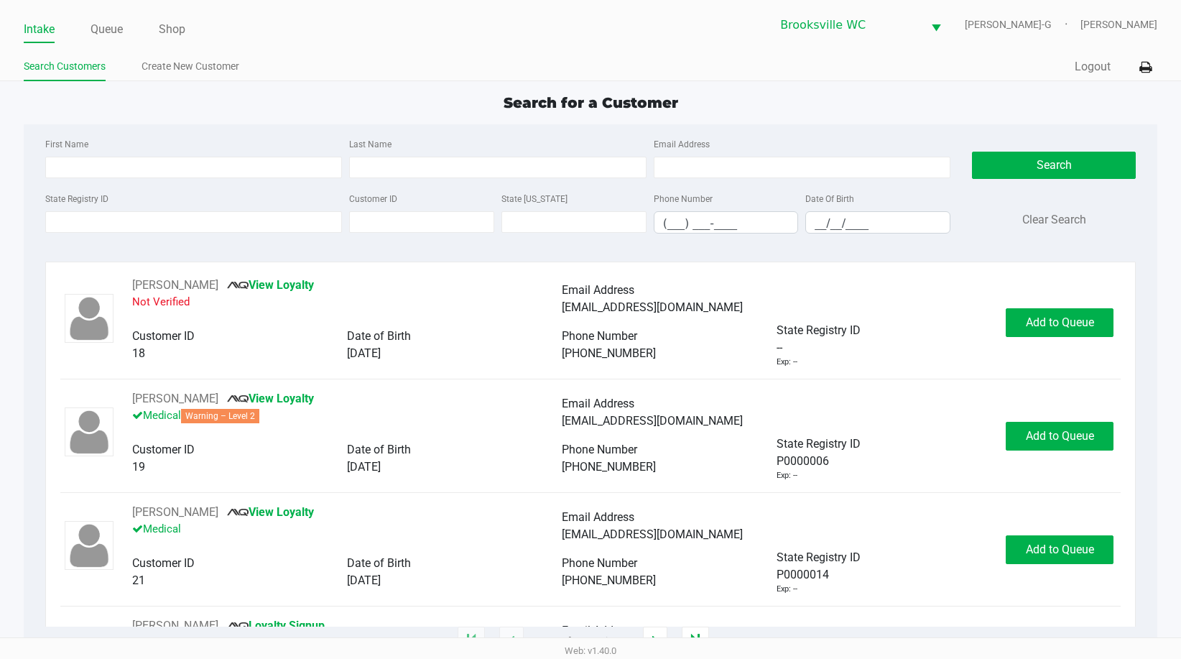
click at [168, 102] on div "Search for a Customer" at bounding box center [590, 103] width 1155 height 22
click at [1001, 101] on div "Search for a Customer" at bounding box center [590, 103] width 1155 height 22
click at [1092, 68] on button "Logout" at bounding box center [1093, 66] width 36 height 17
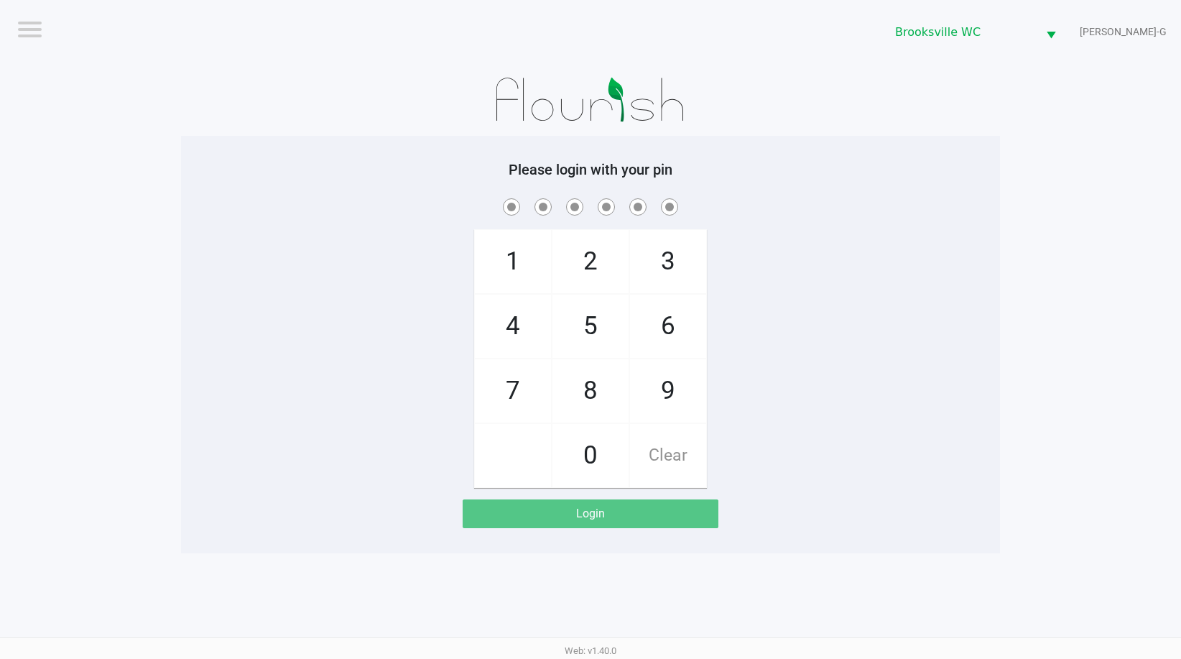
click at [805, 75] on div at bounding box center [590, 100] width 819 height 72
checkbox input "true"
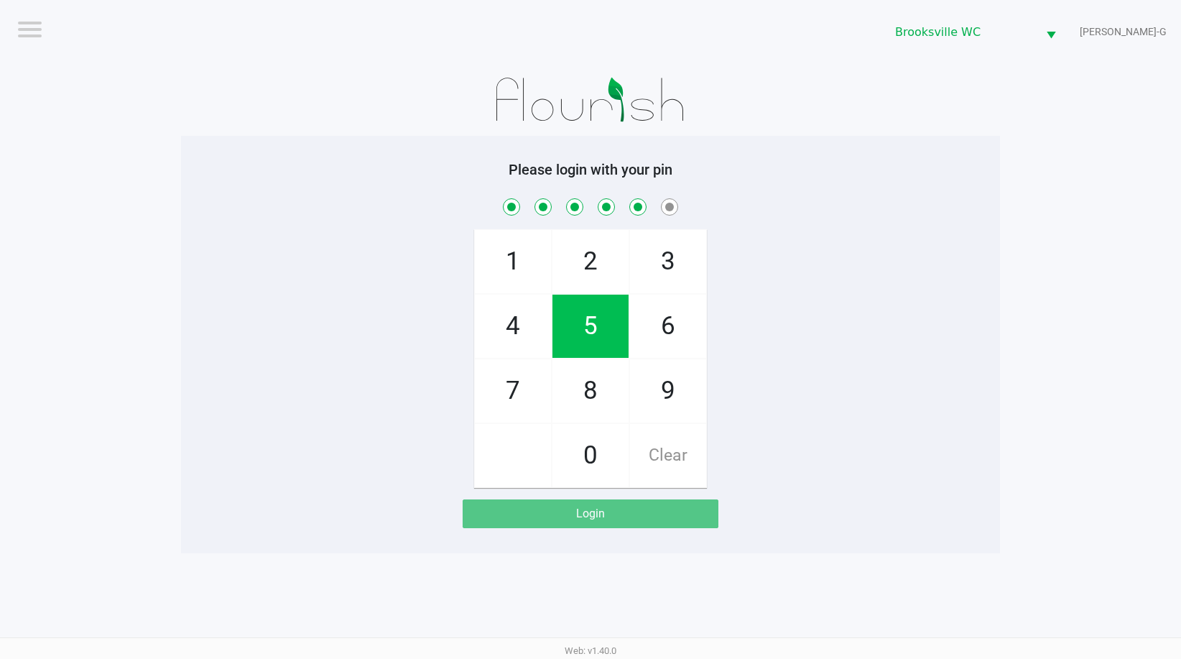
checkbox input "true"
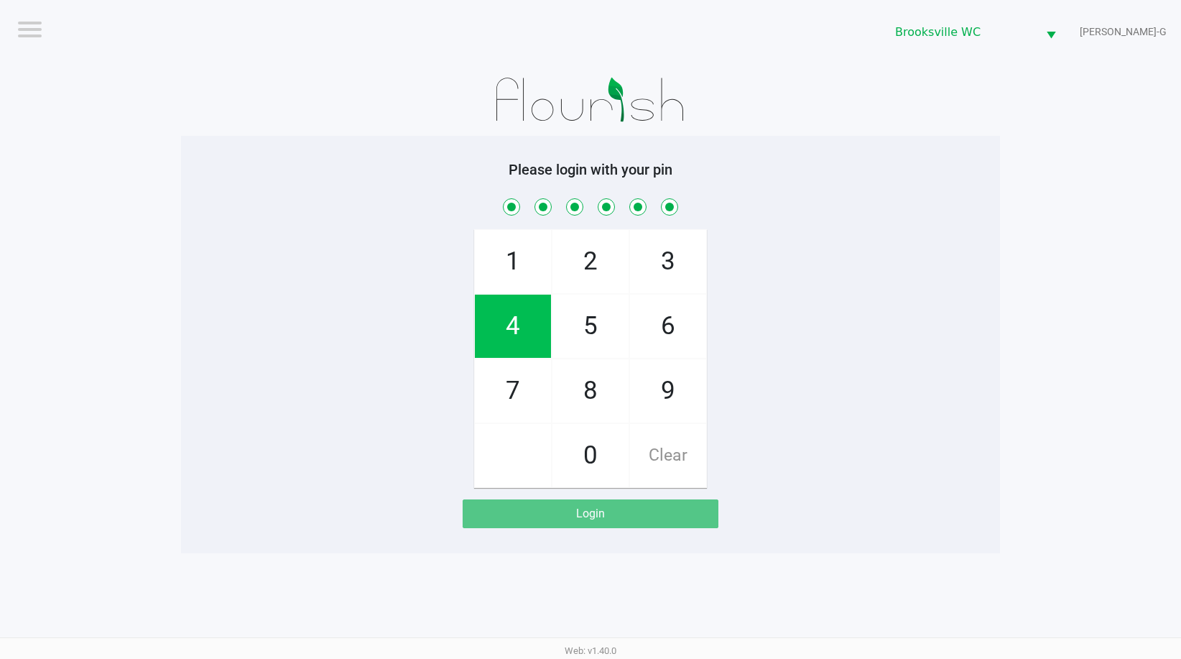
checkbox input "true"
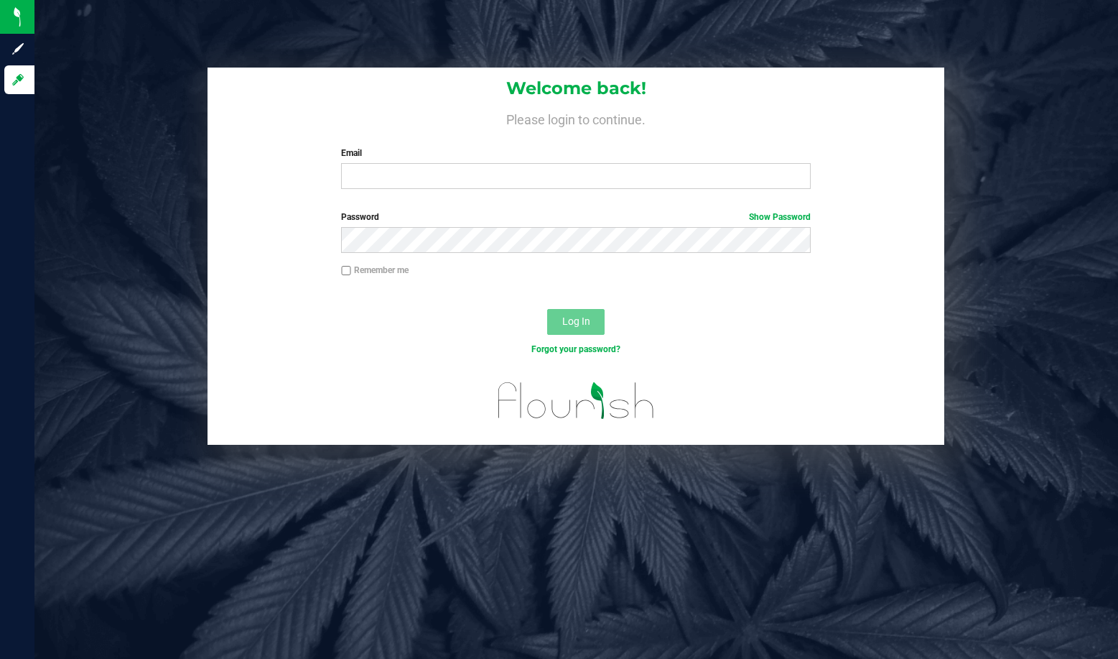
click at [177, 109] on div "Welcome back! Please login to continue. Email Required Please format your email…" at bounding box center [576, 257] width 1105 height 378
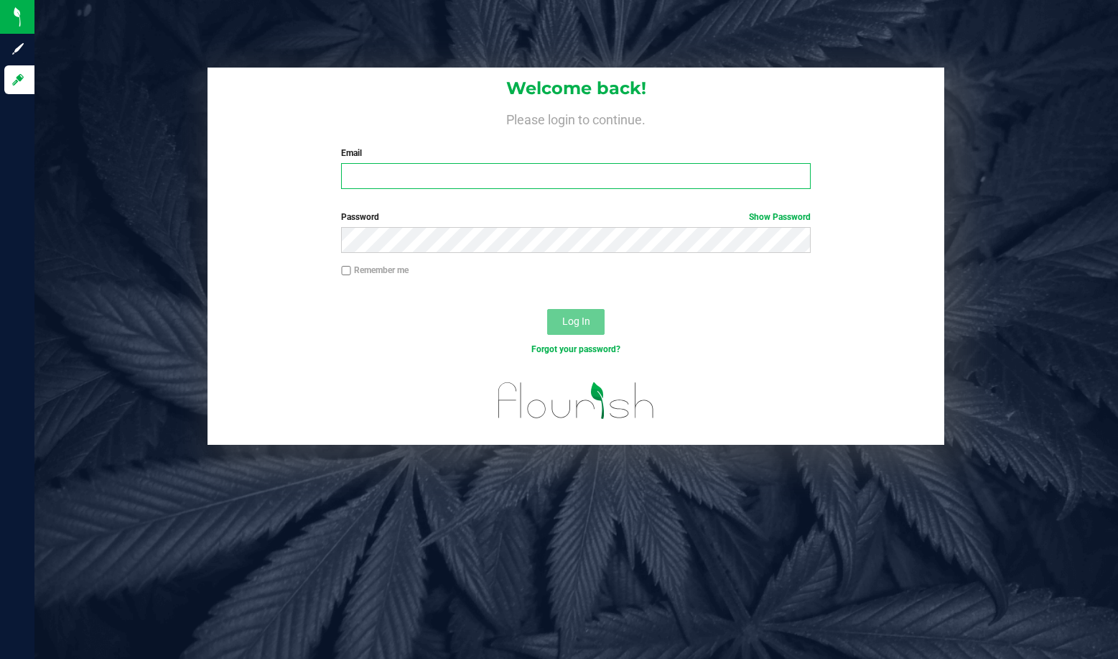
click at [394, 172] on input "Email" at bounding box center [576, 176] width 470 height 26
type input "[EMAIL_ADDRESS][DOMAIN_NAME]"
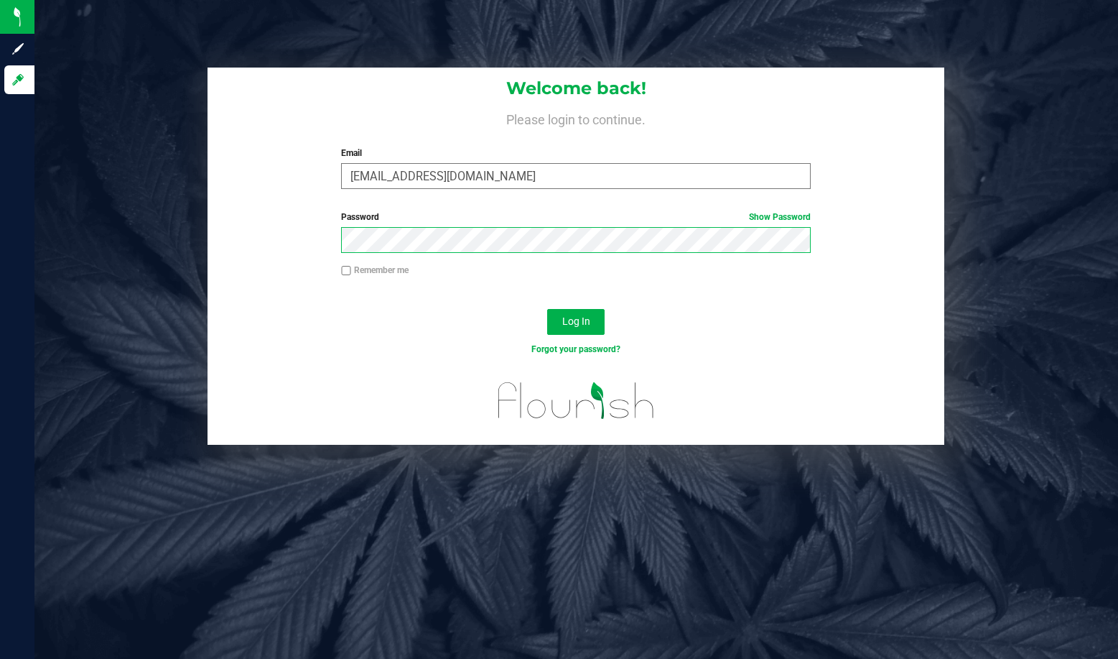
click at [547, 309] on button "Log In" at bounding box center [575, 322] width 57 height 26
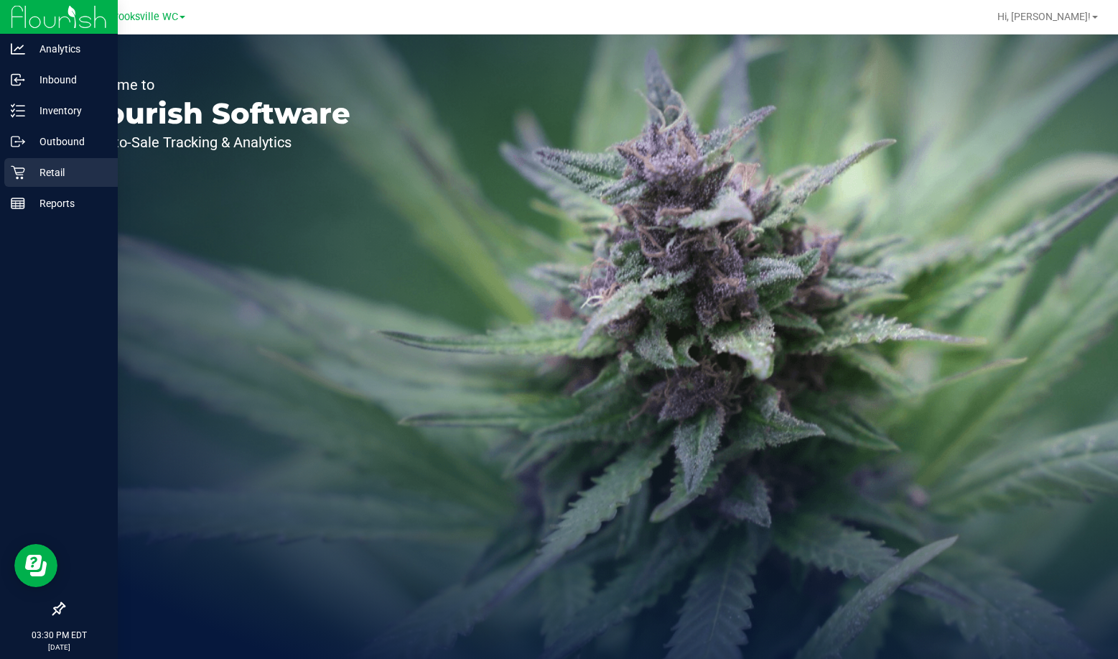
click at [42, 177] on p "Retail" at bounding box center [68, 172] width 86 height 17
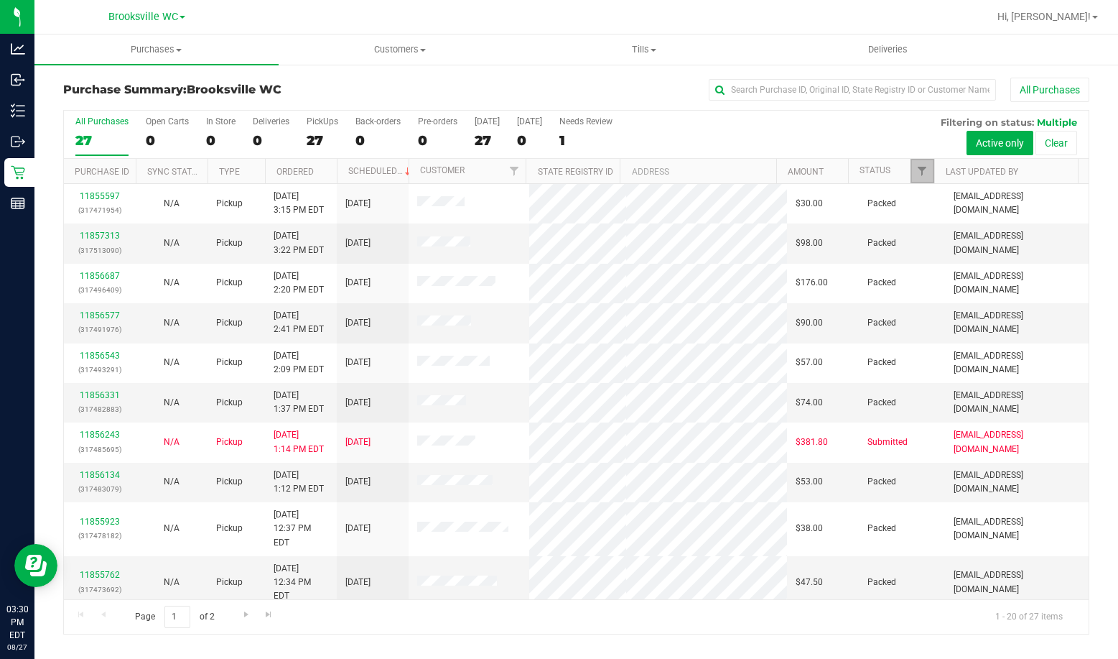
click at [917, 172] on span "Filter" at bounding box center [922, 170] width 11 height 11
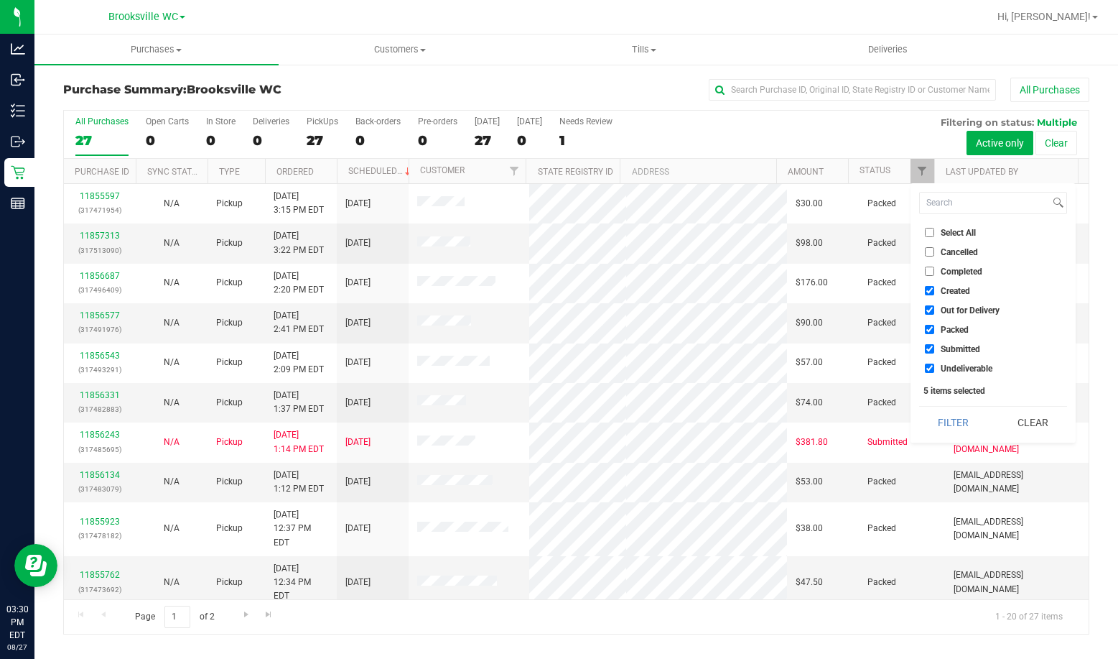
click at [942, 284] on li "Created" at bounding box center [993, 290] width 148 height 15
click at [947, 295] on span "Created" at bounding box center [955, 291] width 29 height 9
click at [935, 295] on input "Created" at bounding box center [929, 290] width 9 height 9
checkbox input "false"
click at [948, 307] on span "Out for Delivery" at bounding box center [970, 310] width 59 height 9
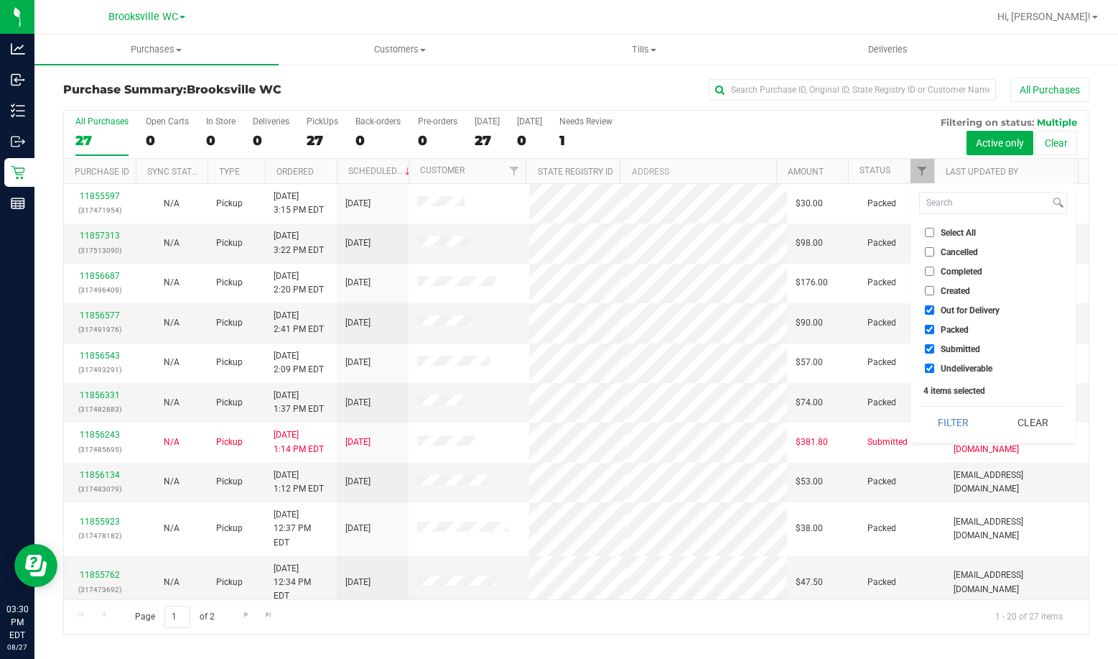
click at [935, 307] on input "Out for Delivery" at bounding box center [929, 309] width 9 height 9
checkbox input "false"
click at [948, 333] on span "Packed" at bounding box center [955, 329] width 28 height 9
click at [935, 333] on input "Packed" at bounding box center [929, 329] width 9 height 9
checkbox input "false"
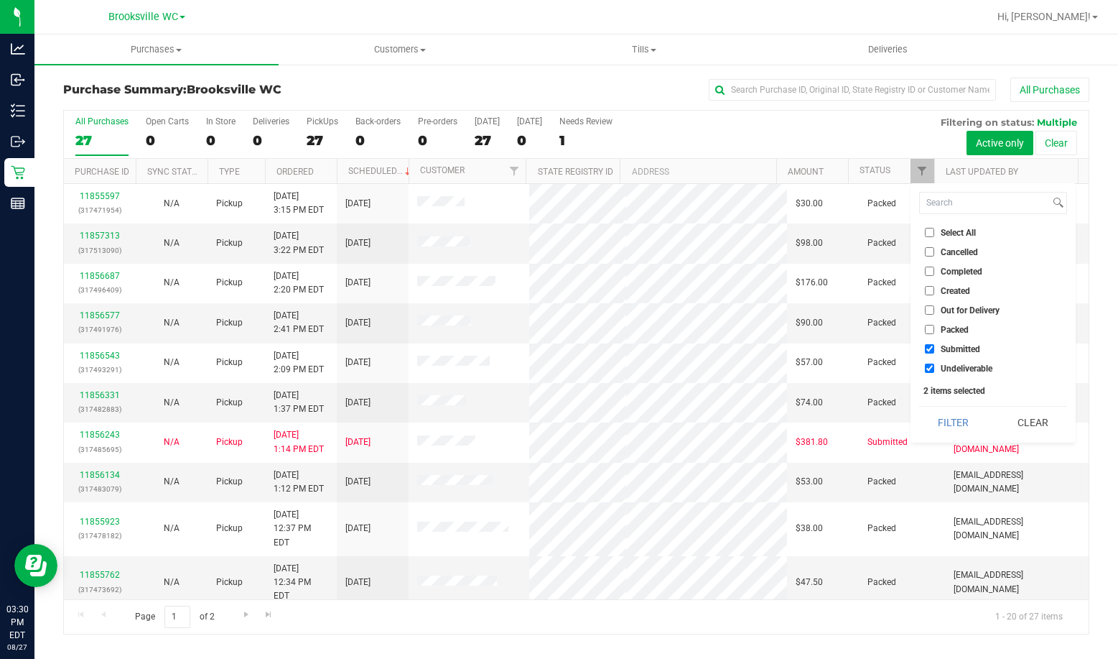
click at [963, 370] on span "Undeliverable" at bounding box center [967, 368] width 52 height 9
click at [935, 370] on input "Undeliverable" at bounding box center [929, 367] width 9 height 9
checkbox input "false"
click at [955, 422] on button "Filter" at bounding box center [953, 423] width 69 height 32
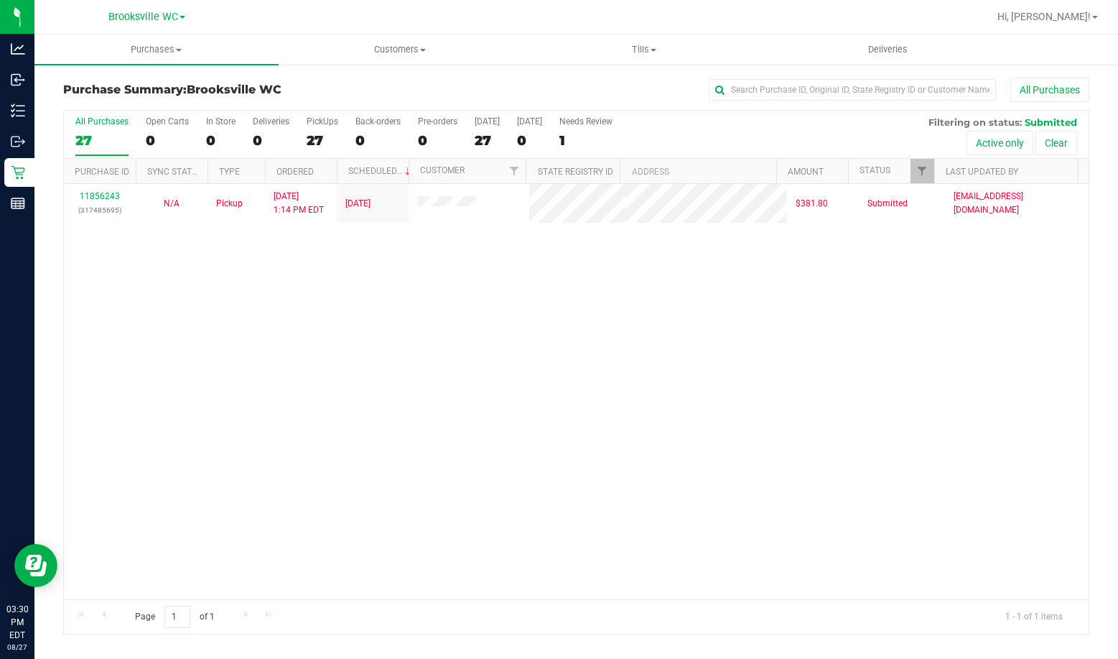
click at [101, 441] on div "11856243 (317485695) N/A Pickup [DATE] 1:14 PM EDT 8/27/2025 $381.80 Submitted …" at bounding box center [576, 391] width 1025 height 415
click at [157, 346] on div "11856243 (317485695) N/A Pickup [DATE] 1:14 PM EDT 8/27/2025 $381.80 Submitted …" at bounding box center [576, 391] width 1025 height 415
drag, startPoint x: 144, startPoint y: 455, endPoint x: 412, endPoint y: 43, distance: 491.1
click at [154, 437] on div "11856243 (317485695) N/A Pickup [DATE] 1:14 PM EDT 8/27/2025 $381.80 Submitted …" at bounding box center [576, 391] width 1025 height 415
drag, startPoint x: 86, startPoint y: 357, endPoint x: 124, endPoint y: 151, distance: 209.6
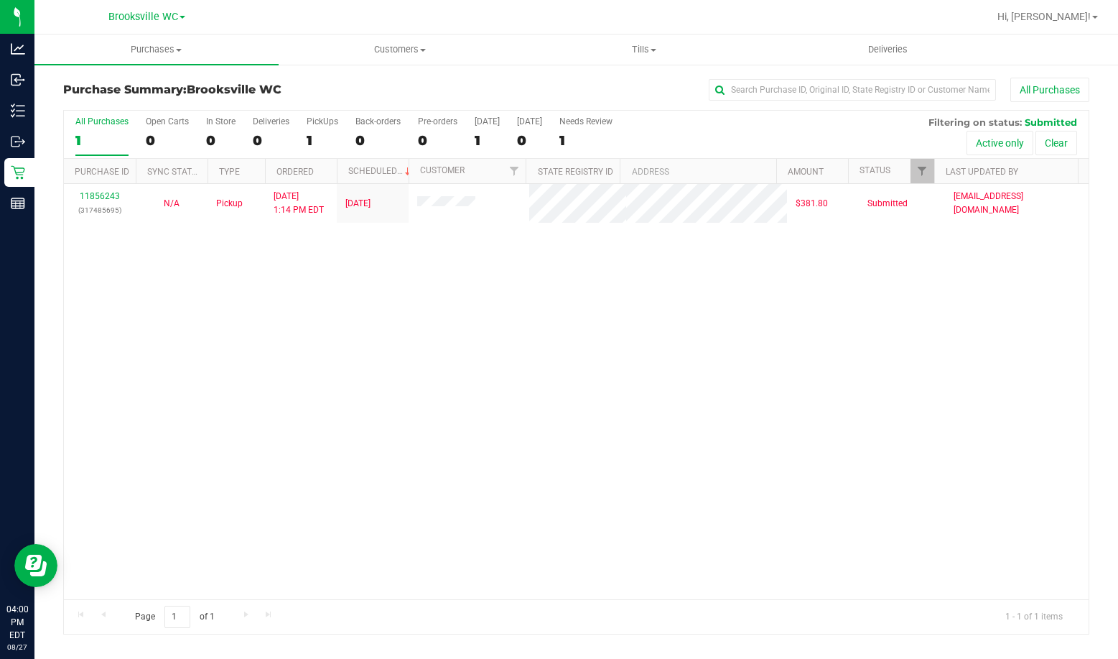
click at [86, 357] on div "11856243 (317485695) N/A Pickup [DATE] 1:14 PM EDT 8/27/2025 $381.80 Submitted …" at bounding box center [576, 391] width 1025 height 415
click at [134, 322] on div "11856243 (317485695) N/A Pickup [DATE] 1:14 PM EDT 8/27/2025 $381.80 Submitted …" at bounding box center [576, 391] width 1025 height 415
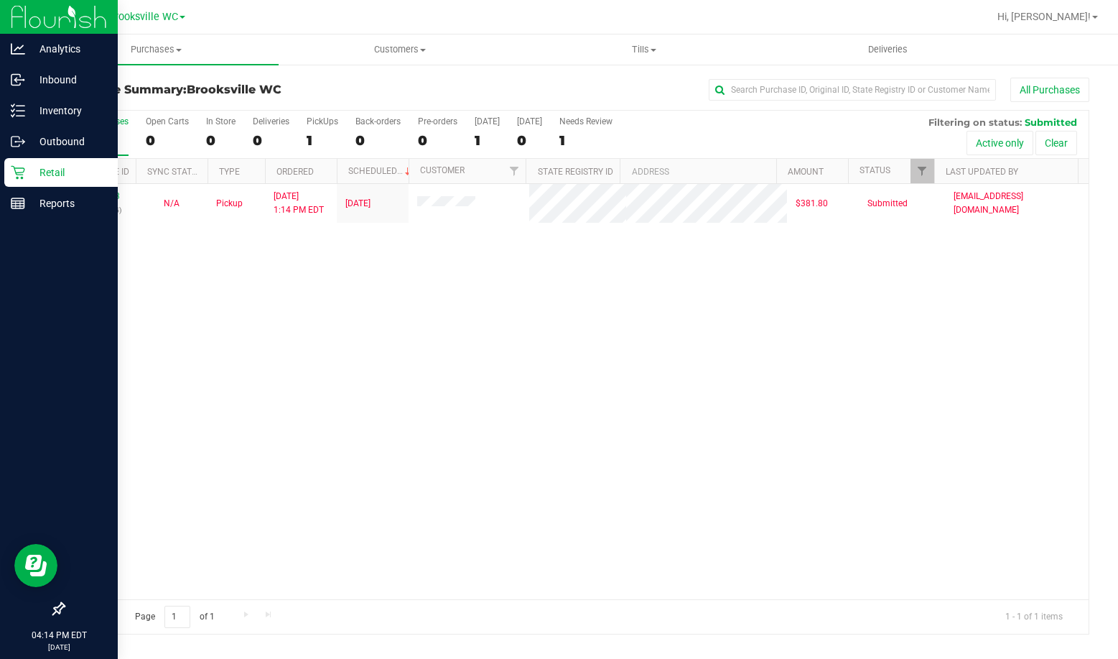
click at [26, 379] on div at bounding box center [59, 407] width 118 height 375
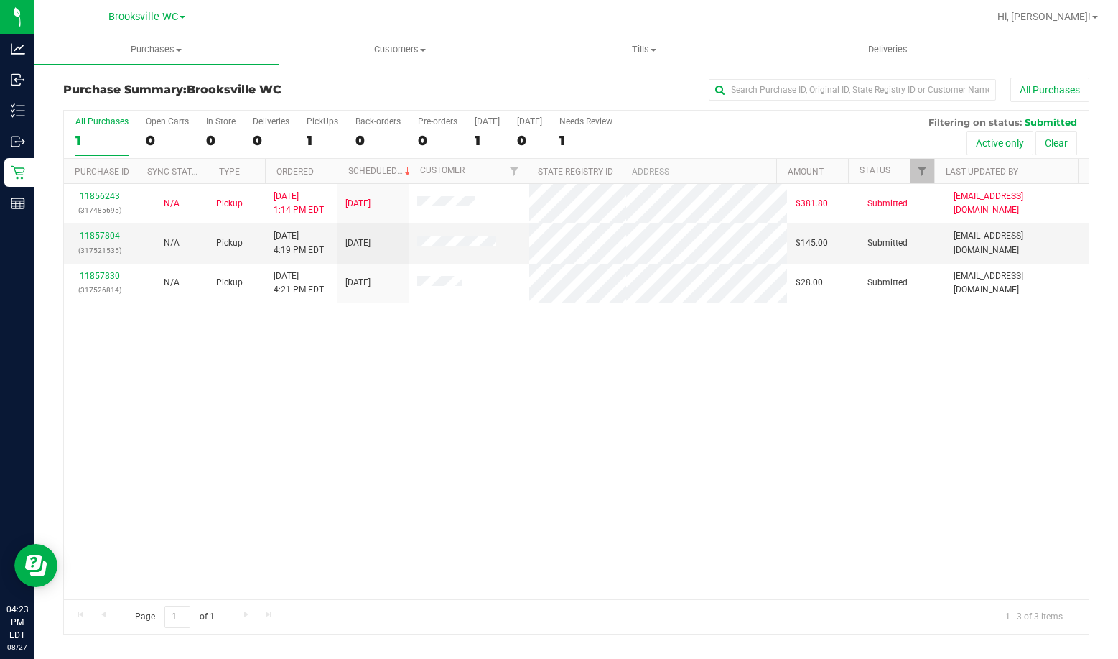
drag, startPoint x: 126, startPoint y: 390, endPoint x: 157, endPoint y: 325, distance: 71.6
click at [137, 367] on div "11856243 (317485695) N/A Pickup [DATE] 1:14 PM EDT 8/27/2025 $381.80 Submitted …" at bounding box center [576, 391] width 1025 height 415
click at [102, 237] on link "11857804" at bounding box center [100, 236] width 40 height 10
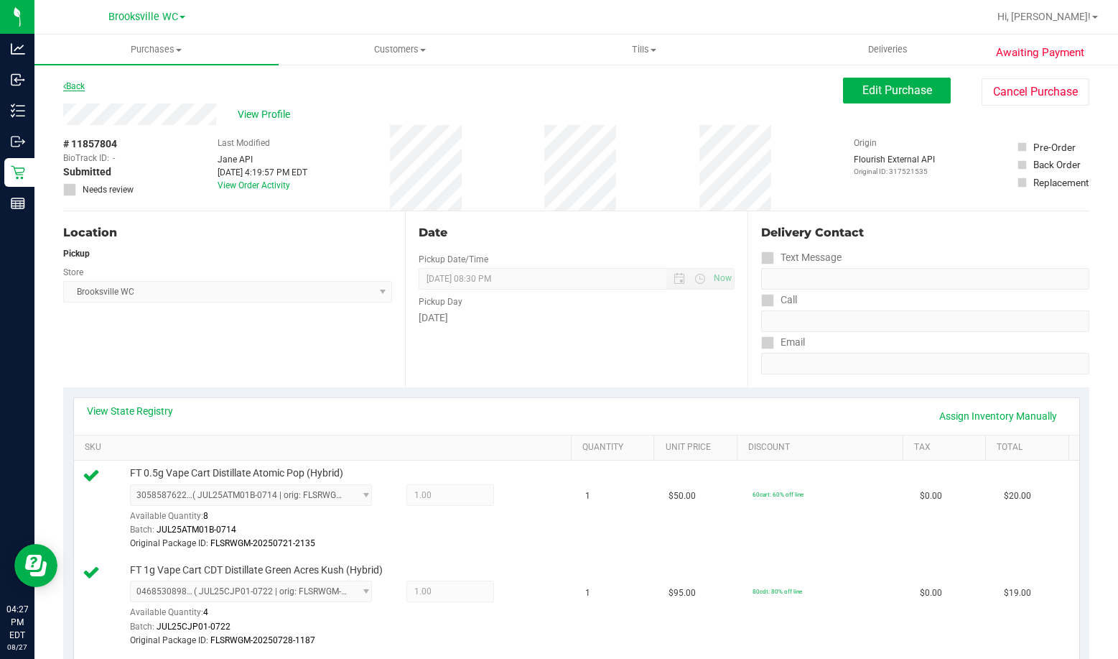
click at [81, 85] on link "Back" at bounding box center [74, 86] width 22 height 10
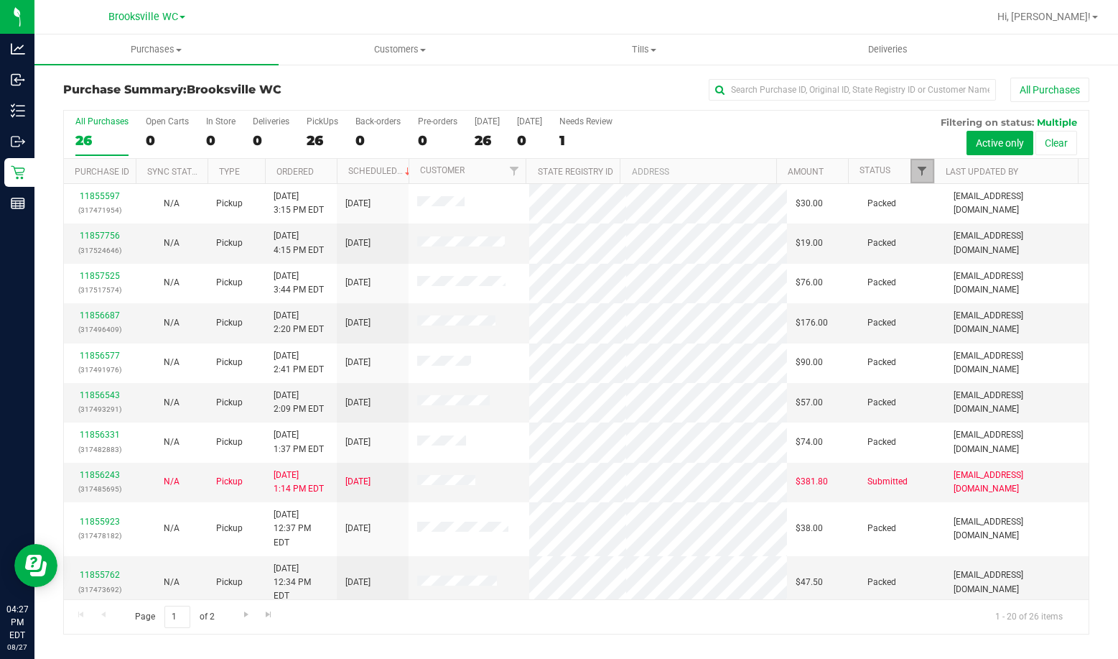
click at [919, 172] on span "Filter" at bounding box center [922, 170] width 11 height 11
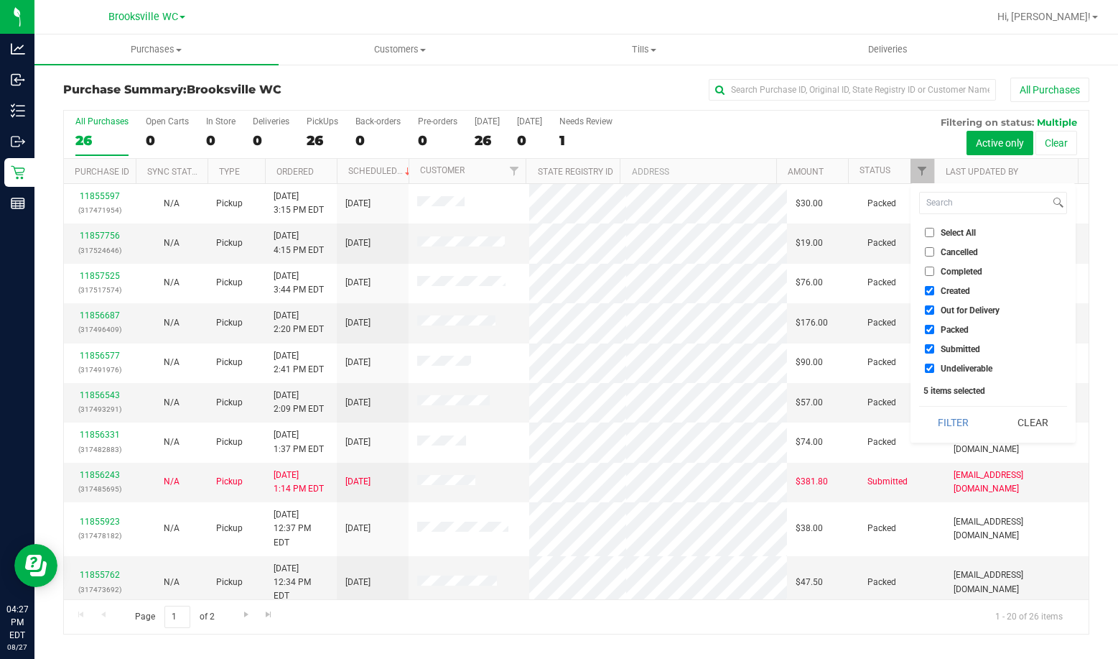
click at [936, 290] on label "Created" at bounding box center [947, 290] width 45 height 9
click at [935, 290] on input "Created" at bounding box center [929, 290] width 9 height 9
checkbox input "false"
click at [942, 310] on span "Out for Delivery" at bounding box center [970, 310] width 59 height 9
click at [935, 310] on input "Out for Delivery" at bounding box center [929, 309] width 9 height 9
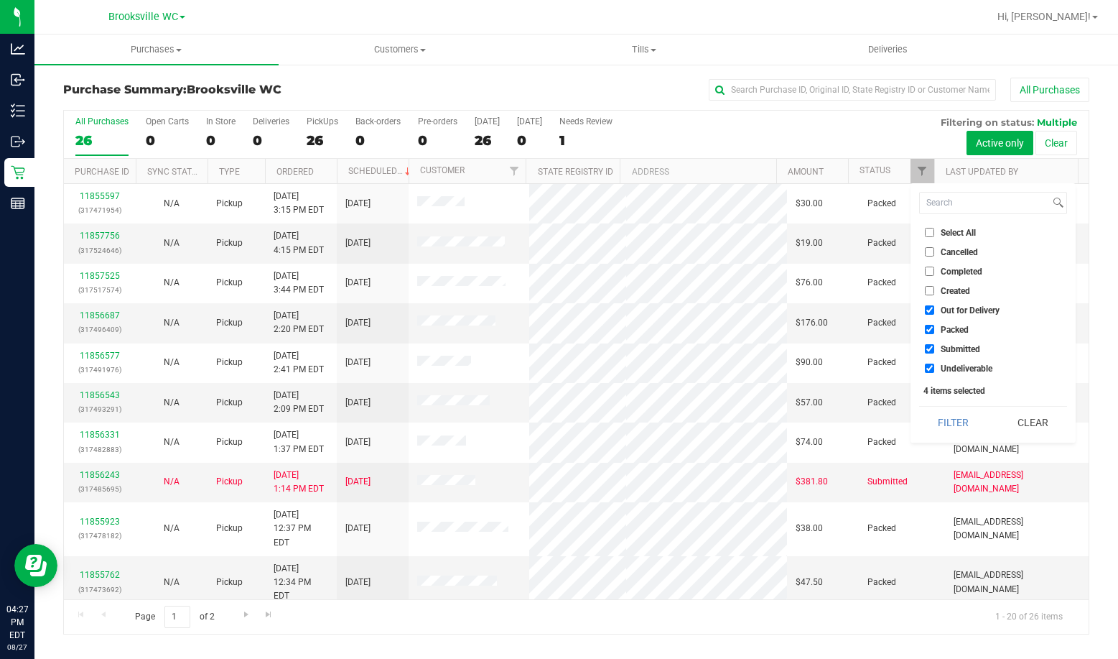
checkbox input "false"
click at [943, 335] on li "Packed" at bounding box center [993, 329] width 148 height 15
click at [934, 322] on li "Packed" at bounding box center [993, 329] width 148 height 15
click at [928, 327] on input "Packed" at bounding box center [929, 329] width 9 height 9
checkbox input "false"
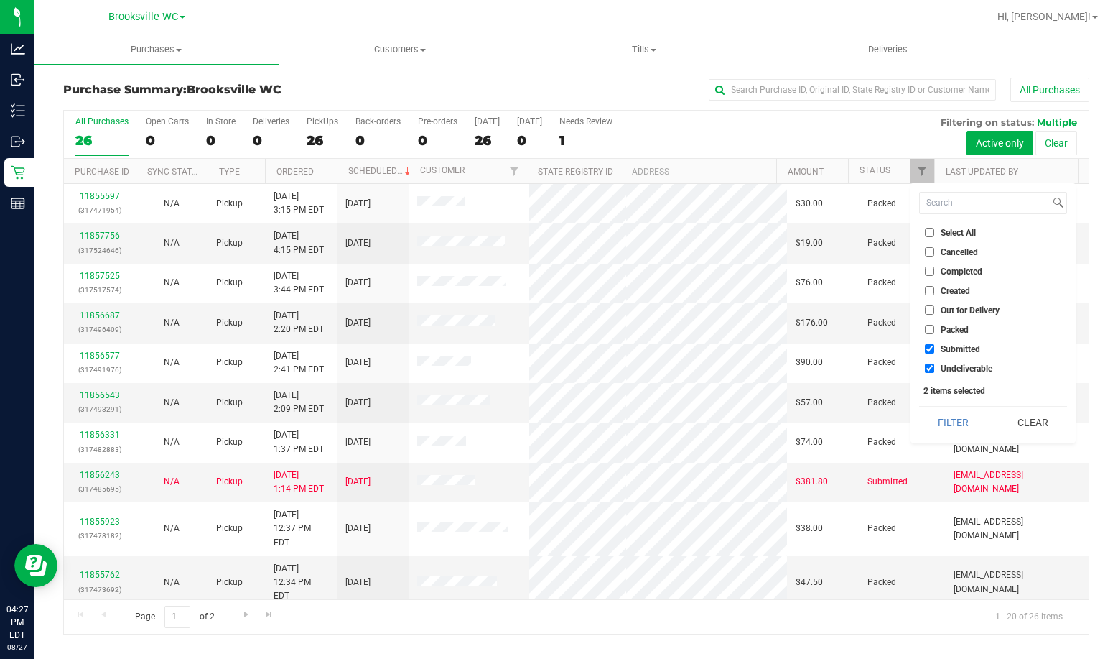
click at [935, 364] on label "Undeliverable" at bounding box center [959, 367] width 68 height 9
click at [935, 364] on input "Undeliverable" at bounding box center [929, 367] width 9 height 9
checkbox input "false"
click at [940, 418] on button "Filter" at bounding box center [953, 423] width 69 height 32
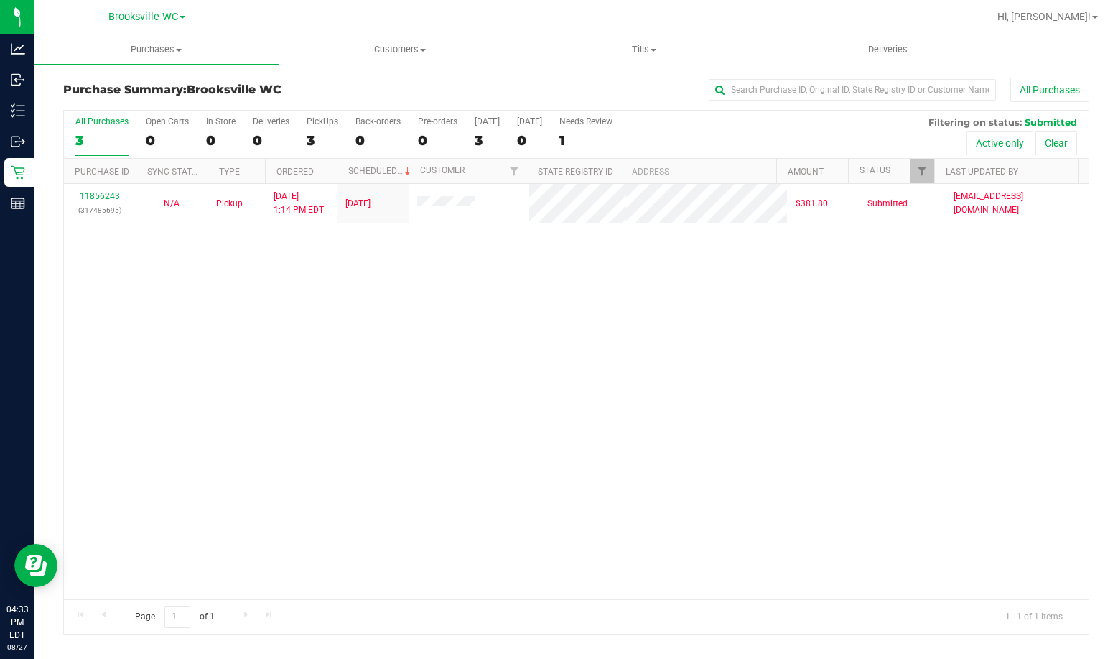
drag, startPoint x: 154, startPoint y: 390, endPoint x: 295, endPoint y: 107, distance: 315.8
click at [157, 390] on div "11856243 (317485695) N/A Pickup [DATE] 1:14 PM EDT 8/27/2025 $381.80 Submitted …" at bounding box center [576, 391] width 1025 height 415
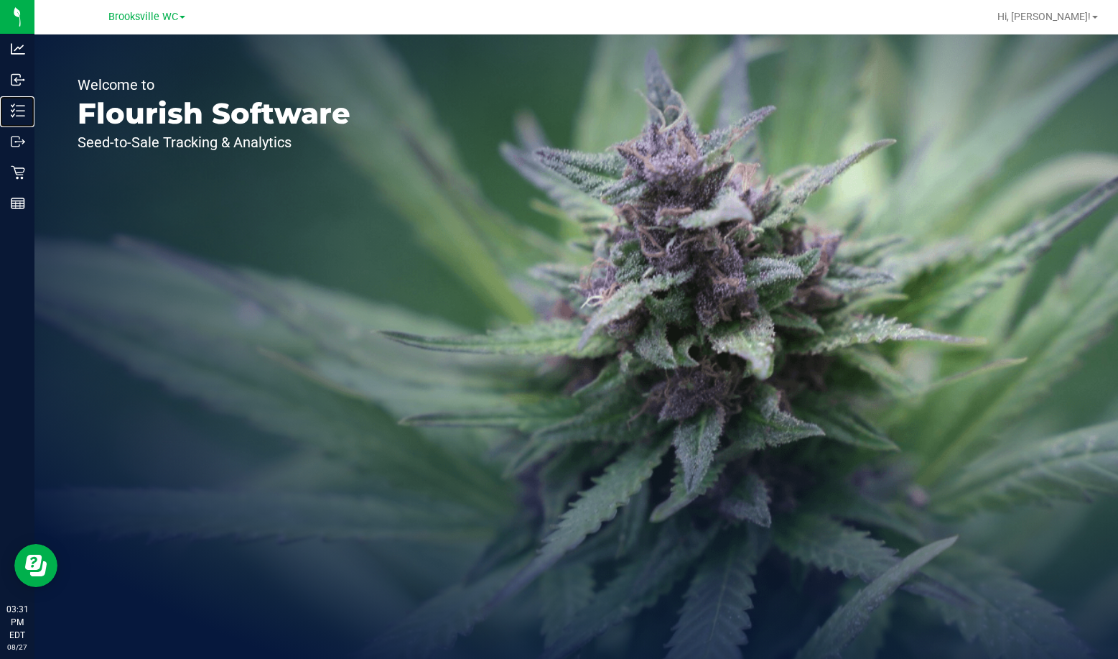
click at [0, 0] on p "Inventory" at bounding box center [0, 0] width 0 height 0
